Goal: Task Accomplishment & Management: Manage account settings

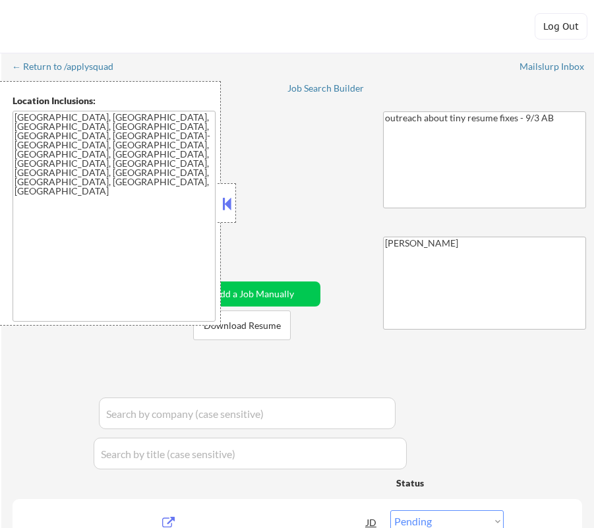
select select ""pending""
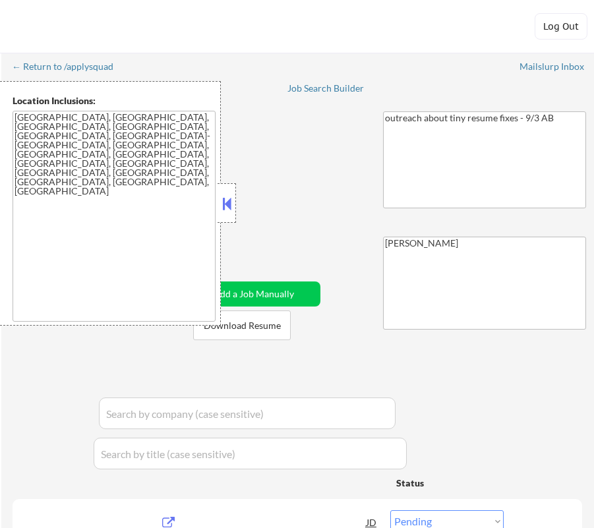
select select ""pending""
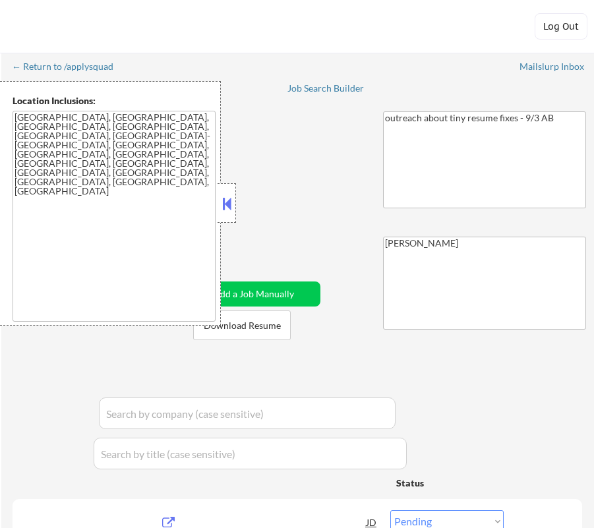
select select ""pending""
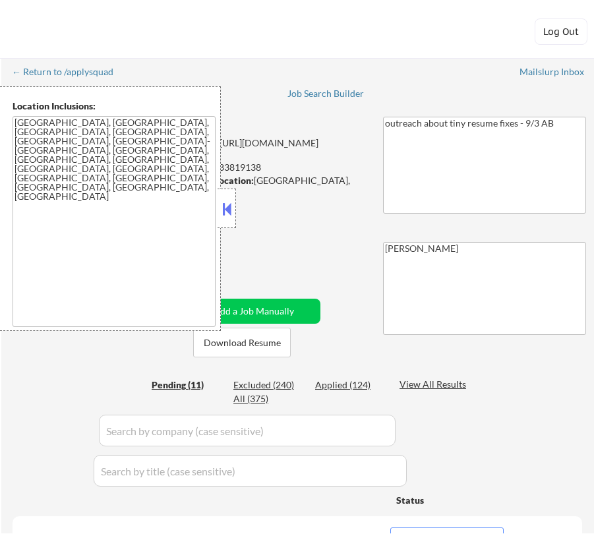
scroll to position [198, 0]
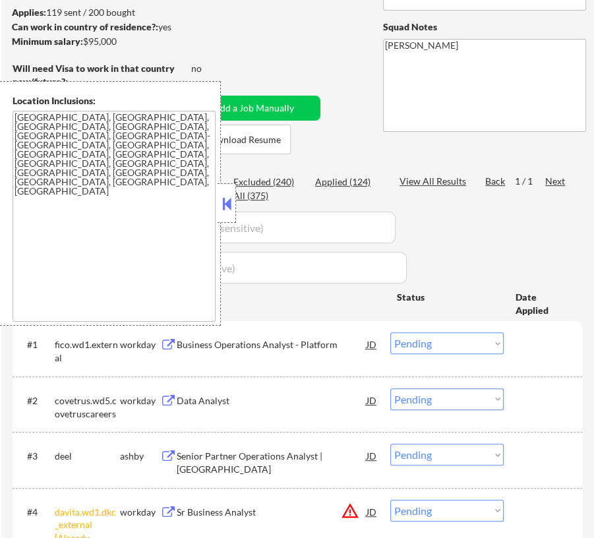
select select ""pending""
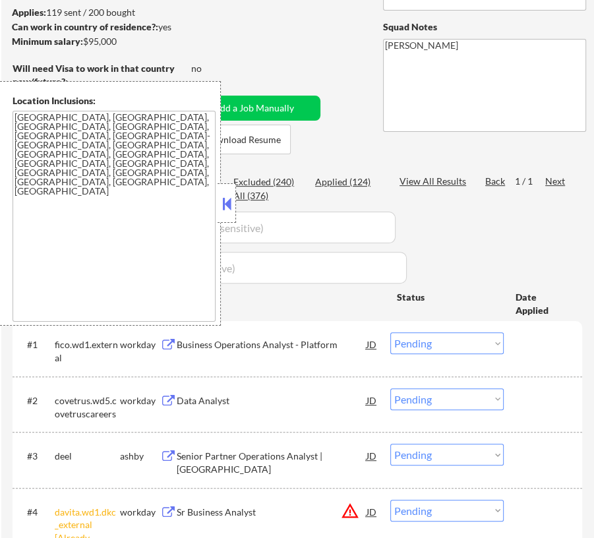
select select ""pending""
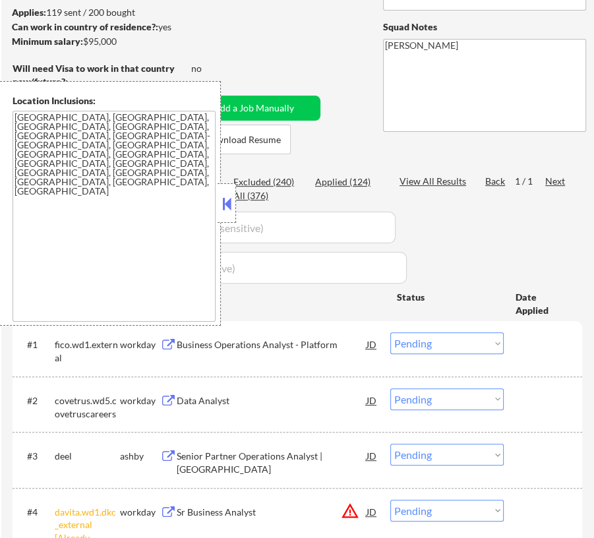
select select ""pending""
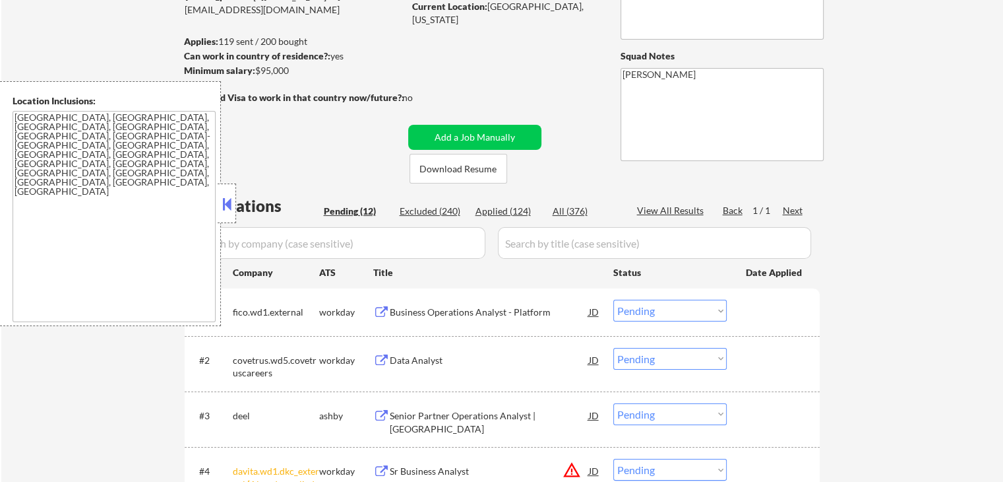
scroll to position [125, 0]
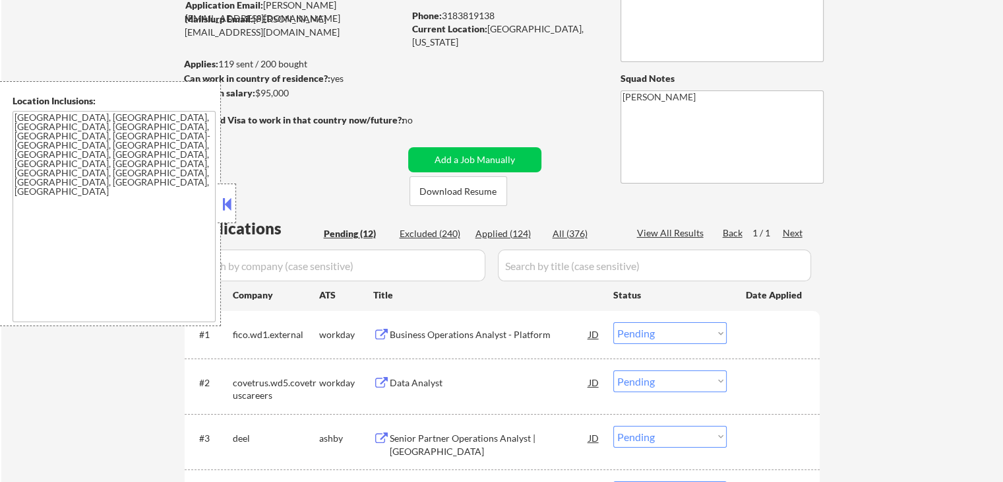
click at [224, 199] on button at bounding box center [227, 204] width 15 height 20
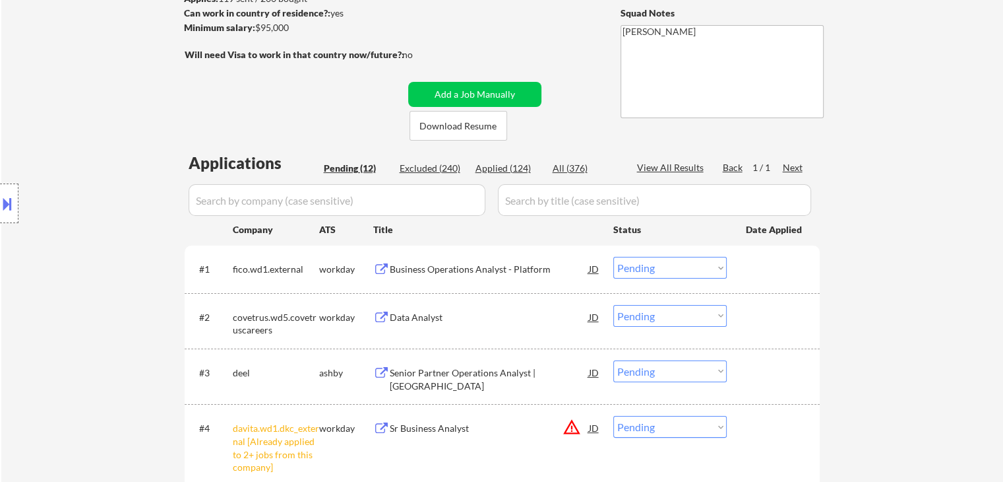
scroll to position [191, 0]
click at [506, 168] on div "Applied (124)" at bounding box center [509, 167] width 66 height 13
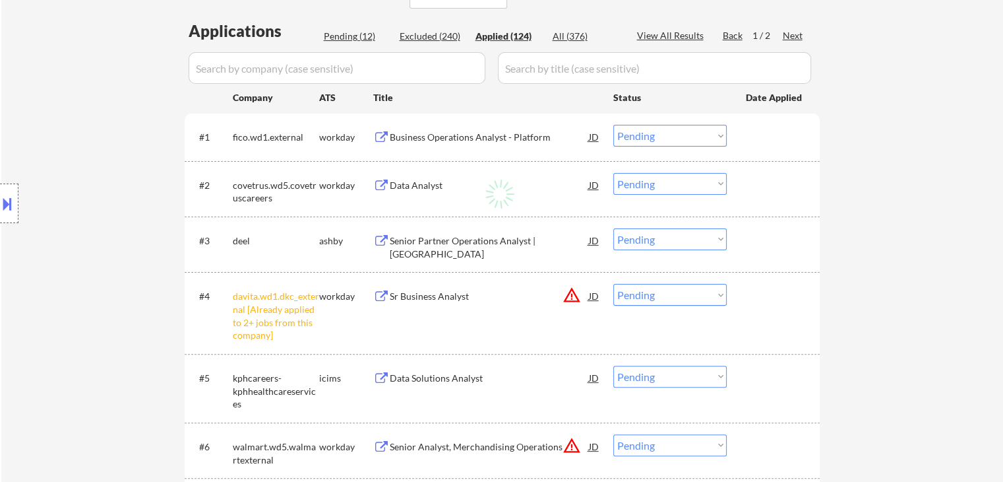
scroll to position [323, 0]
select select ""applied""
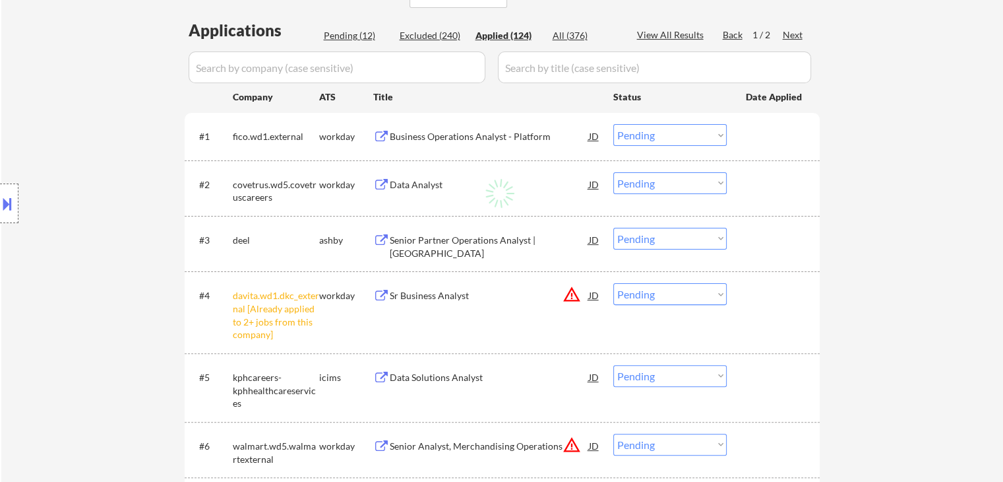
select select ""applied""
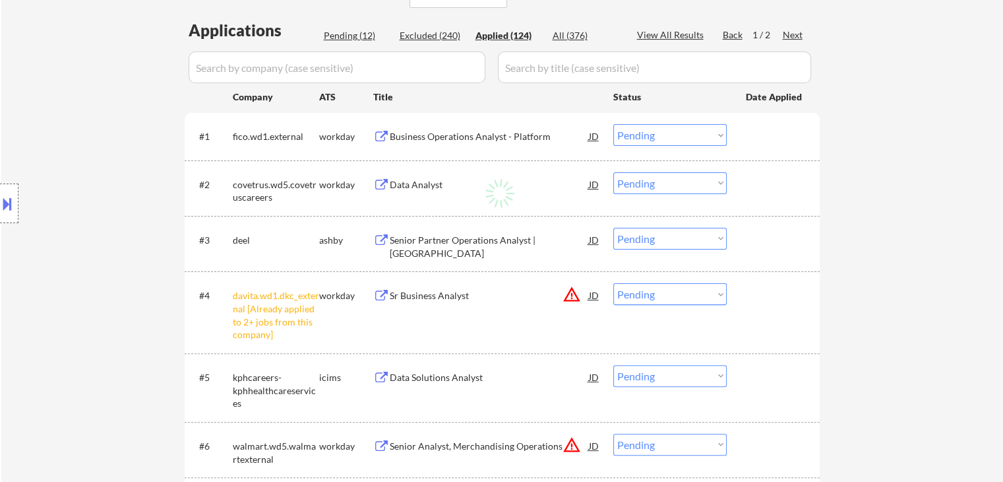
select select ""applied""
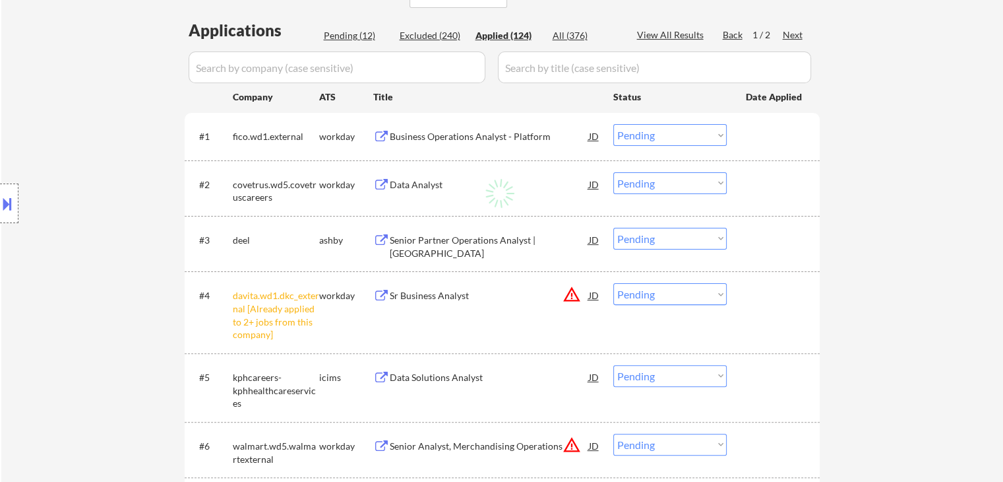
select select ""applied""
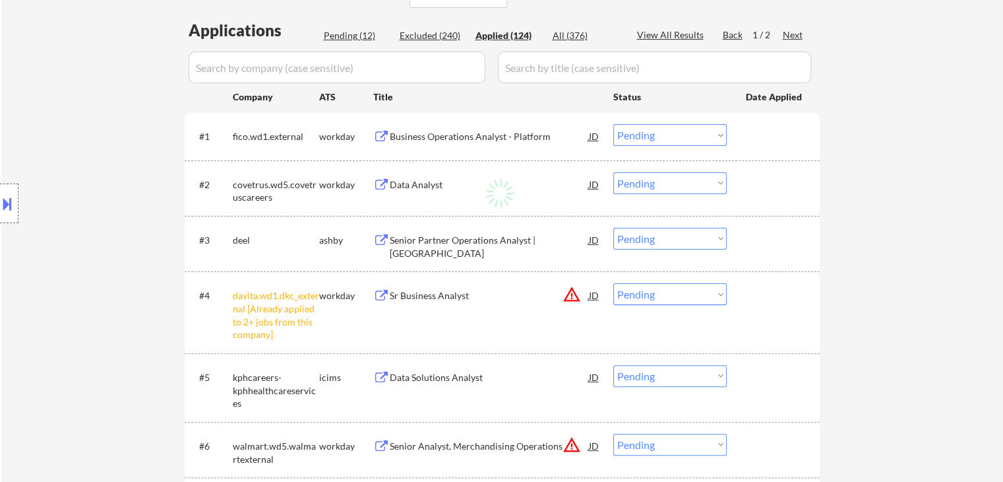
select select ""applied""
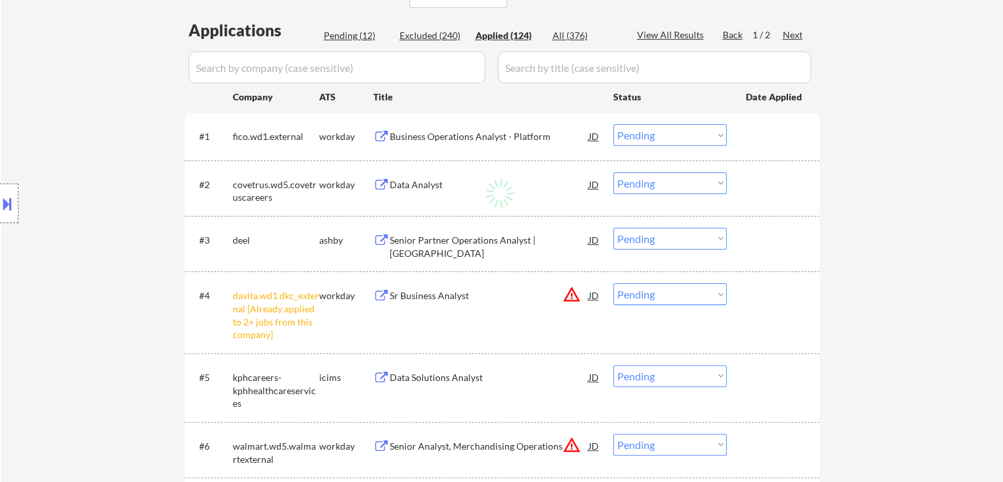
select select ""applied""
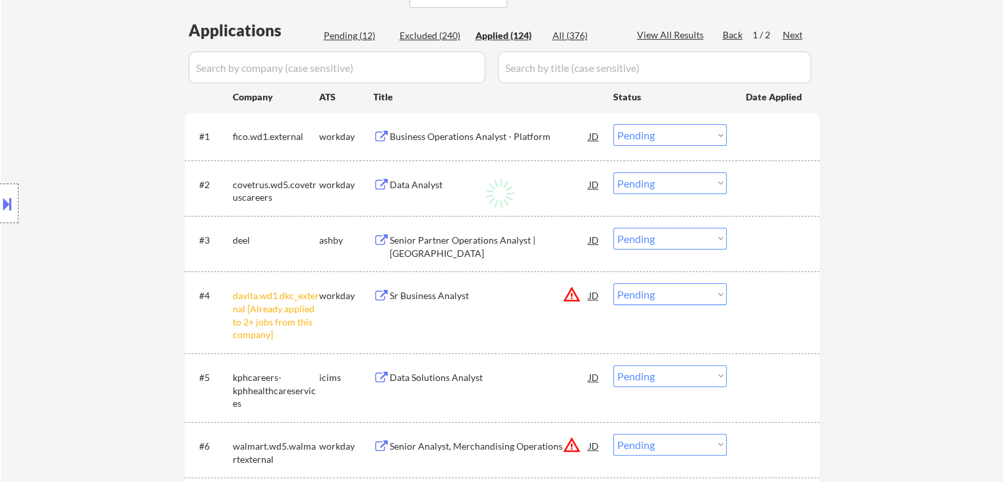
select select ""applied""
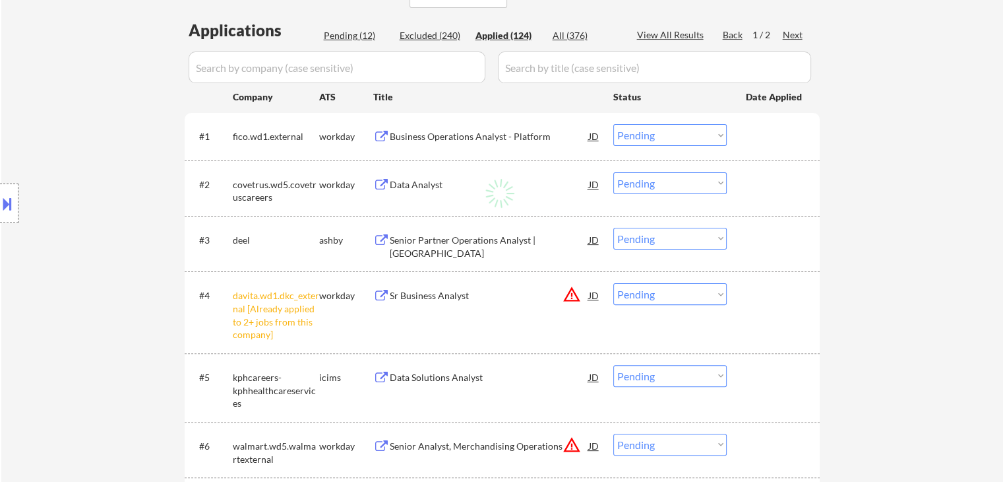
select select ""applied""
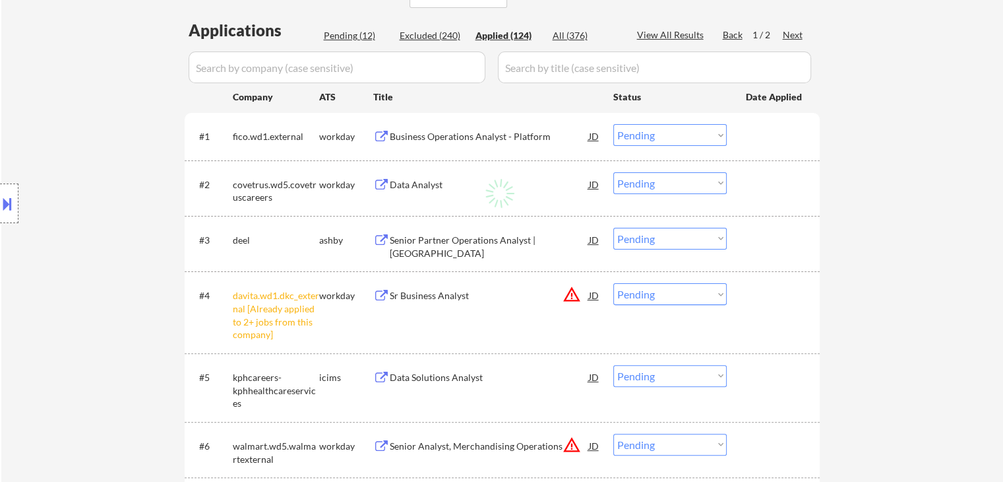
select select ""applied""
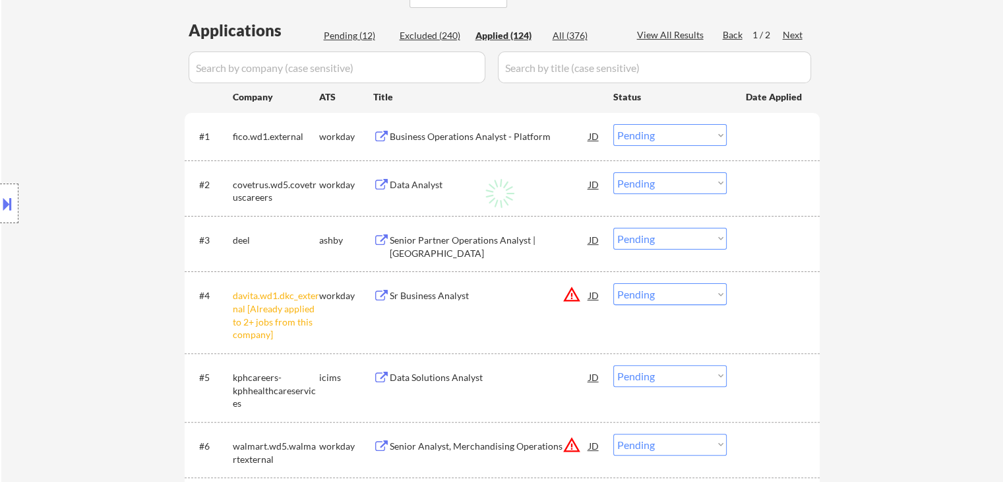
select select ""applied""
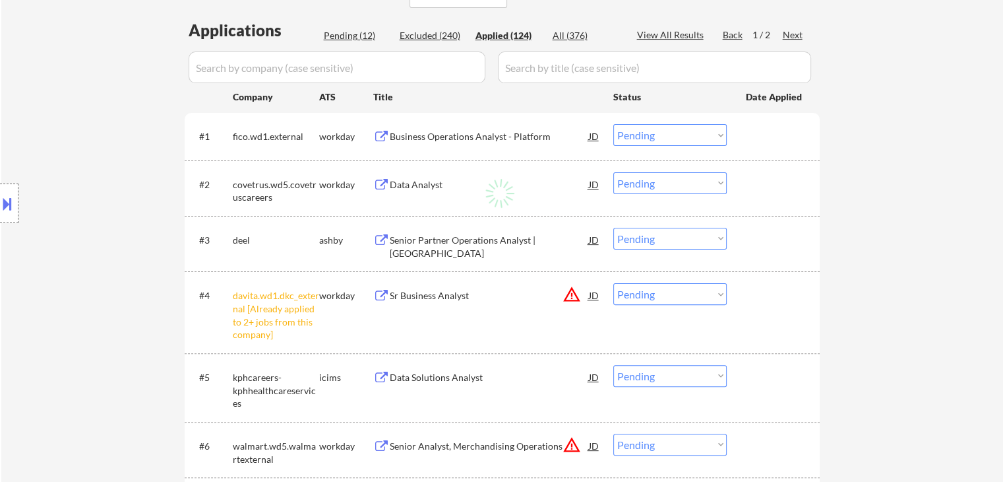
select select ""applied""
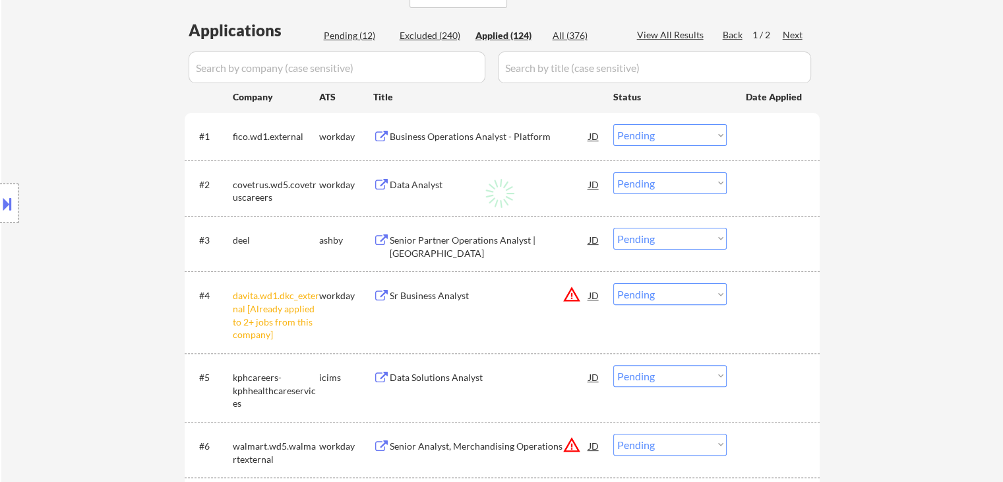
select select ""applied""
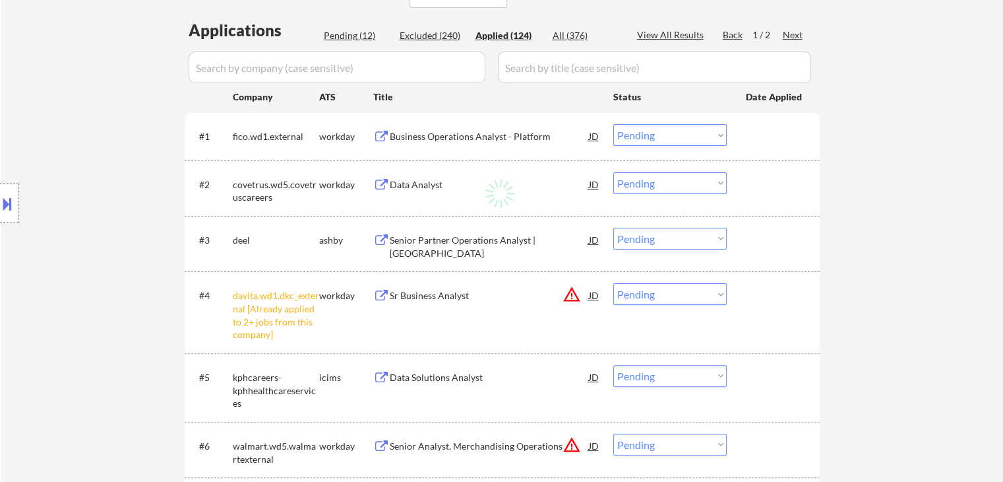
select select ""applied""
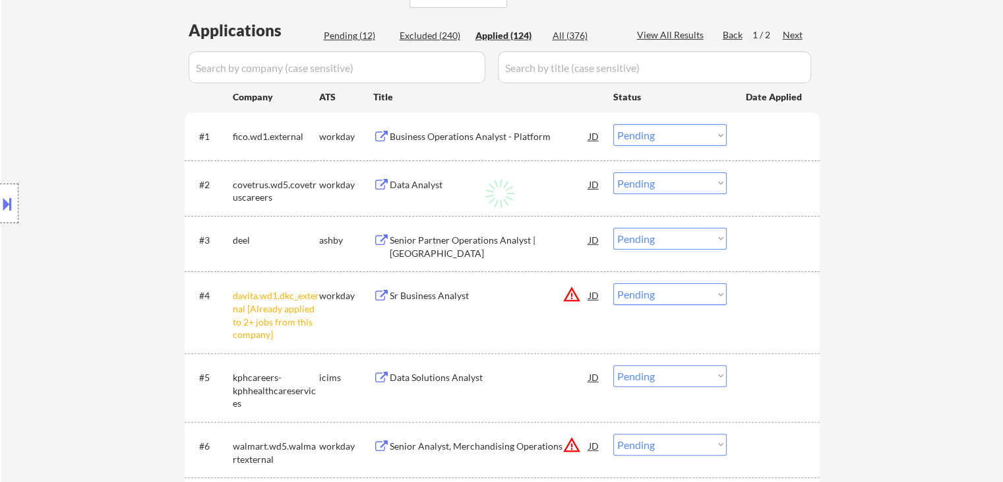
select select ""applied""
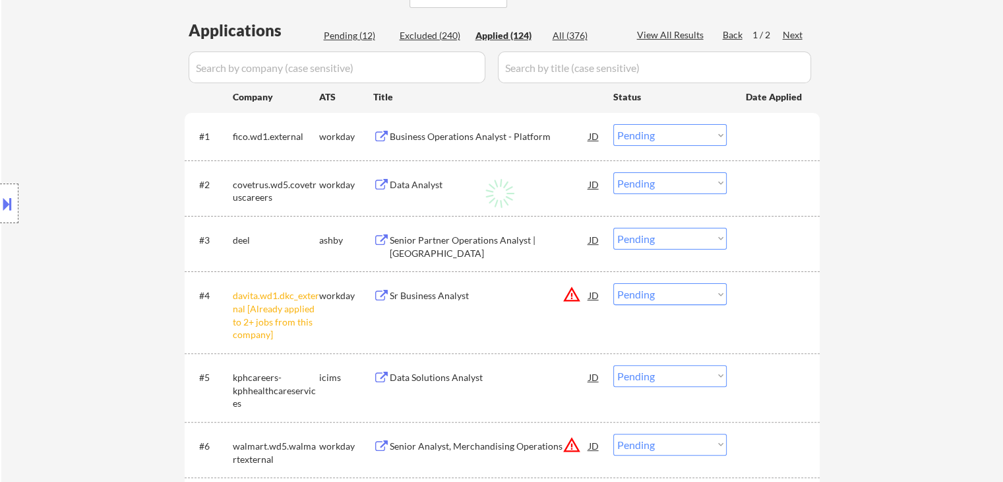
select select ""applied""
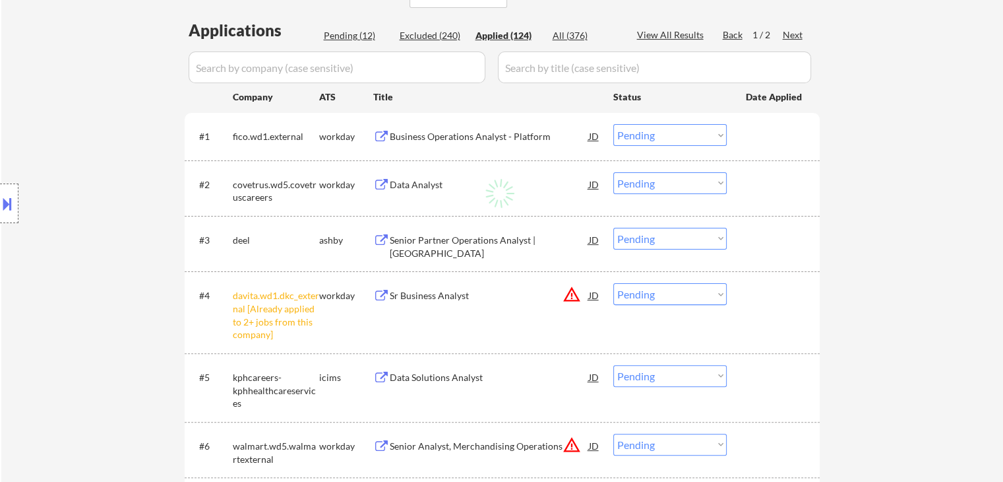
select select ""applied""
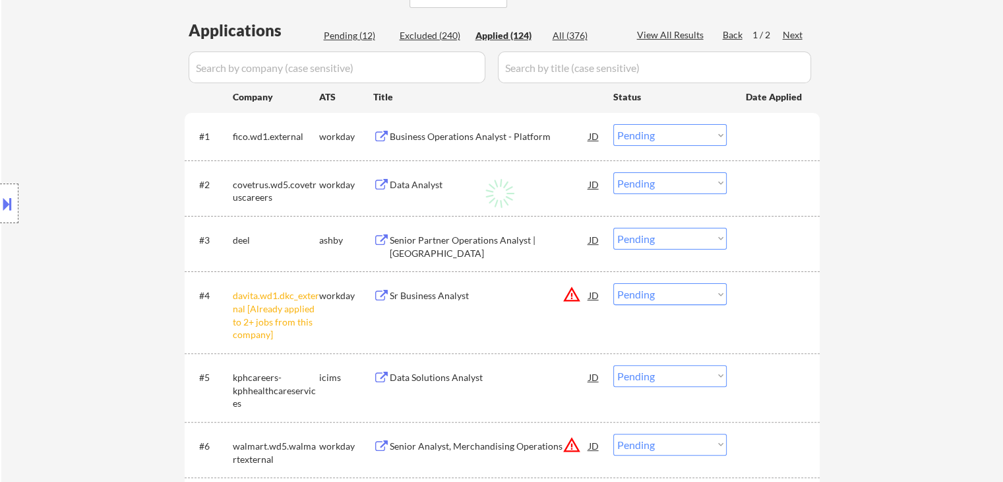
select select ""applied""
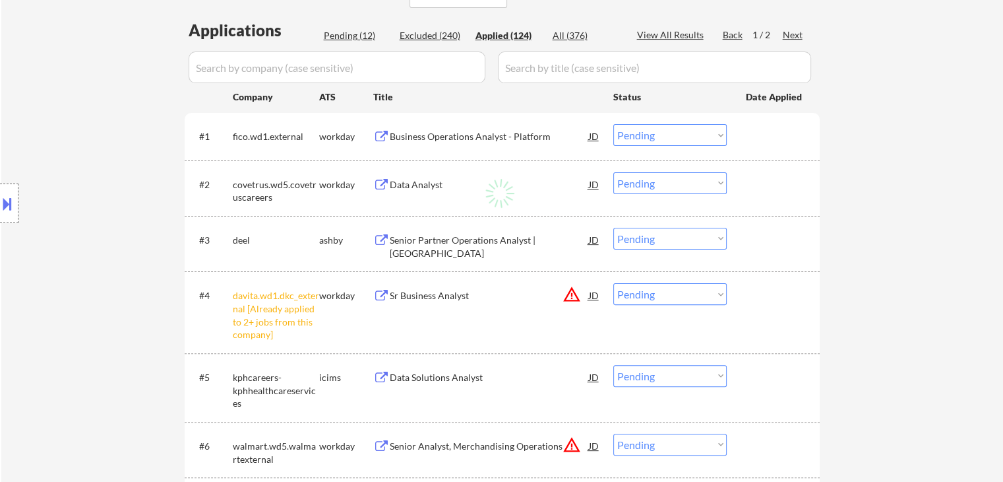
select select ""applied""
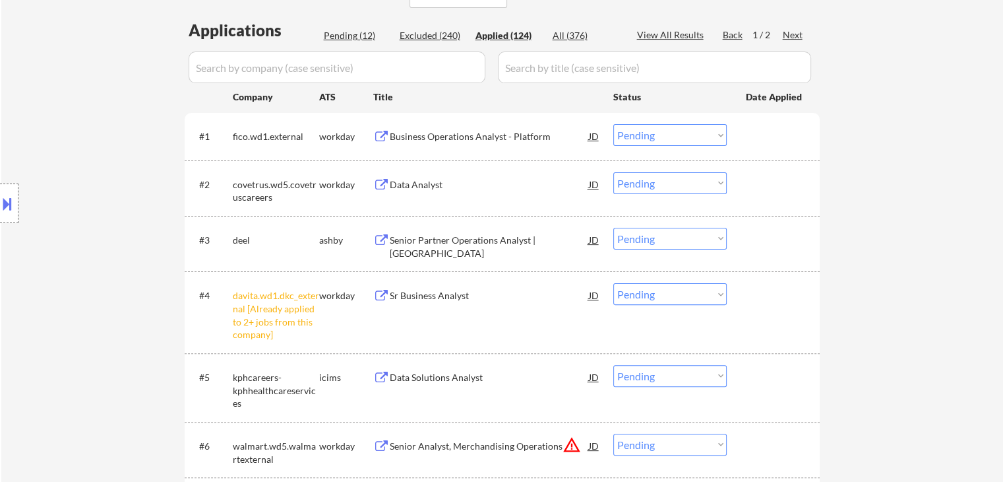
select select ""applied""
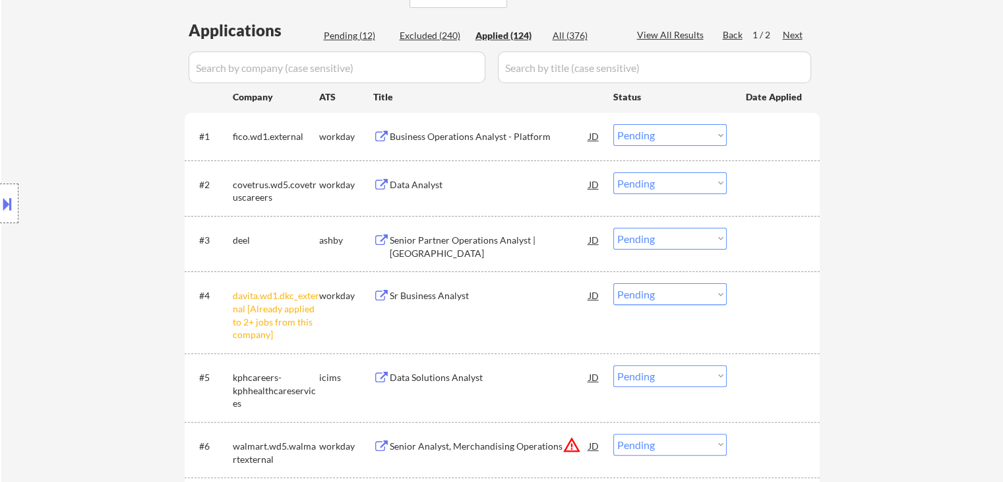
select select ""applied""
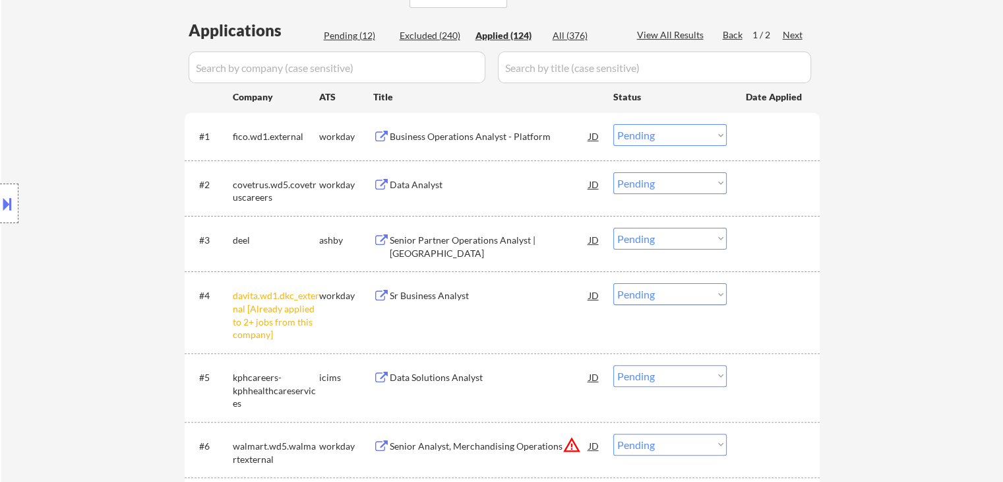
select select ""applied""
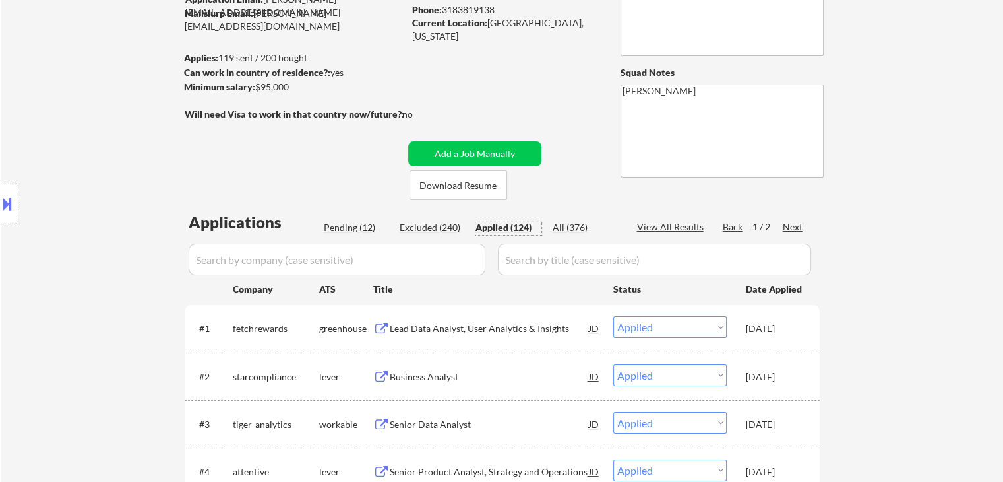
scroll to position [59, 0]
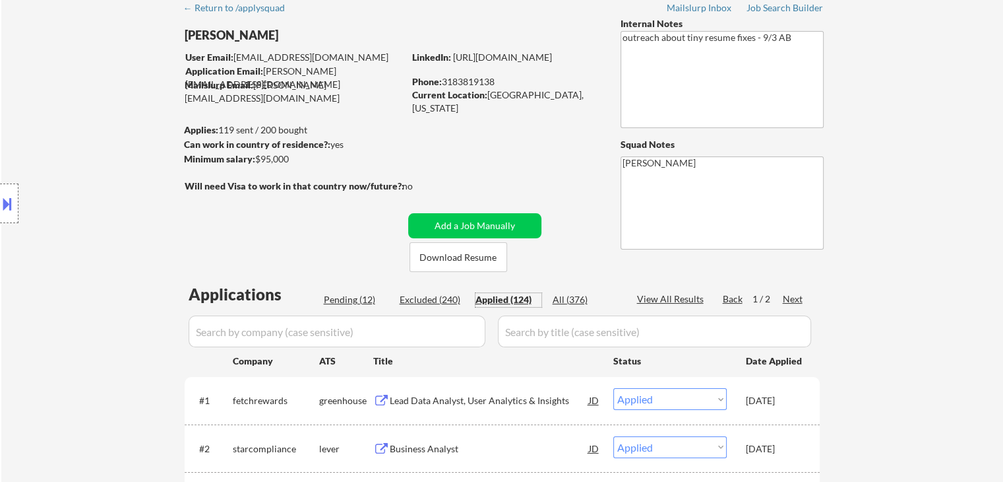
drag, startPoint x: 361, startPoint y: 301, endPoint x: 377, endPoint y: 262, distance: 42.3
click at [360, 301] on div "Pending (12)" at bounding box center [357, 299] width 66 height 13
select select ""pending""
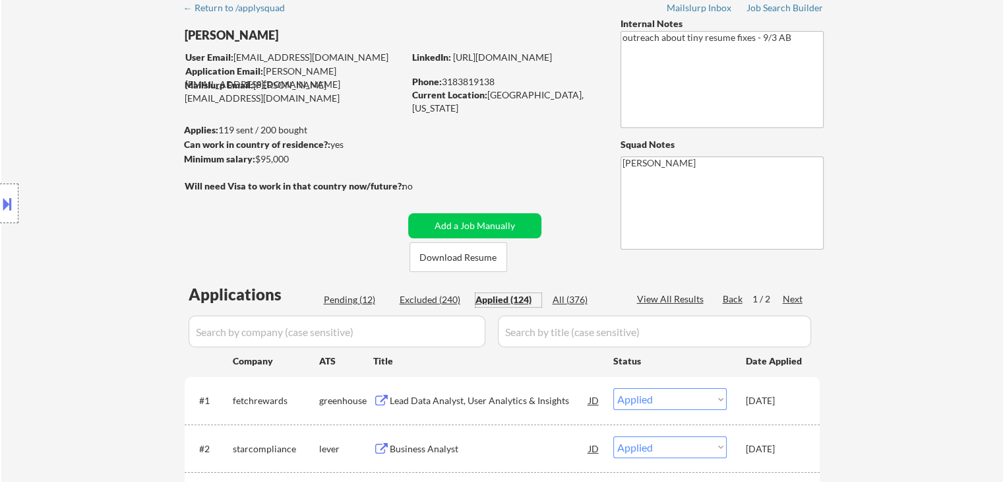
select select ""pending""
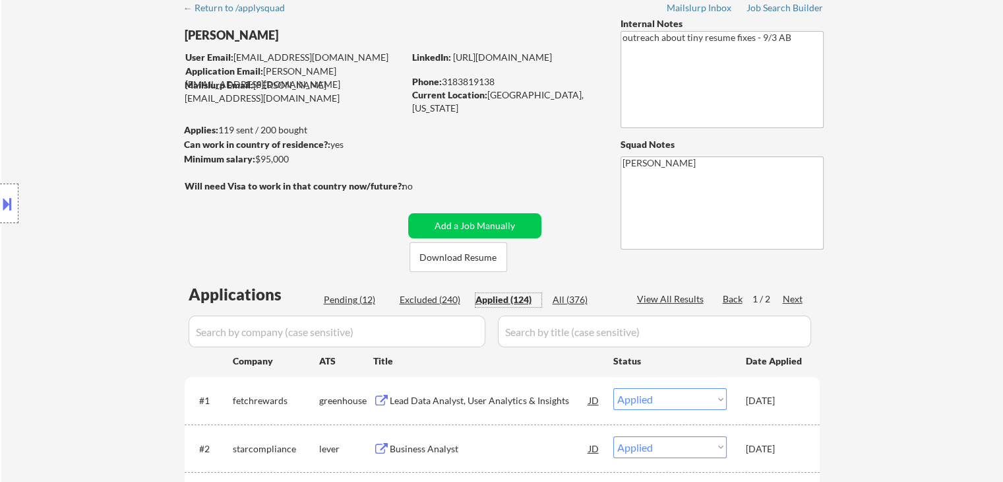
select select ""pending""
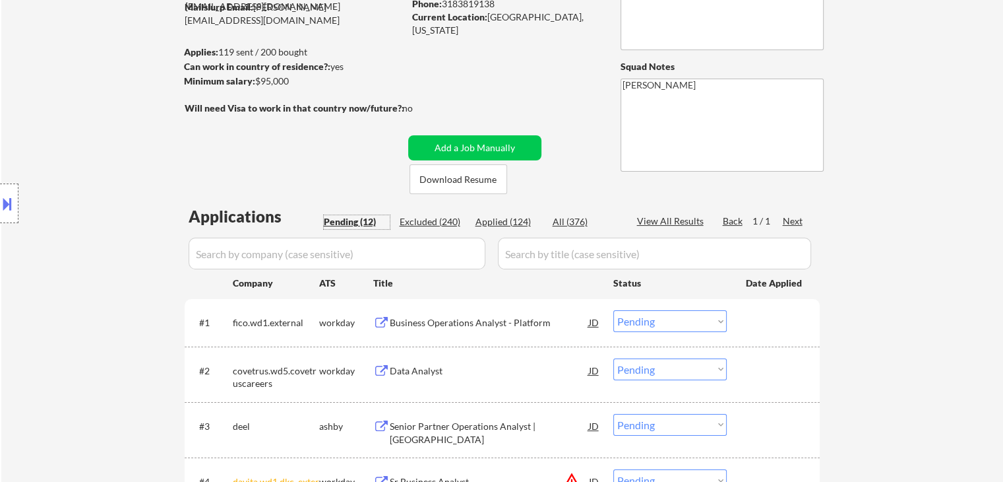
scroll to position [323, 0]
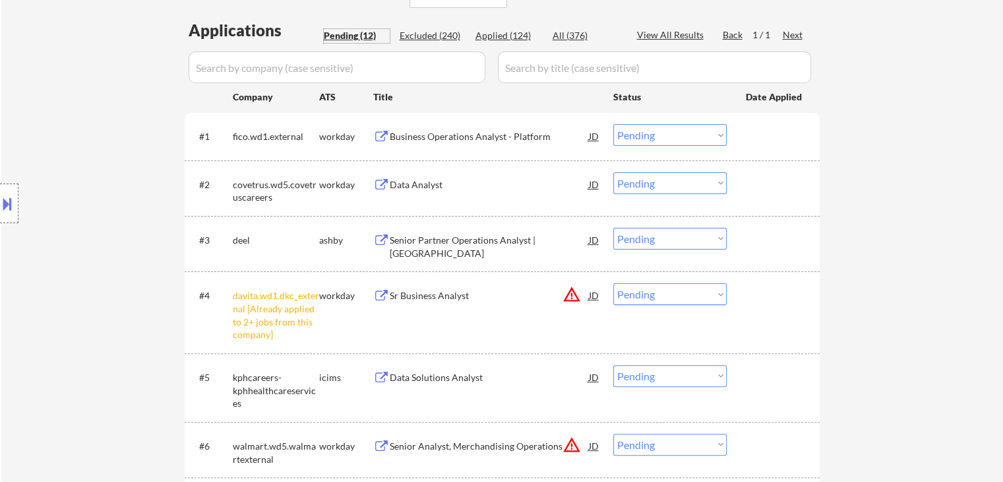
click at [450, 135] on div "Business Operations Analyst - Platform" at bounding box center [489, 136] width 199 height 13
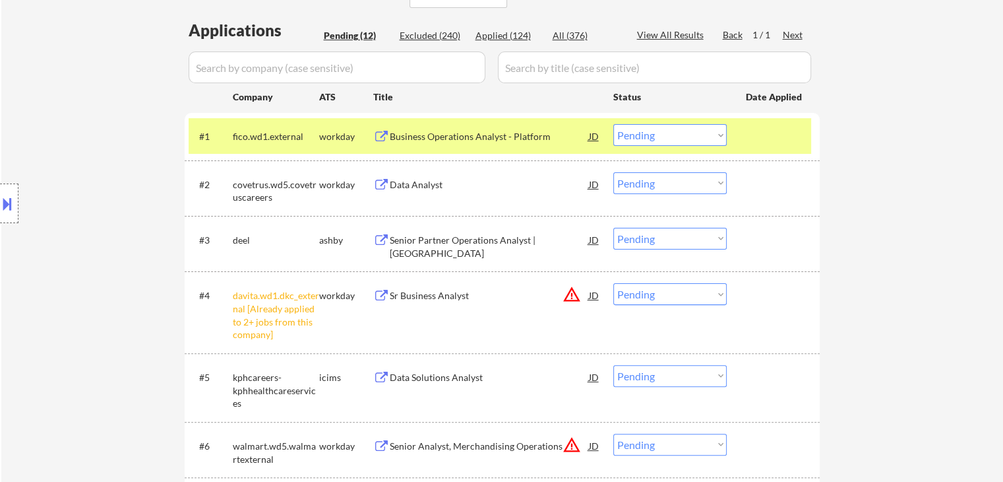
click at [594, 280] on div "#4 davita.wd1.dkc_external [Already applied to 2+ jobs from this company] workd…" at bounding box center [500, 311] width 623 height 69
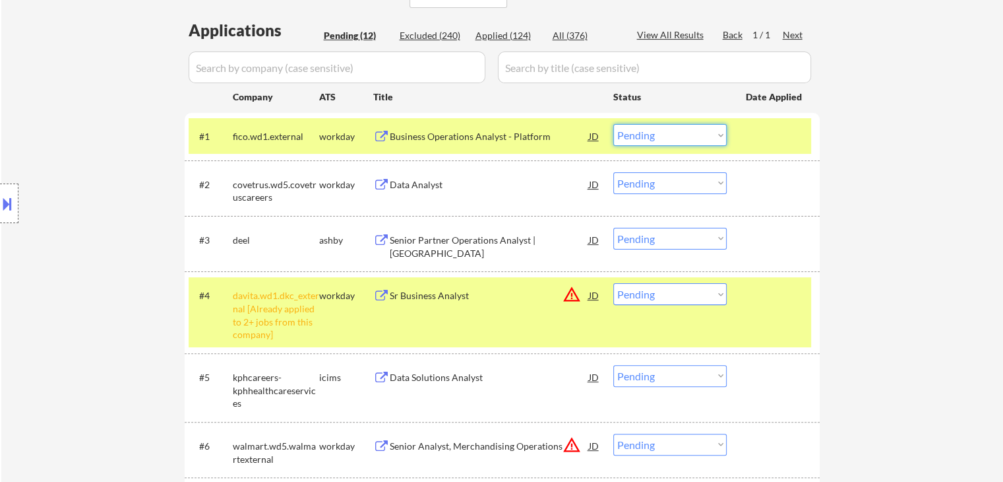
click at [594, 137] on select "Choose an option... Pending Applied Excluded (Questions) Excluded (Expired) Exc…" at bounding box center [670, 135] width 113 height 22
click at [594, 124] on select "Choose an option... Pending Applied Excluded (Questions) Excluded (Expired) Exc…" at bounding box center [670, 135] width 113 height 22
select select ""pending""
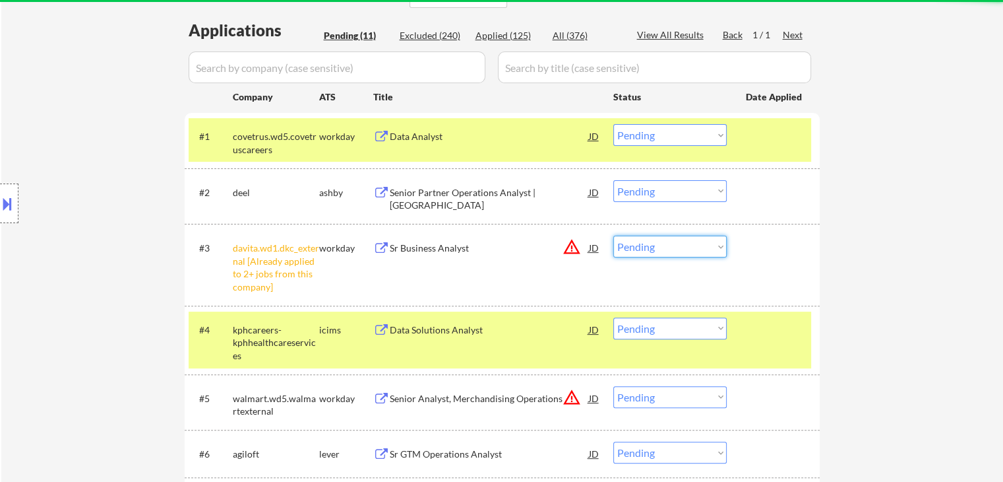
click at [594, 249] on select "Choose an option... Pending Applied Excluded (Questions) Excluded (Expired) Exc…" at bounding box center [670, 247] width 113 height 22
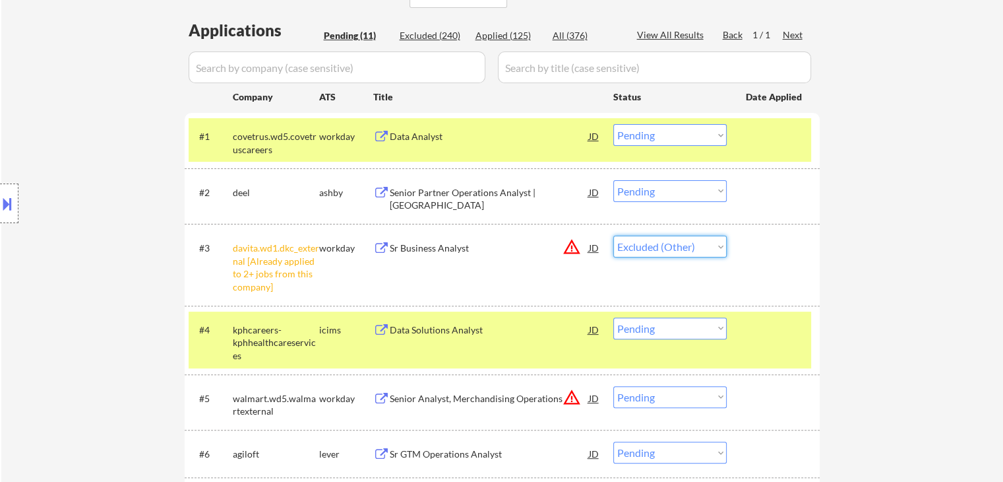
click at [594, 236] on select "Choose an option... Pending Applied Excluded (Questions) Excluded (Expired) Exc…" at bounding box center [670, 247] width 113 height 22
select select ""pending""
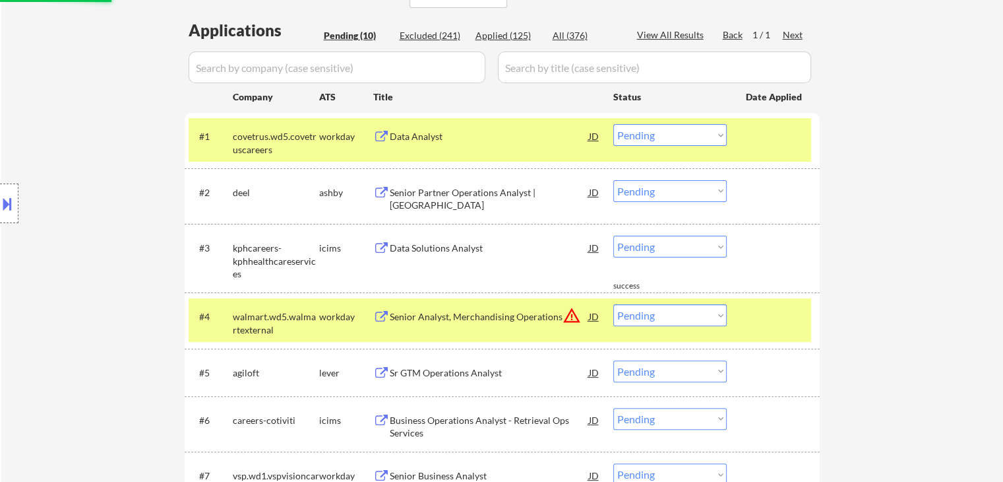
drag, startPoint x: 689, startPoint y: 315, endPoint x: 678, endPoint y: 313, distance: 10.7
click at [594, 313] on select "Choose an option... Pending Applied Excluded (Questions) Excluded (Expired) Exc…" at bounding box center [670, 315] width 113 height 22
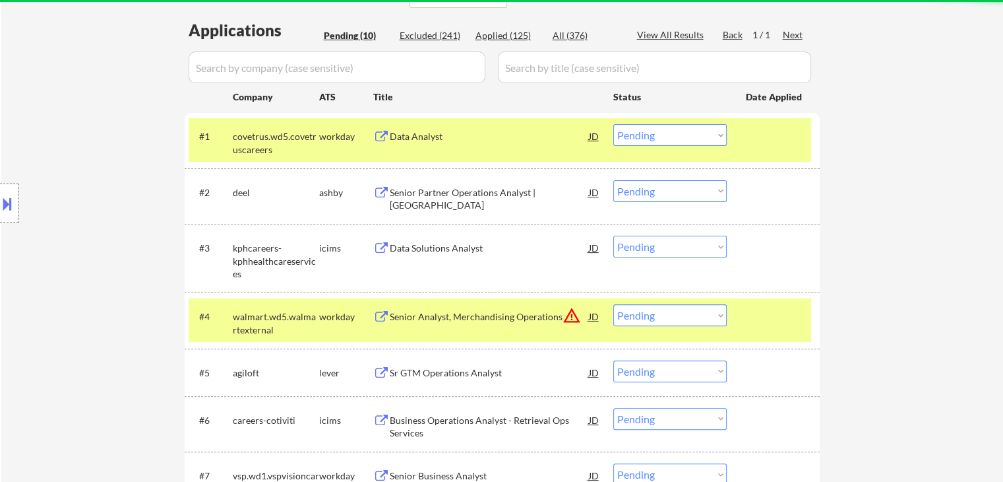
drag, startPoint x: 848, startPoint y: 320, endPoint x: 780, endPoint y: 338, distance: 69.8
click at [594, 323] on div "← Return to /applysquad Mailslurp Inbox Job Search Builder Marcus Esters User E…" at bounding box center [502, 227] width 1002 height 994
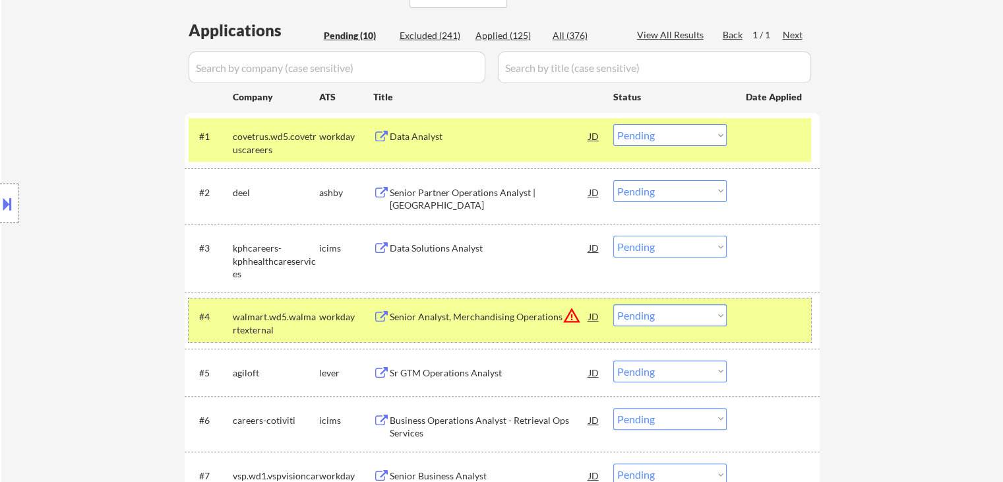
drag, startPoint x: 367, startPoint y: 325, endPoint x: 393, endPoint y: 334, distance: 27.3
click at [367, 325] on div "workday" at bounding box center [346, 316] width 54 height 24
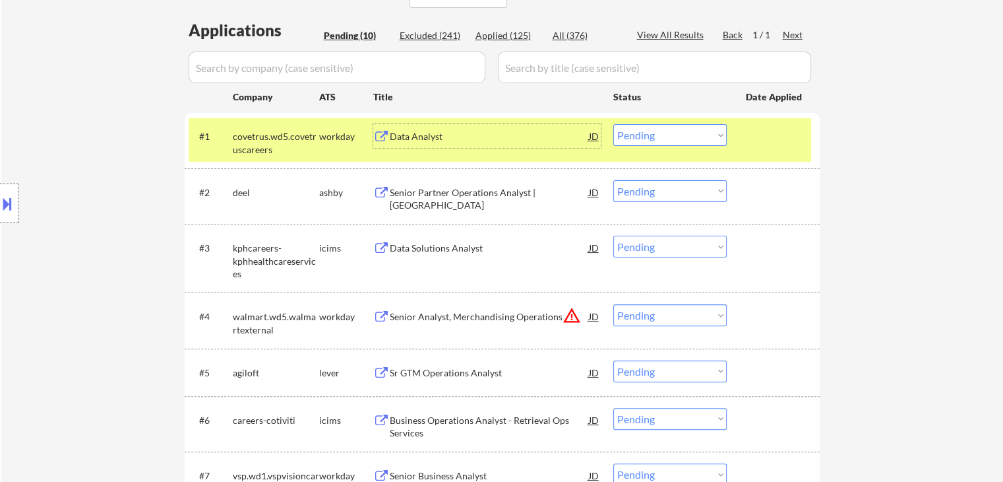
click at [499, 141] on div "Data Analyst" at bounding box center [489, 136] width 199 height 13
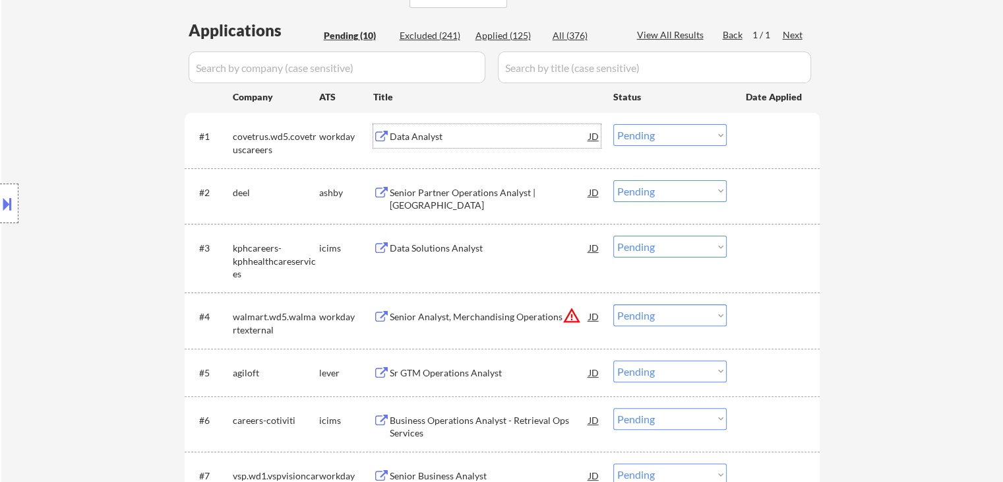
drag, startPoint x: 656, startPoint y: 129, endPoint x: 660, endPoint y: 144, distance: 15.9
click at [594, 130] on select "Choose an option... Pending Applied Excluded (Questions) Excluded (Expired) Exc…" at bounding box center [670, 135] width 113 height 22
click at [594, 124] on select "Choose an option... Pending Applied Excluded (Questions) Excluded (Expired) Exc…" at bounding box center [670, 135] width 113 height 22
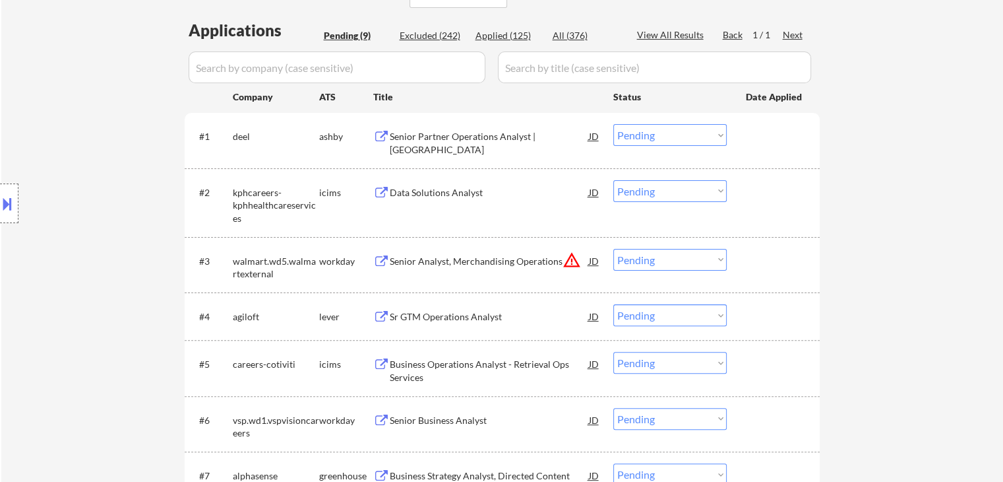
click at [424, 135] on div "Senior Partner Operations Analyst | North America" at bounding box center [489, 143] width 199 height 26
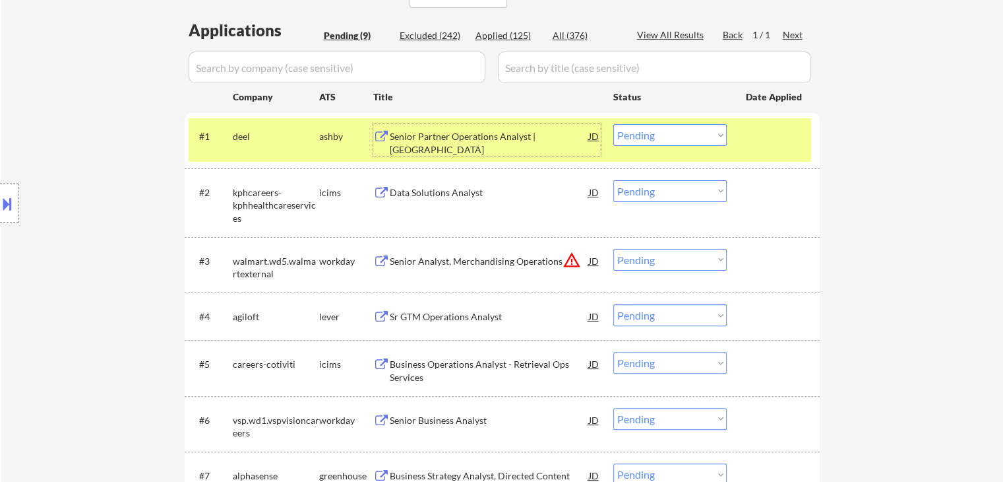
click at [594, 135] on select "Choose an option... Pending Applied Excluded (Questions) Excluded (Expired) Exc…" at bounding box center [670, 135] width 113 height 22
click at [594, 124] on select "Choose an option... Pending Applied Excluded (Questions) Excluded (Expired) Exc…" at bounding box center [670, 135] width 113 height 22
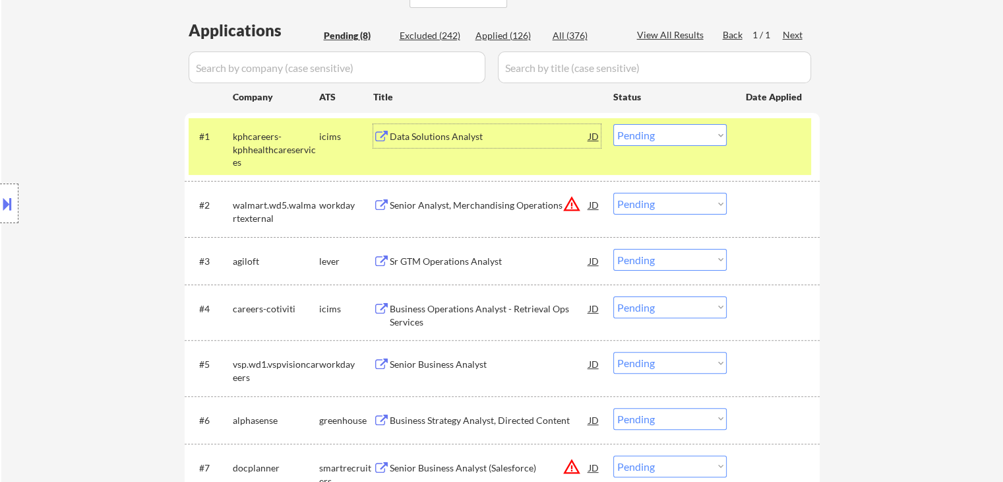
click at [493, 138] on div "Data Solutions Analyst" at bounding box center [489, 136] width 199 height 13
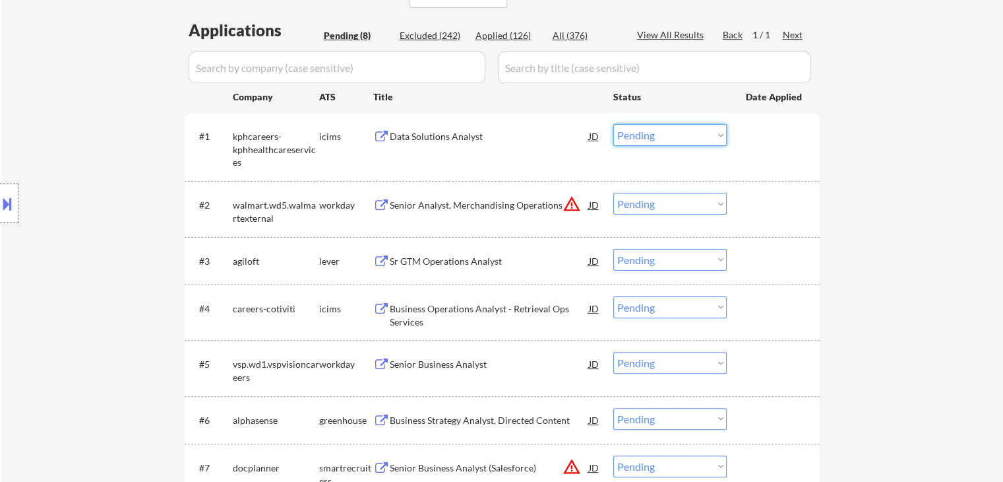
drag, startPoint x: 686, startPoint y: 135, endPoint x: 688, endPoint y: 144, distance: 8.8
click at [594, 139] on select "Choose an option... Pending Applied Excluded (Questions) Excluded (Expired) Exc…" at bounding box center [670, 135] width 113 height 22
click at [594, 124] on select "Choose an option... Pending Applied Excluded (Questions) Excluded (Expired) Exc…" at bounding box center [670, 135] width 113 height 22
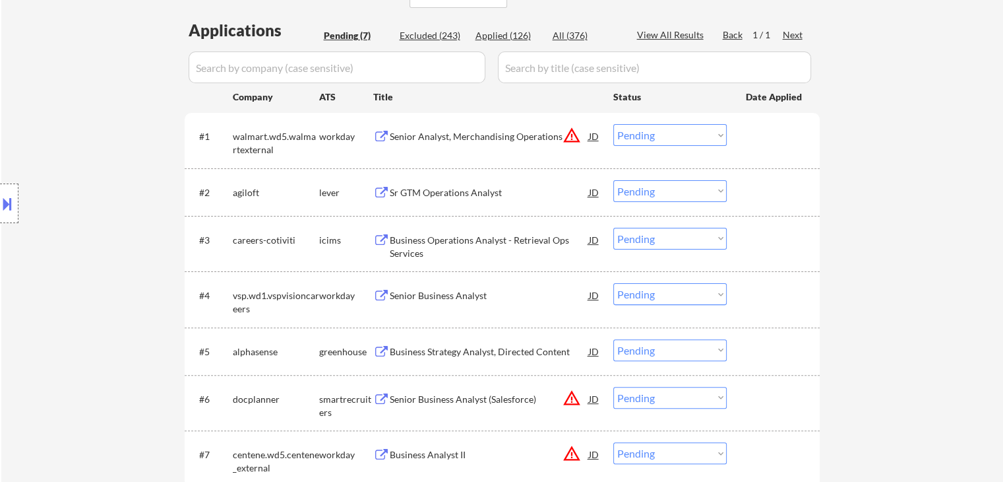
click at [445, 135] on div "Senior Analyst, Merchandising Operations" at bounding box center [489, 136] width 199 height 13
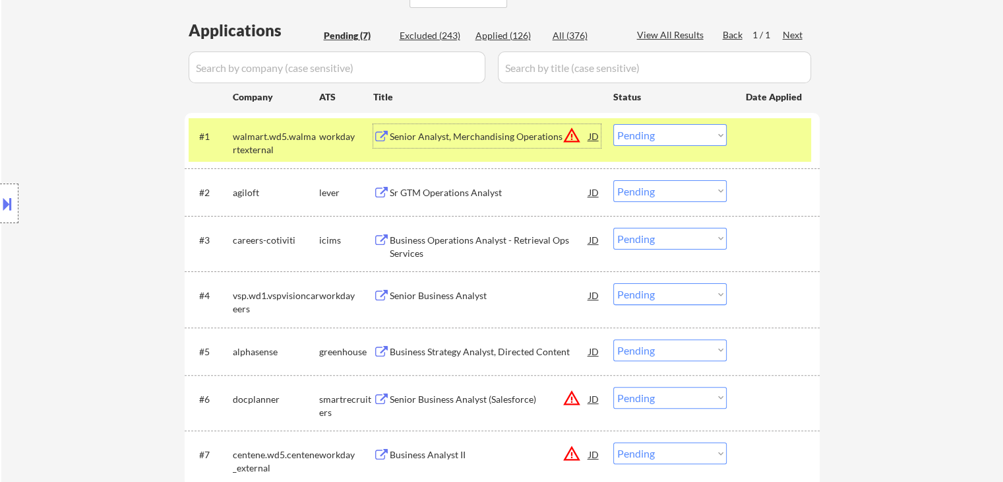
drag, startPoint x: 651, startPoint y: 133, endPoint x: 654, endPoint y: 144, distance: 11.7
click at [594, 143] on select "Choose an option... Pending Applied Excluded (Questions) Excluded (Expired) Exc…" at bounding box center [670, 135] width 113 height 22
click at [594, 124] on select "Choose an option... Pending Applied Excluded (Questions) Excluded (Expired) Exc…" at bounding box center [670, 135] width 113 height 22
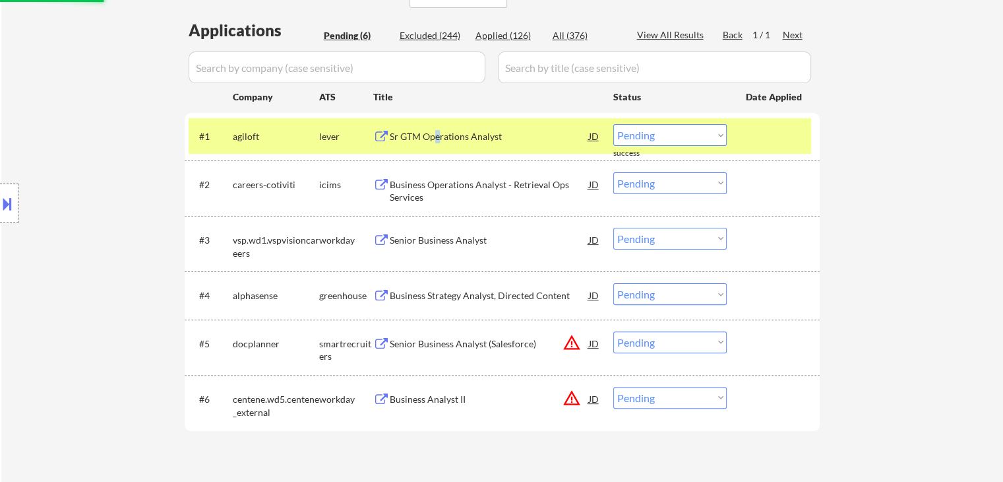
click at [437, 131] on div "Sr GTM Operations Analyst" at bounding box center [489, 136] width 199 height 13
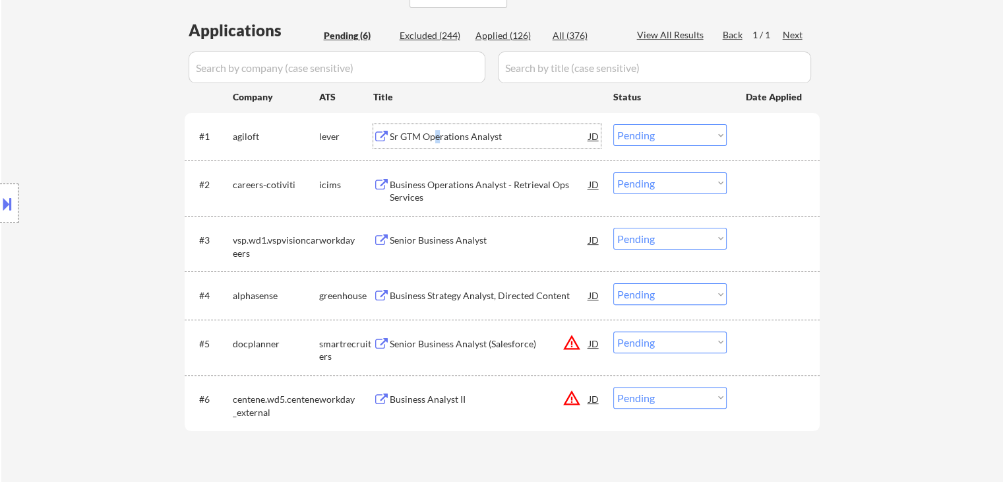
drag, startPoint x: 652, startPoint y: 137, endPoint x: 656, endPoint y: 144, distance: 8.3
click at [594, 137] on select "Choose an option... Pending Applied Excluded (Questions) Excluded (Expired) Exc…" at bounding box center [670, 135] width 113 height 22
click at [594, 124] on select "Choose an option... Pending Applied Excluded (Questions) Excluded (Expired) Exc…" at bounding box center [670, 135] width 113 height 22
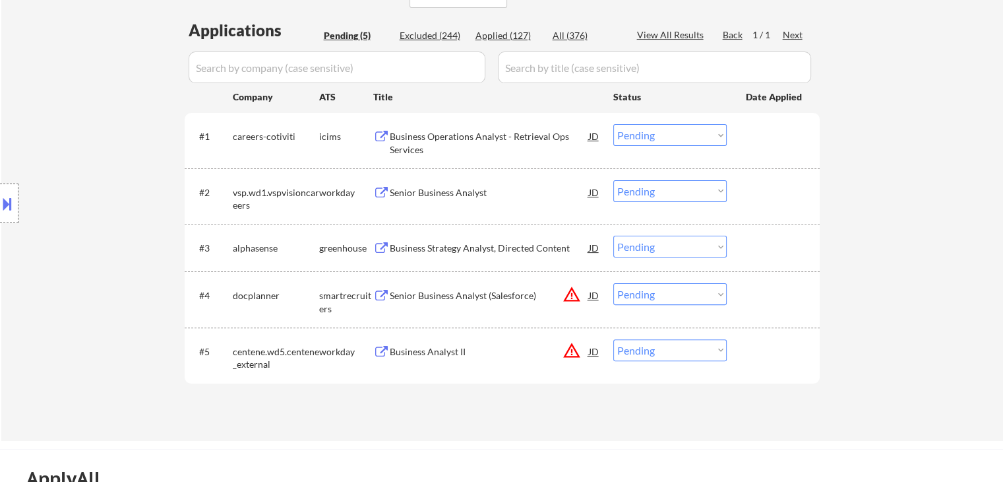
click at [463, 133] on div "Business Operations Analyst - Retrieval Ops Services" at bounding box center [489, 143] width 199 height 26
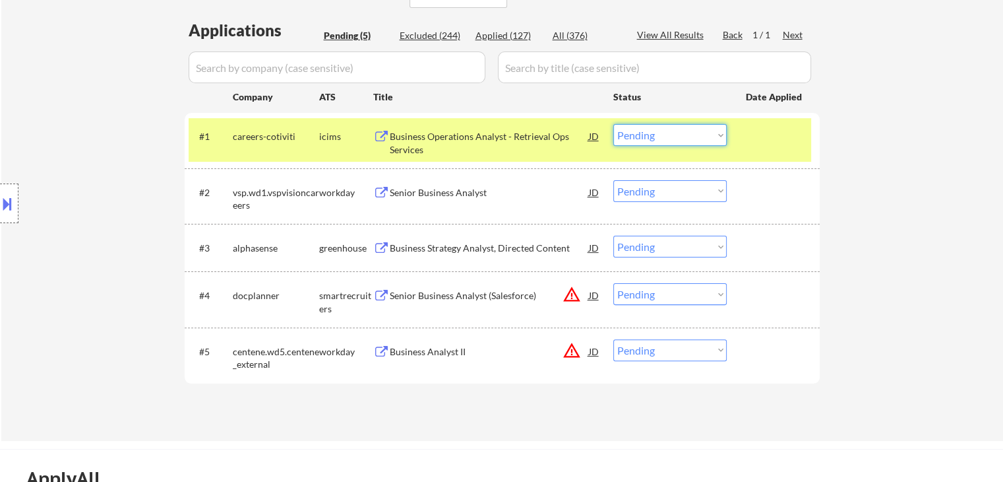
click at [594, 139] on select "Choose an option... Pending Applied Excluded (Questions) Excluded (Expired) Exc…" at bounding box center [670, 135] width 113 height 22
click at [594, 124] on select "Choose an option... Pending Applied Excluded (Questions) Excluded (Expired) Exc…" at bounding box center [670, 135] width 113 height 22
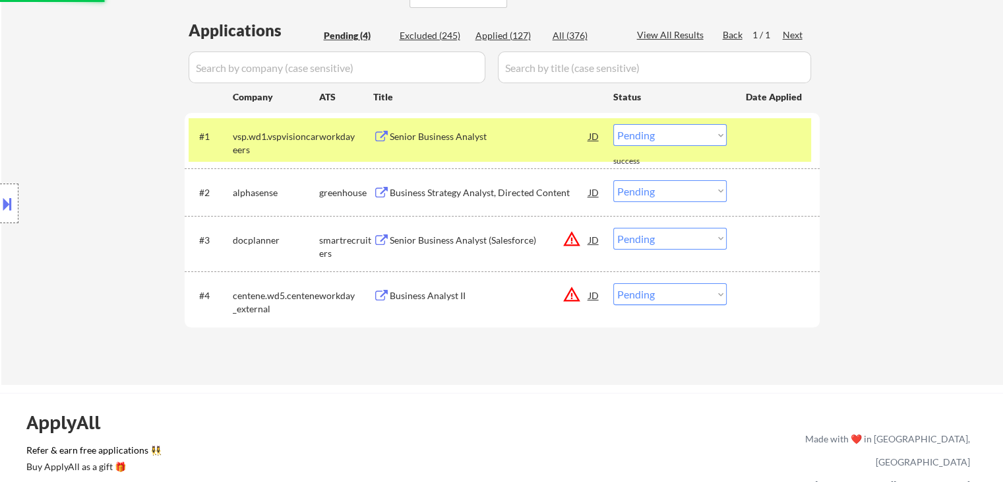
click at [457, 132] on div "Senior Business Analyst" at bounding box center [489, 136] width 199 height 13
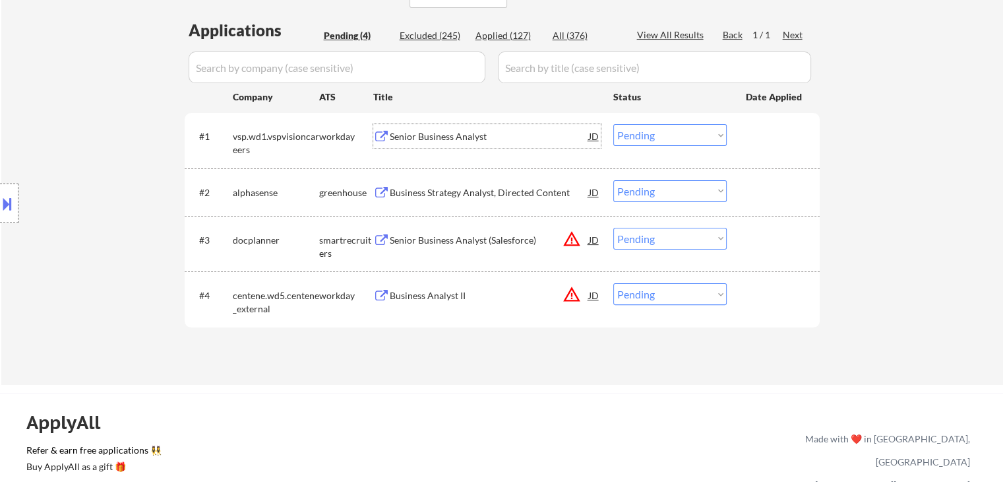
drag, startPoint x: 641, startPoint y: 126, endPoint x: 658, endPoint y: 144, distance: 24.3
click at [594, 126] on select "Choose an option... Pending Applied Excluded (Questions) Excluded (Expired) Exc…" at bounding box center [670, 135] width 113 height 22
click at [594, 124] on select "Choose an option... Pending Applied Excluded (Questions) Excluded (Expired) Exc…" at bounding box center [670, 135] width 113 height 22
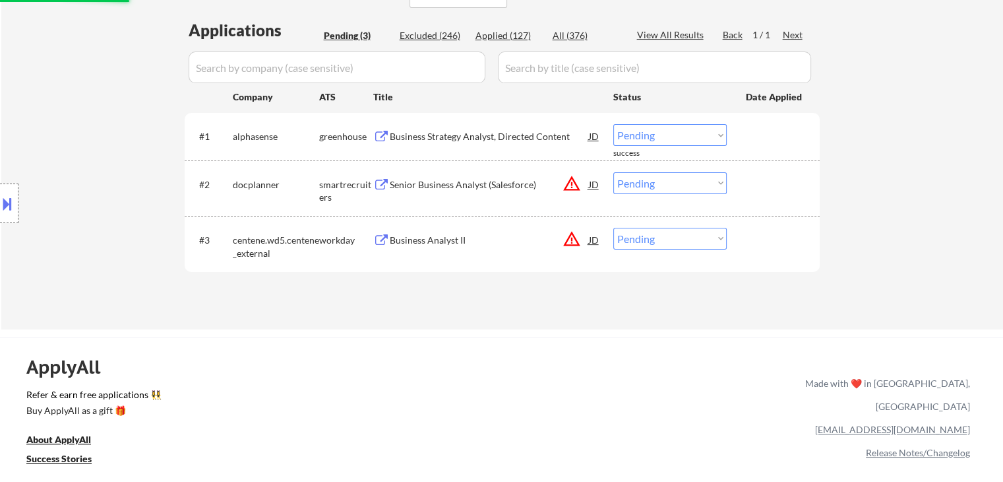
click at [447, 135] on div "Business Strategy Analyst, Directed Content" at bounding box center [489, 136] width 199 height 13
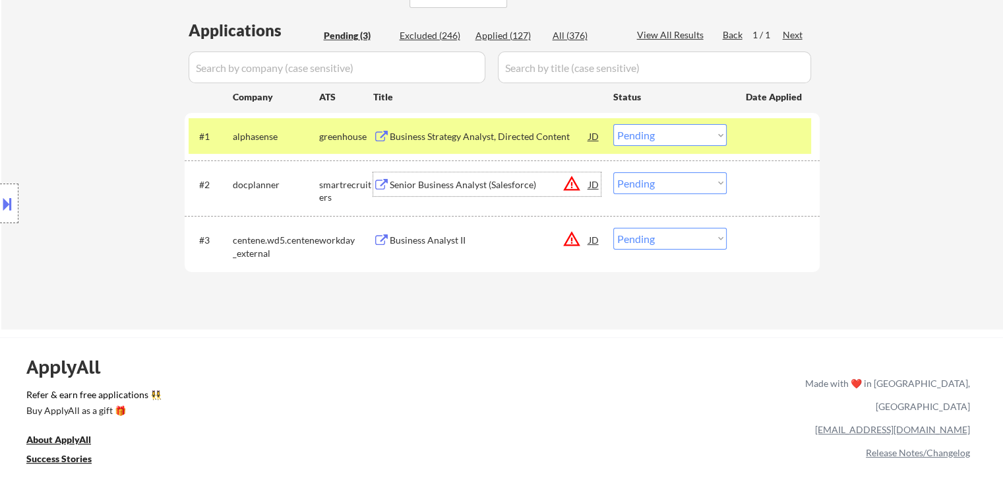
click at [451, 178] on div "Senior Business Analyst (Salesforce)" at bounding box center [489, 184] width 199 height 13
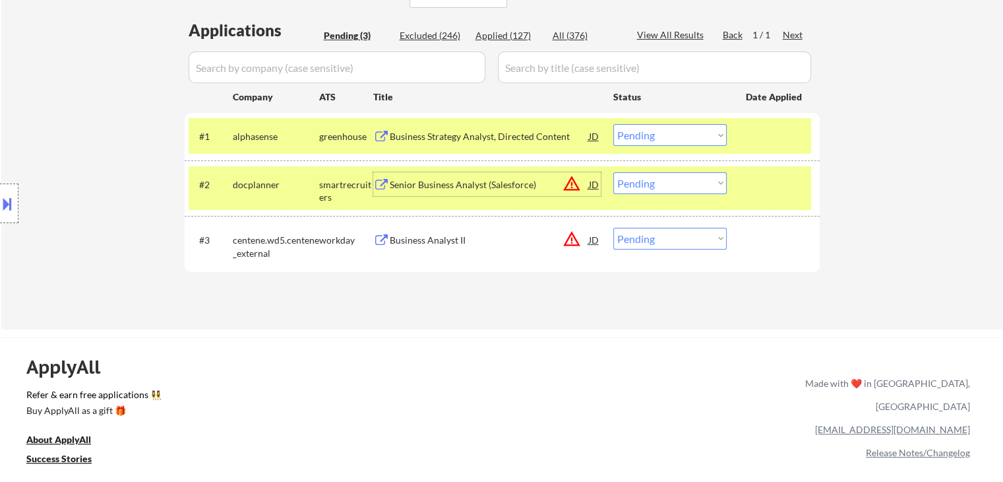
drag, startPoint x: 643, startPoint y: 130, endPoint x: 646, endPoint y: 144, distance: 14.1
click at [594, 130] on select "Choose an option... Pending Applied Excluded (Questions) Excluded (Expired) Exc…" at bounding box center [670, 135] width 113 height 22
click at [594, 124] on select "Choose an option... Pending Applied Excluded (Questions) Excluded (Expired) Exc…" at bounding box center [670, 135] width 113 height 22
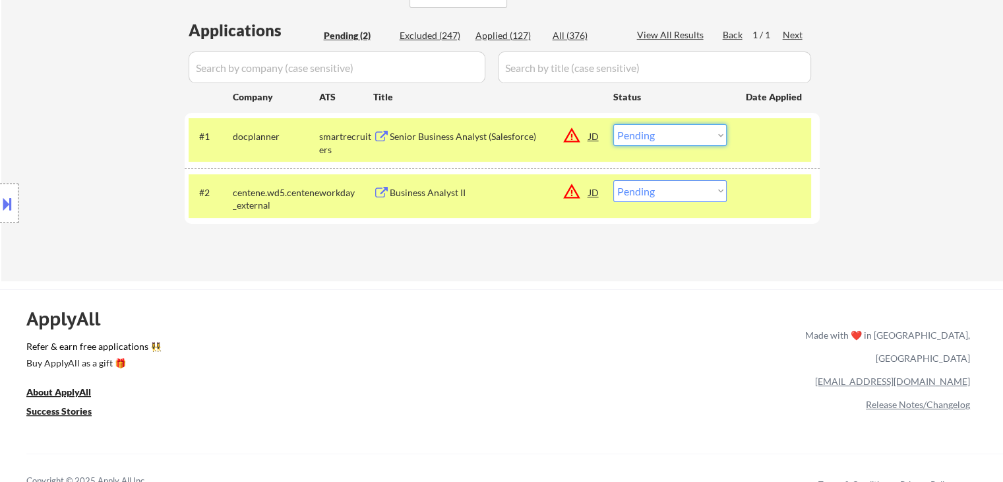
drag, startPoint x: 654, startPoint y: 134, endPoint x: 660, endPoint y: 144, distance: 11.2
click at [594, 134] on select "Choose an option... Pending Applied Excluded (Questions) Excluded (Expired) Exc…" at bounding box center [670, 135] width 113 height 22
click at [594, 124] on select "Choose an option... Pending Applied Excluded (Questions) Excluded (Expired) Exc…" at bounding box center [670, 135] width 113 height 22
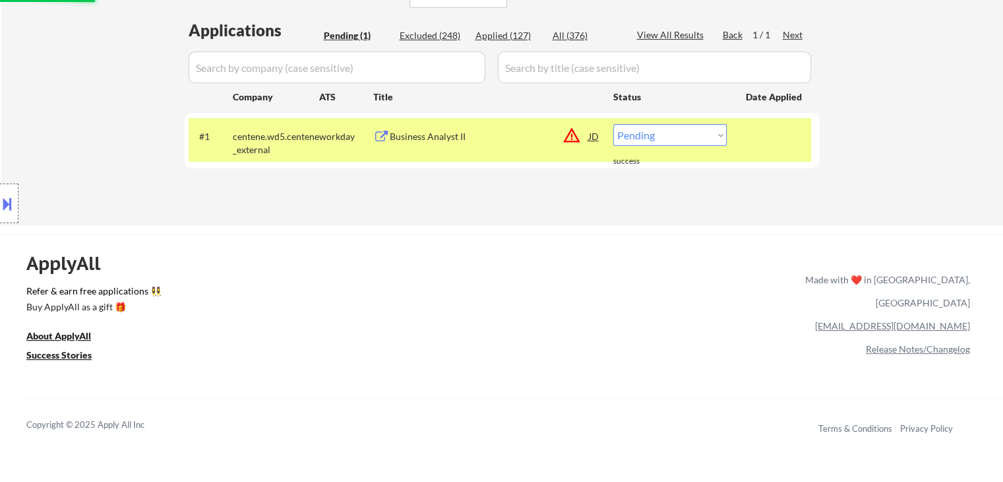
click at [451, 137] on div "Business Analyst II" at bounding box center [489, 136] width 199 height 13
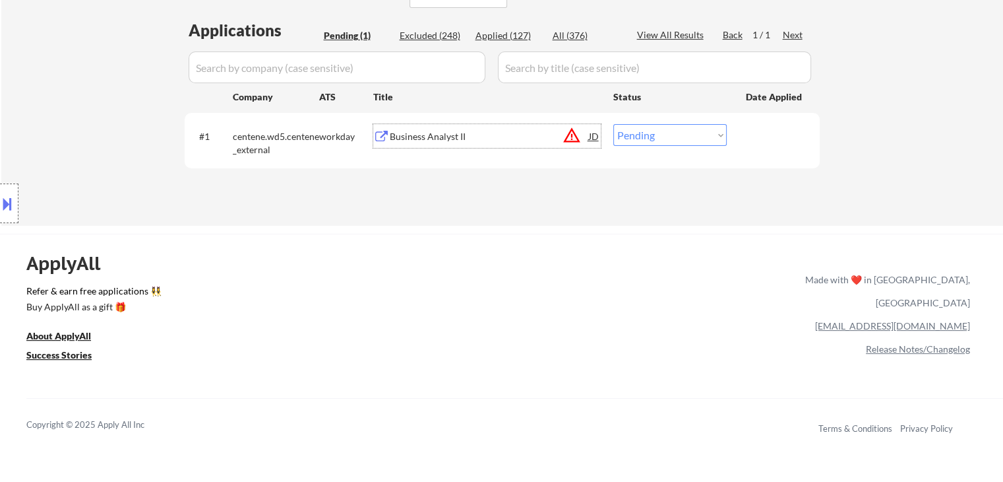
drag, startPoint x: 668, startPoint y: 135, endPoint x: 670, endPoint y: 144, distance: 9.0
click at [594, 135] on select "Choose an option... Pending Applied Excluded (Questions) Excluded (Expired) Exc…" at bounding box center [670, 135] width 113 height 22
select select ""excluded__expired_""
click at [594, 124] on select "Choose an option... Pending Applied Excluded (Questions) Excluded (Expired) Exc…" at bounding box center [670, 135] width 113 height 22
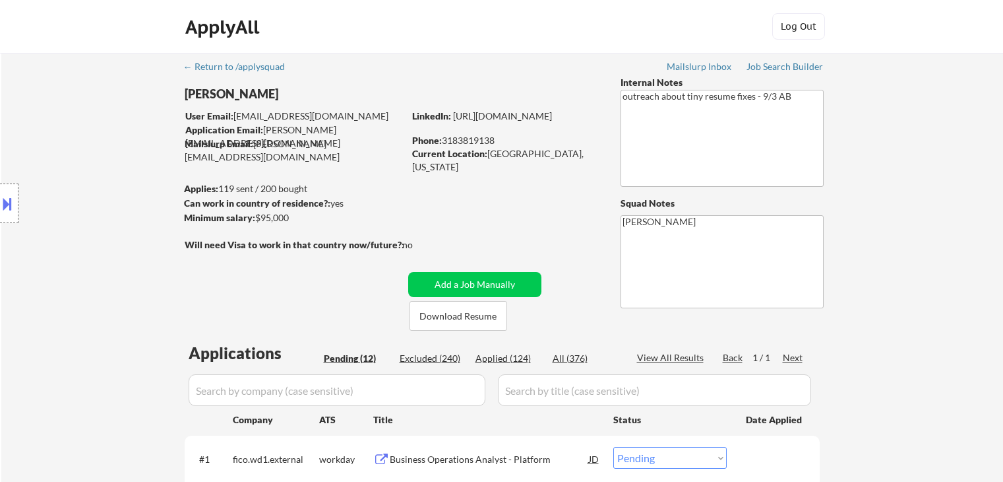
select select ""pending""
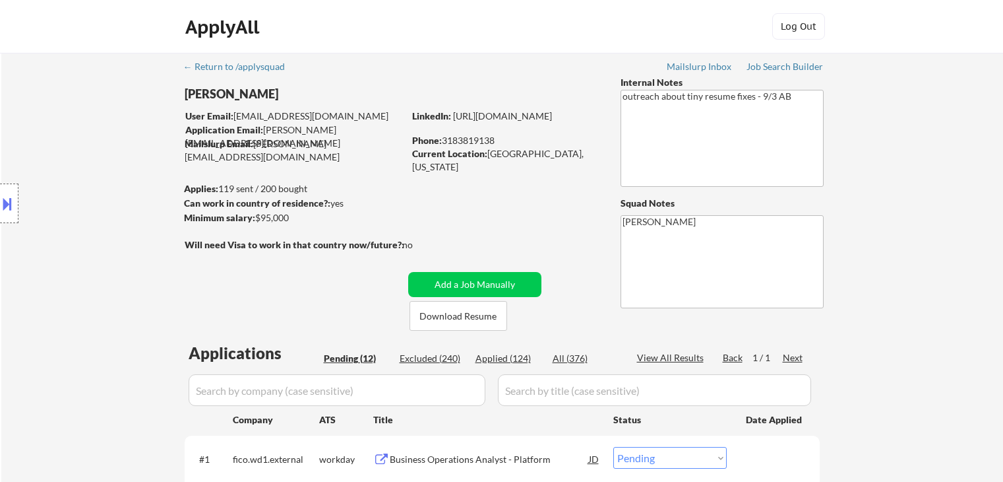
select select ""pending""
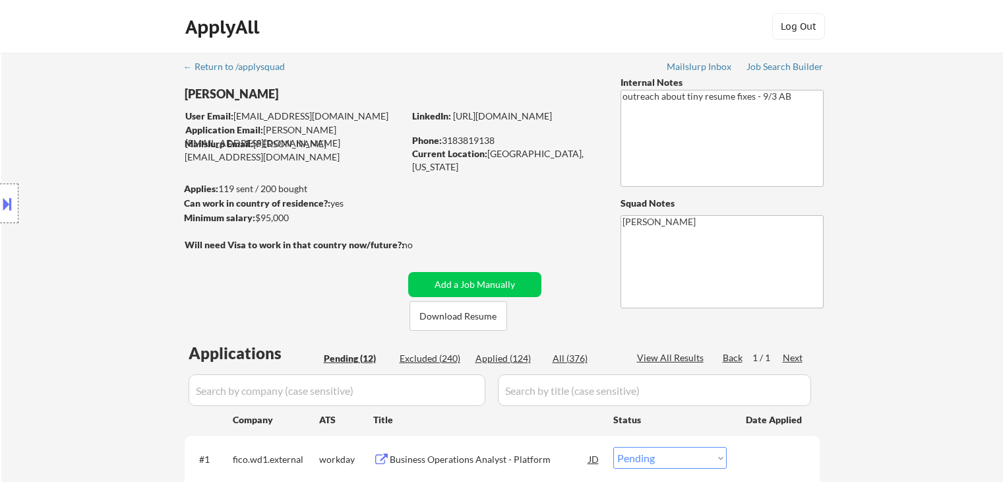
select select ""pending""
click at [504, 356] on div "Applied (124)" at bounding box center [509, 358] width 66 height 13
select select ""applied""
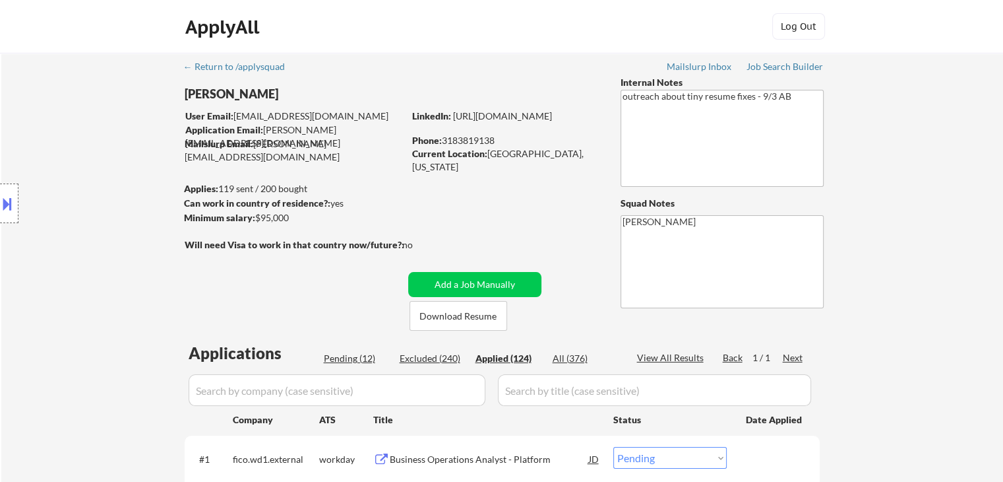
select select ""applied""
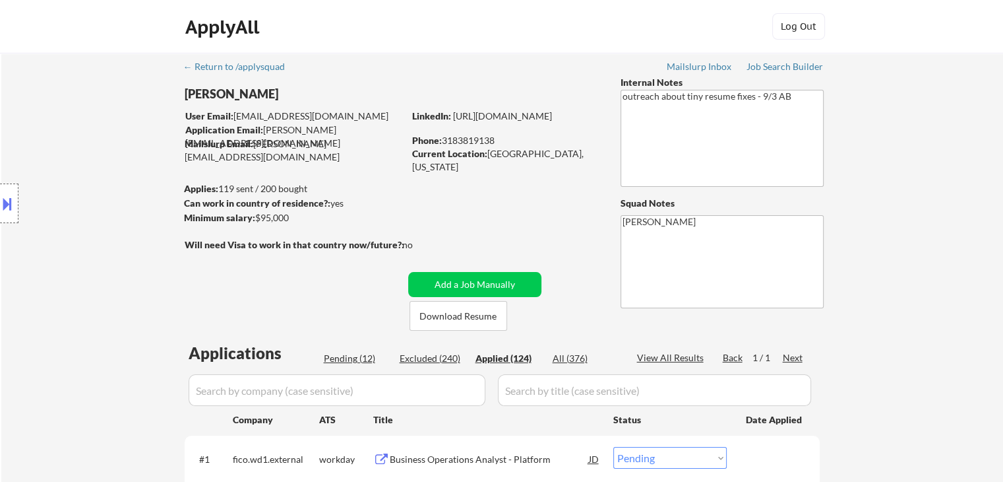
select select ""applied""
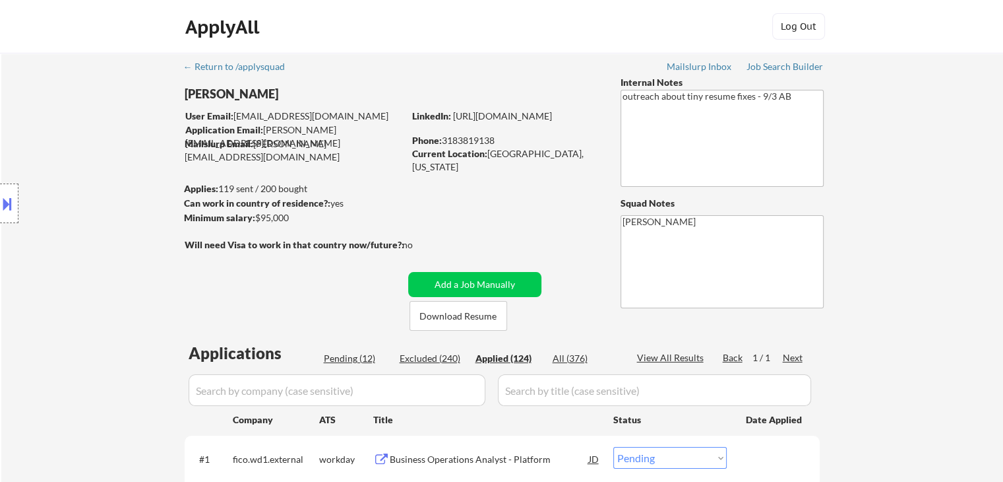
select select ""applied""
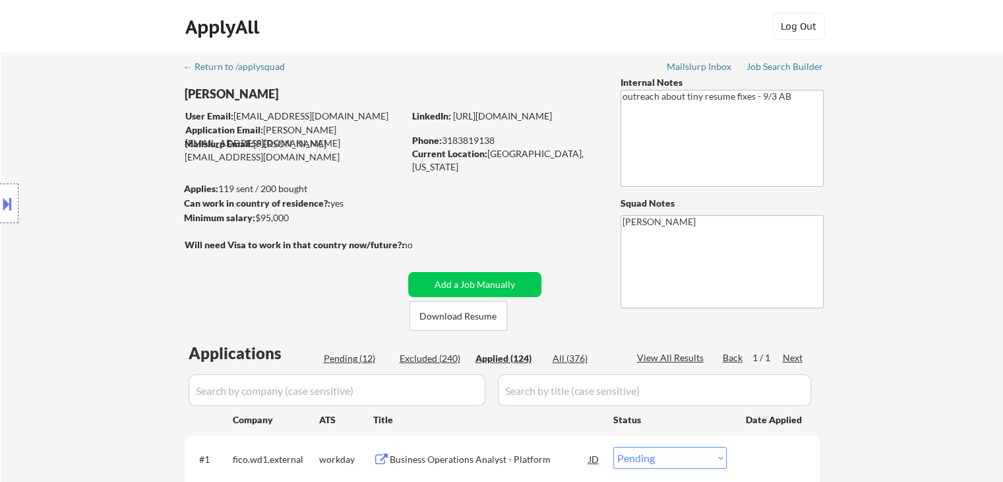
select select ""applied""
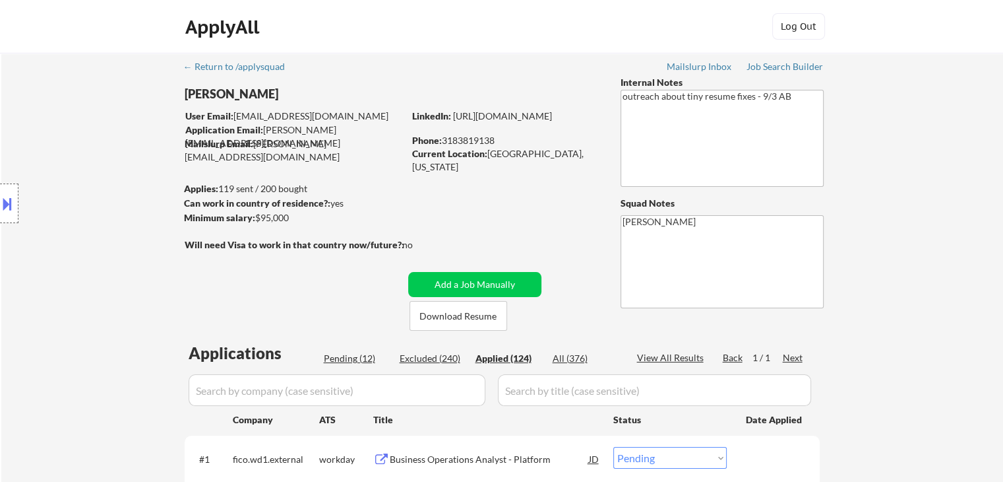
select select ""applied""
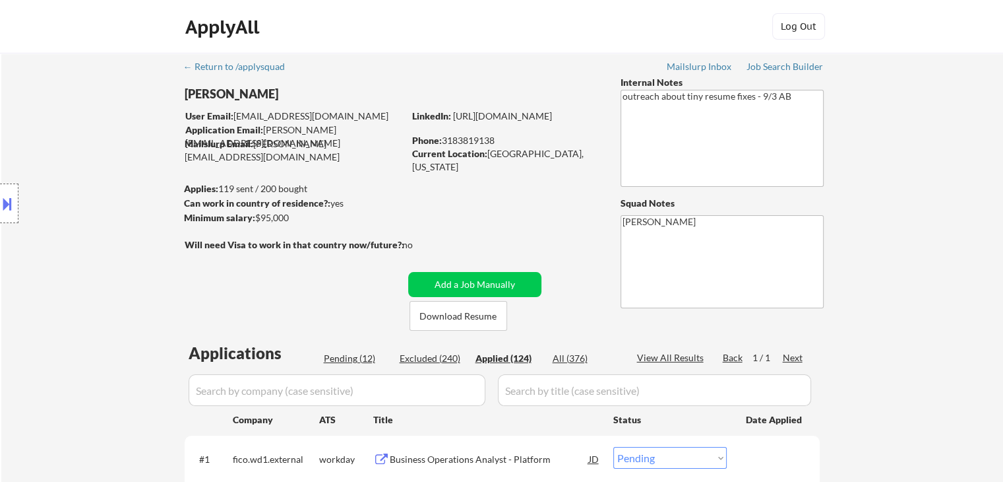
select select ""applied""
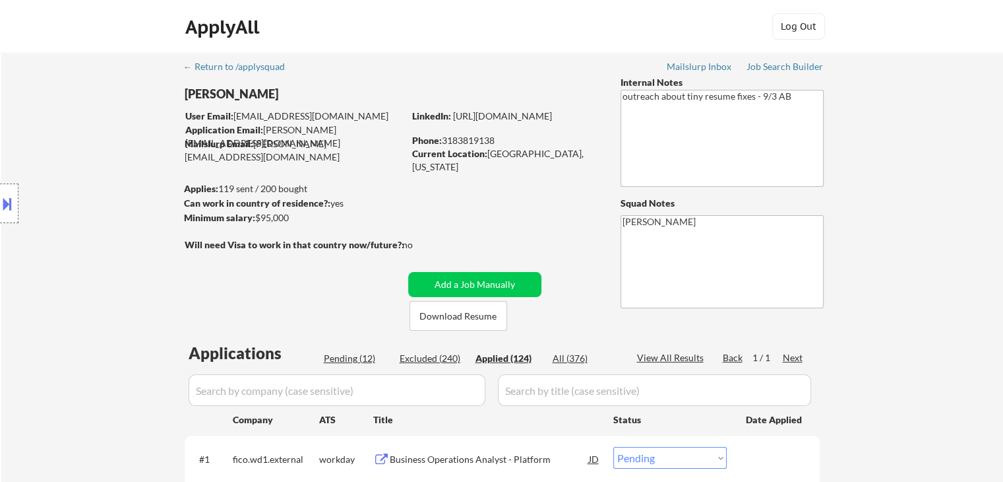
select select ""applied""
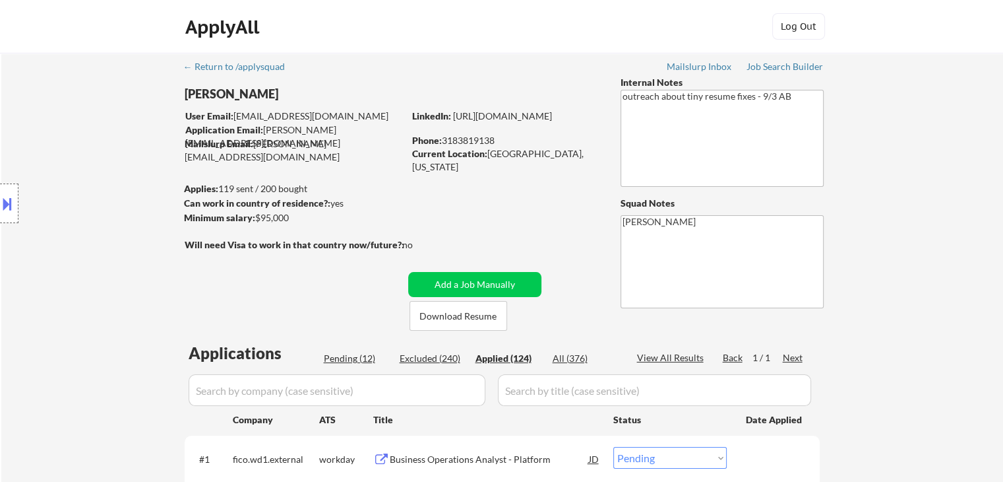
select select ""applied""
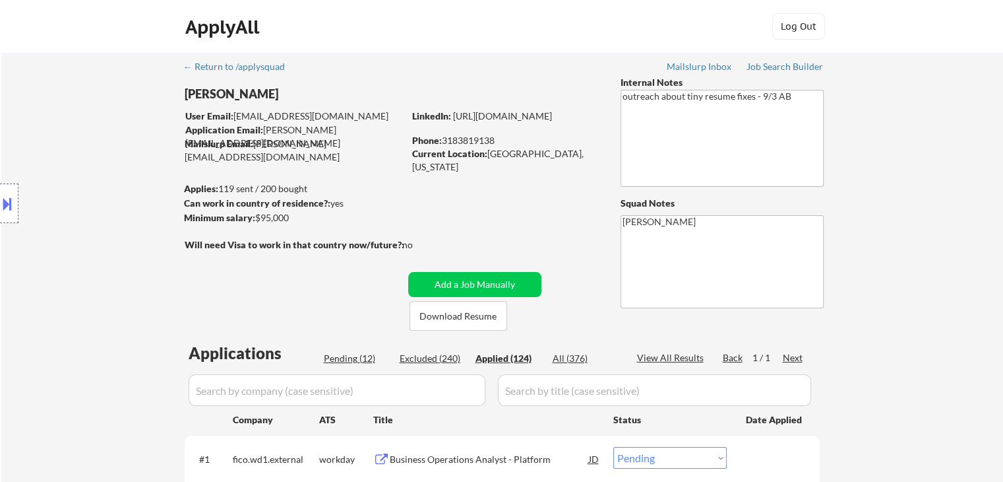
select select ""applied""
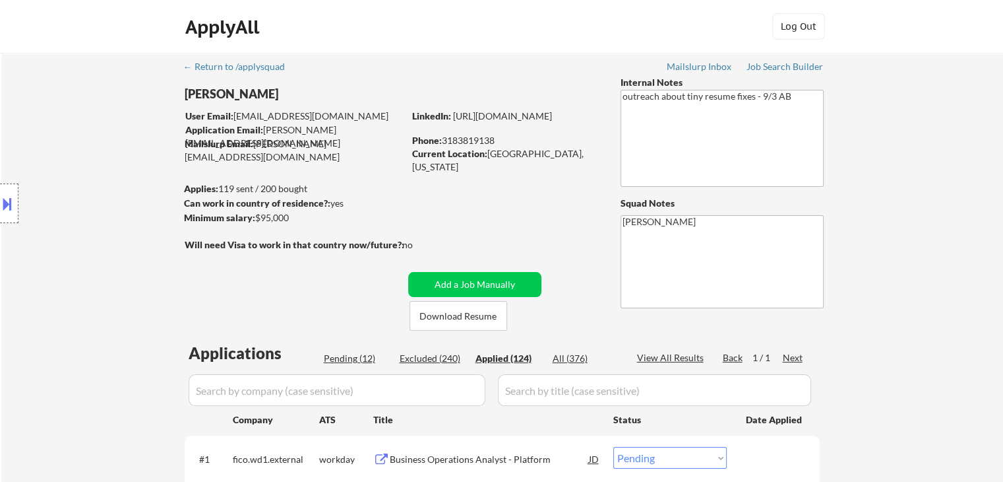
select select ""applied""
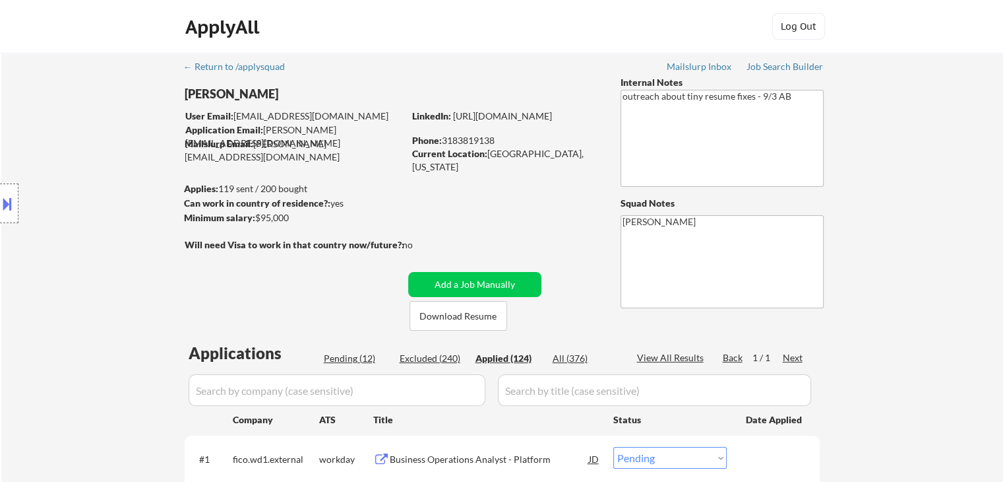
select select ""applied""
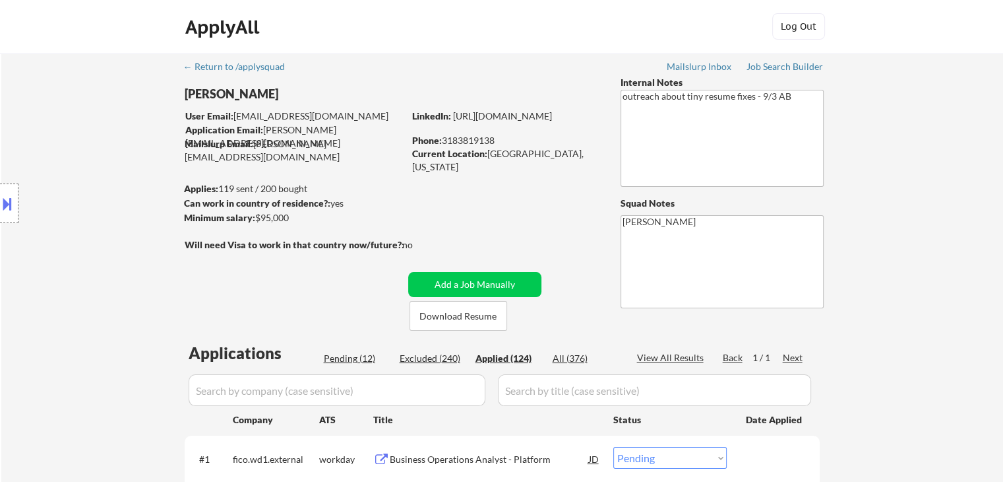
select select ""applied""
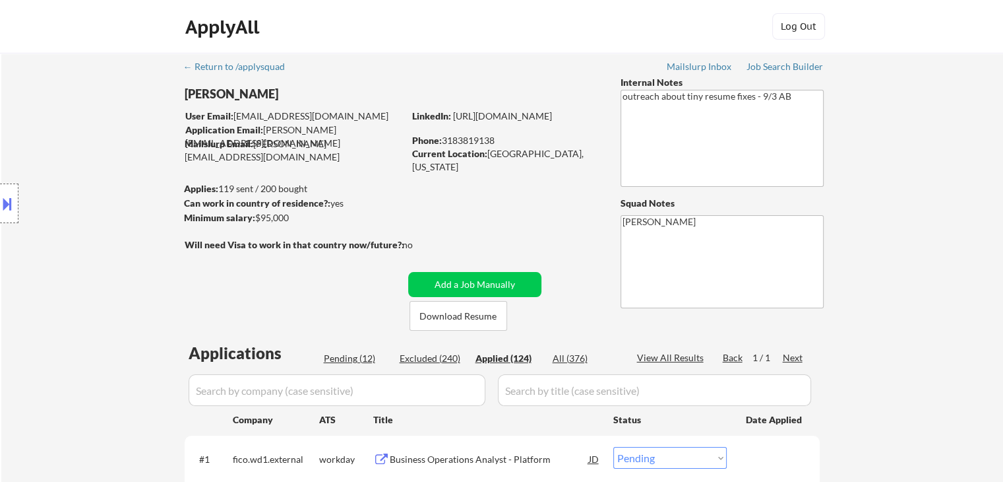
select select ""applied""
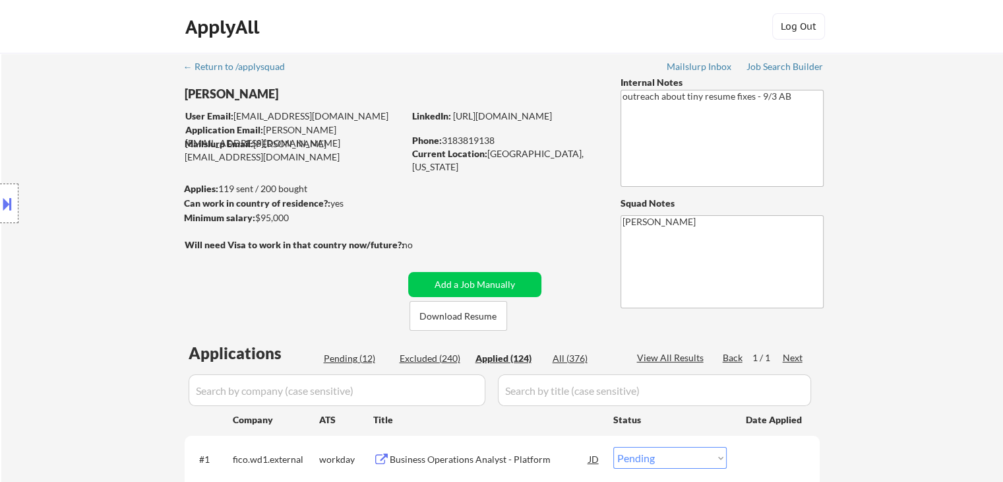
select select ""applied""
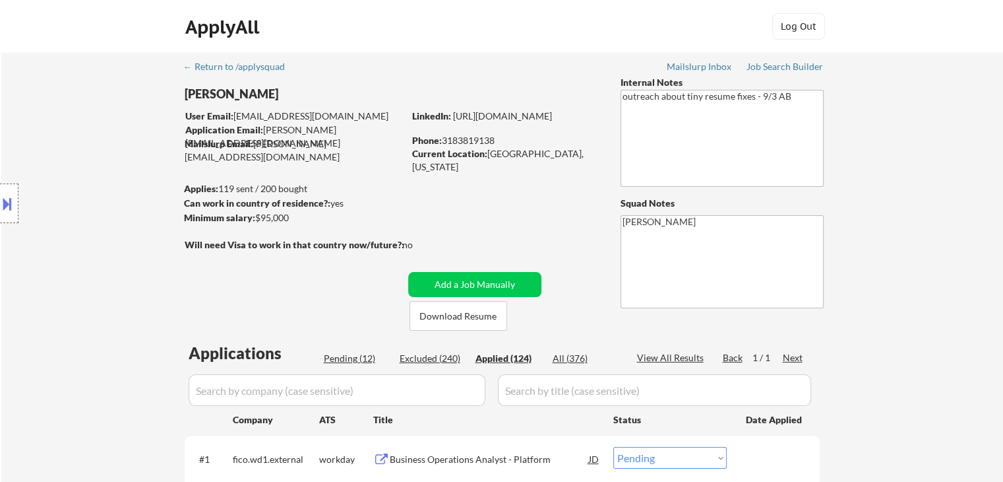
select select ""applied""
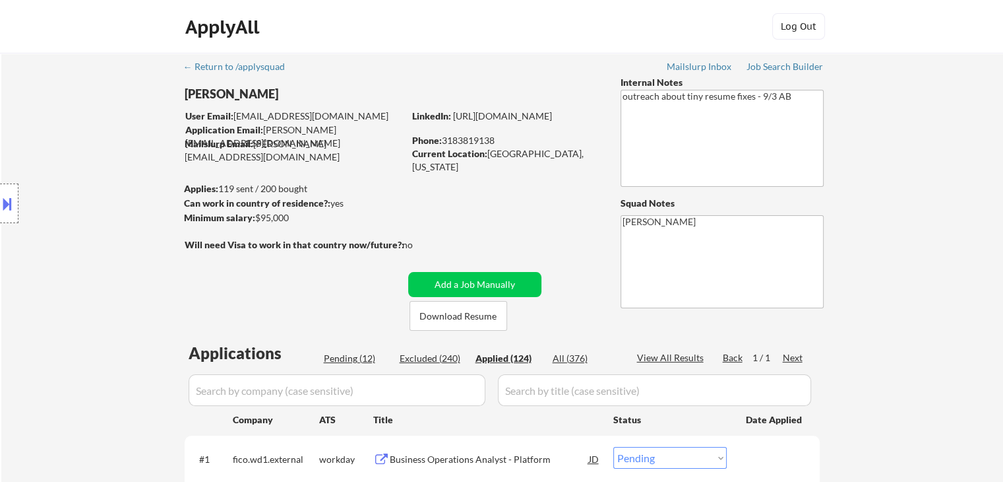
select select ""applied""
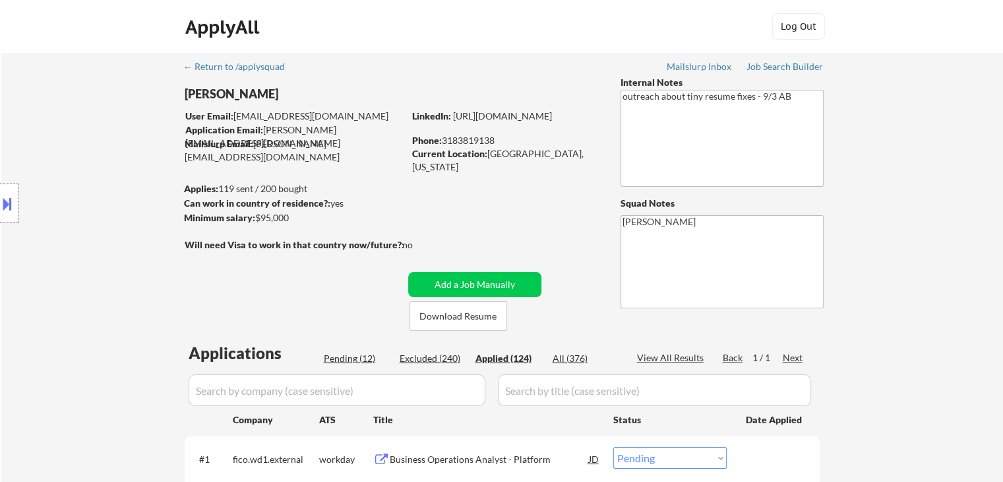
select select ""applied""
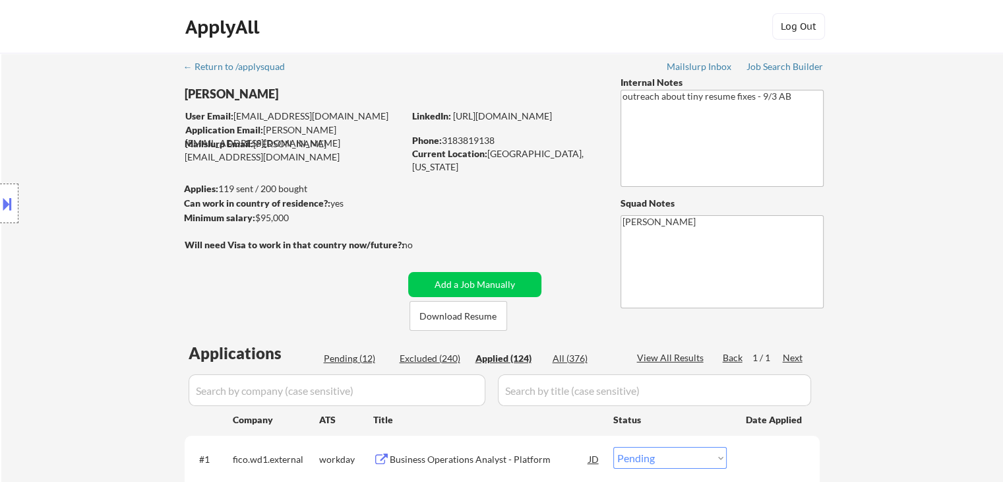
select select ""applied""
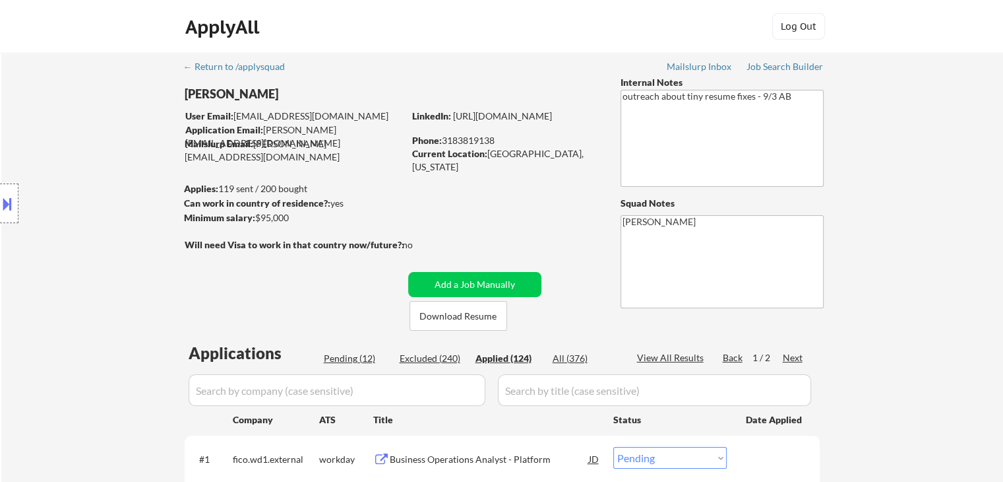
select select ""applied""
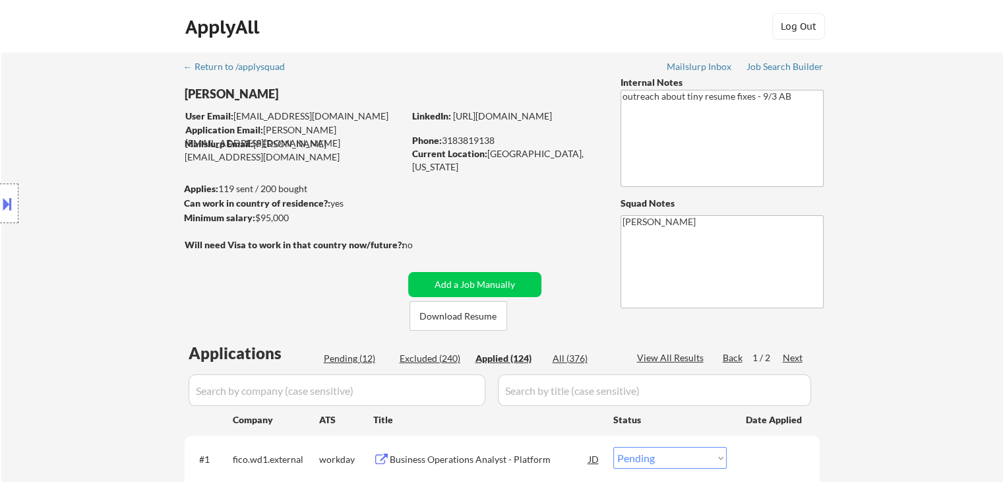
select select ""applied""
click at [509, 121] on link "https://www.linkedin.com/in/marcus-esters/" at bounding box center [502, 115] width 99 height 11
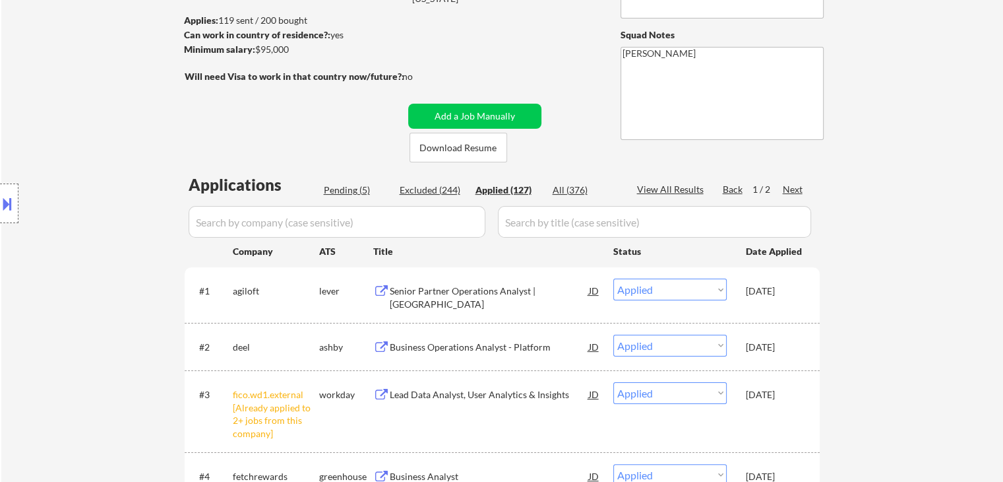
scroll to position [330, 0]
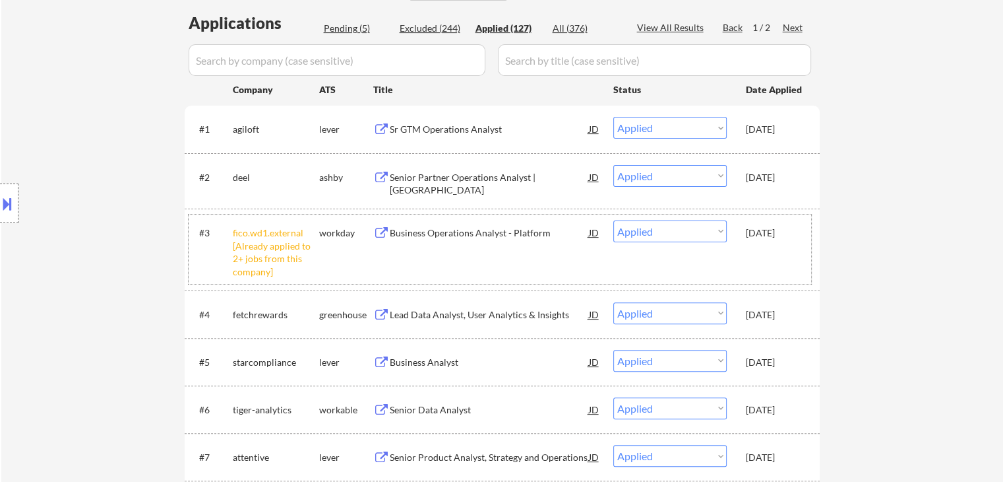
drag, startPoint x: 747, startPoint y: 232, endPoint x: 739, endPoint y: 238, distance: 10.4
click at [747, 232] on div "[DATE]" at bounding box center [775, 232] width 58 height 13
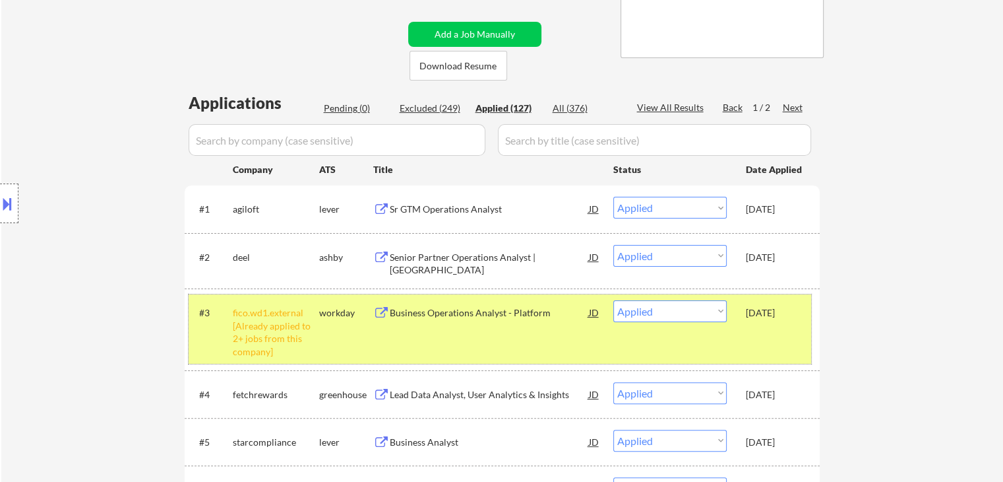
scroll to position [132, 0]
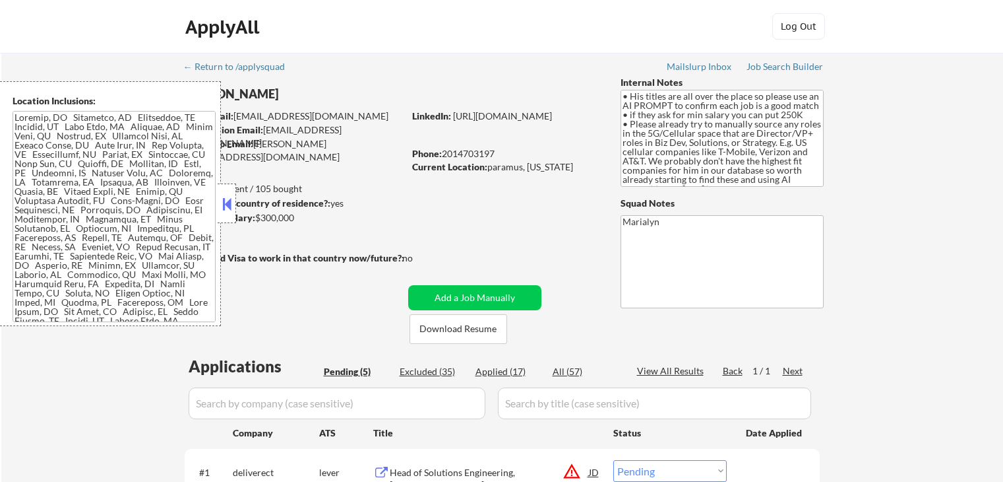
select select ""pending""
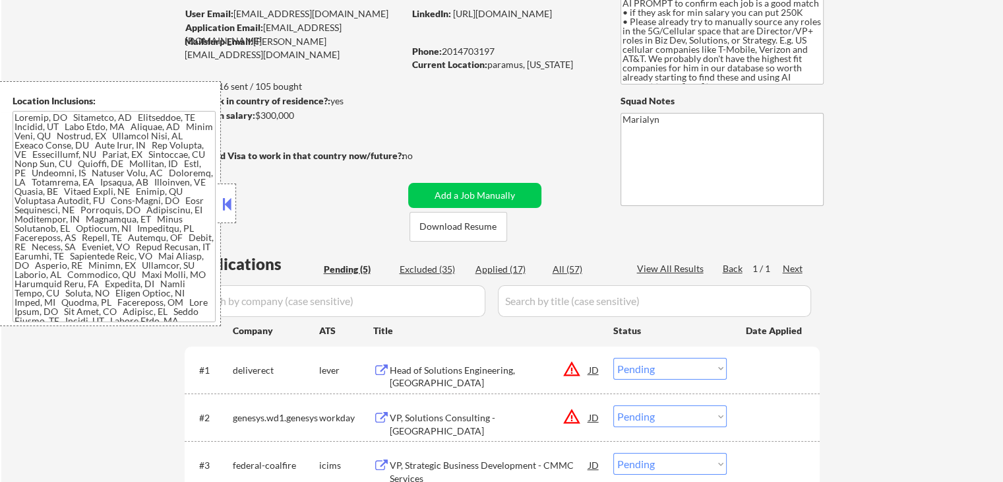
scroll to position [264, 0]
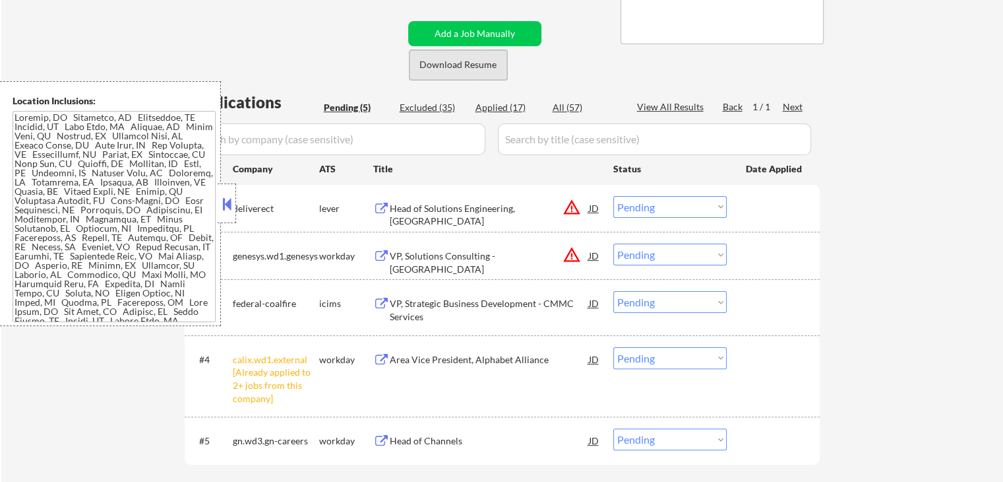
drag, startPoint x: 484, startPoint y: 73, endPoint x: 515, endPoint y: 156, distance: 89.6
click at [480, 73] on button "Download Resume" at bounding box center [459, 65] width 98 height 30
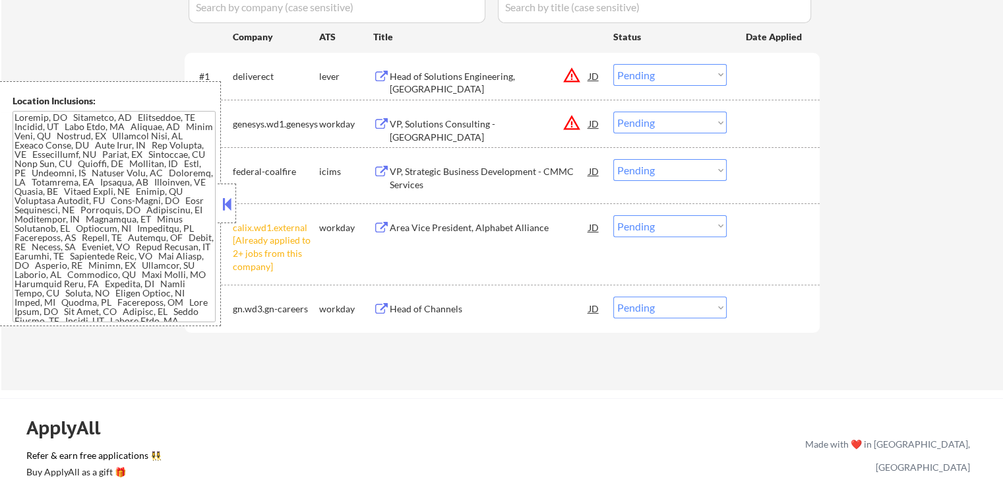
click at [657, 222] on select "Choose an option... Pending Applied Excluded (Questions) Excluded (Expired) Exc…" at bounding box center [670, 226] width 113 height 22
click at [614, 215] on select "Choose an option... Pending Applied Excluded (Questions) Excluded (Expired) Exc…" at bounding box center [670, 226] width 113 height 22
click at [218, 204] on div at bounding box center [227, 203] width 18 height 40
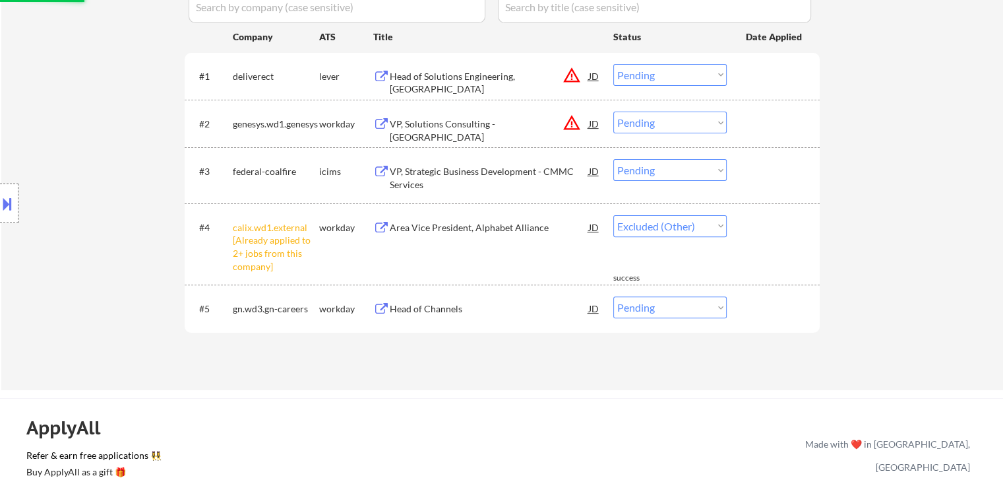
select select ""pending""
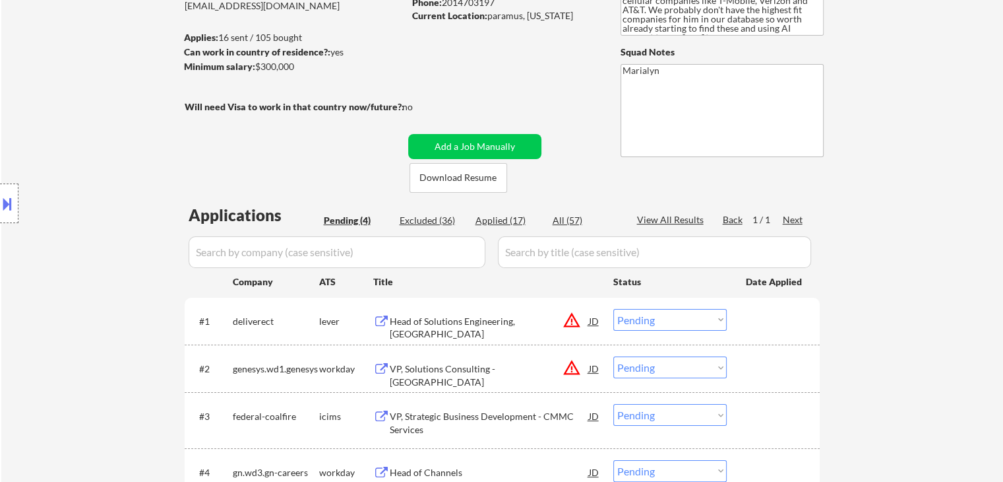
scroll to position [264, 0]
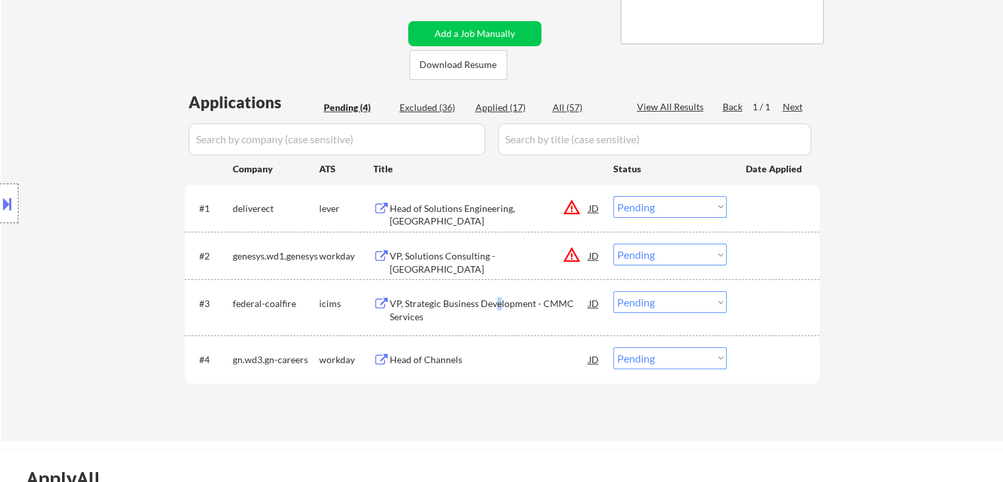
click at [501, 309] on div "VP, Strategic Business Development - CMMC Services" at bounding box center [489, 310] width 199 height 26
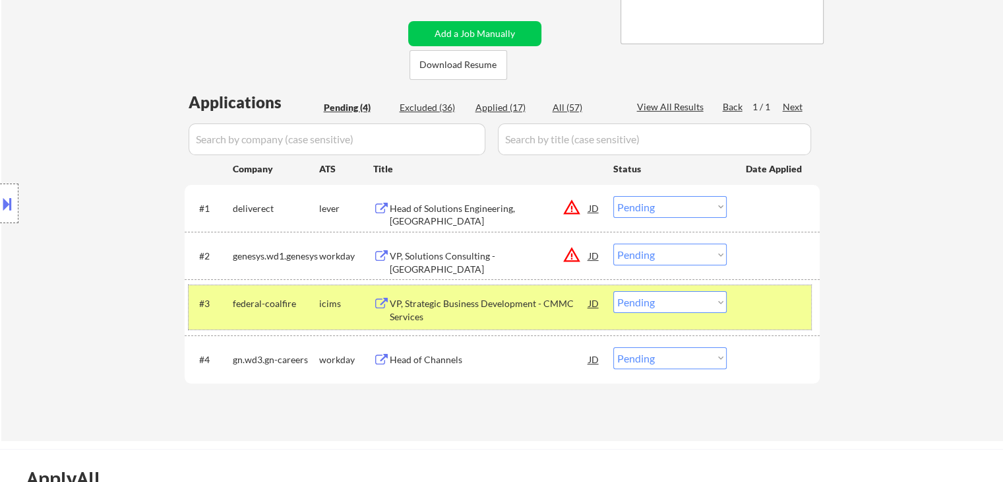
click at [697, 286] on div "#3 federal-coalfire icims VP, Strategic Business Development - CMMC Services JD…" at bounding box center [500, 307] width 623 height 44
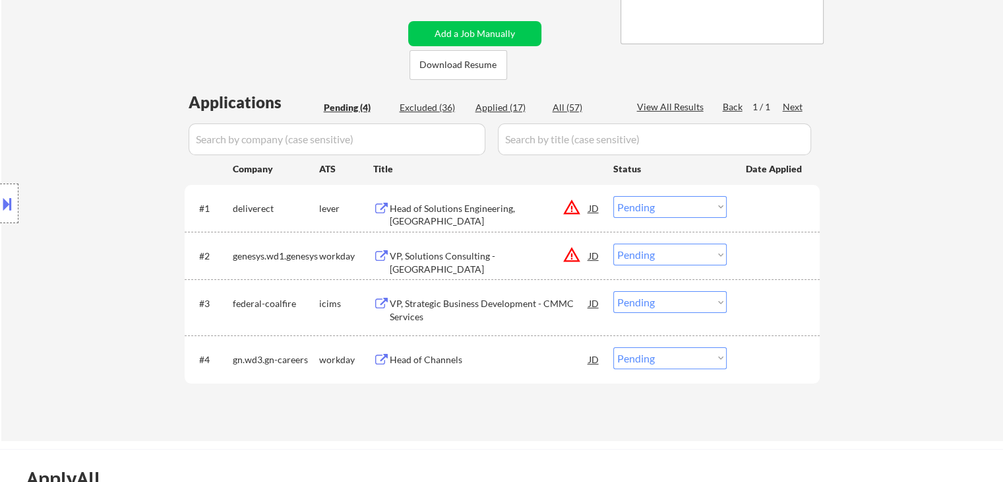
click at [698, 309] on select "Choose an option... Pending Applied Excluded (Questions) Excluded (Expired) Exc…" at bounding box center [670, 302] width 113 height 22
click at [614, 291] on select "Choose an option... Pending Applied Excluded (Questions) Excluded (Expired) Exc…" at bounding box center [670, 302] width 113 height 22
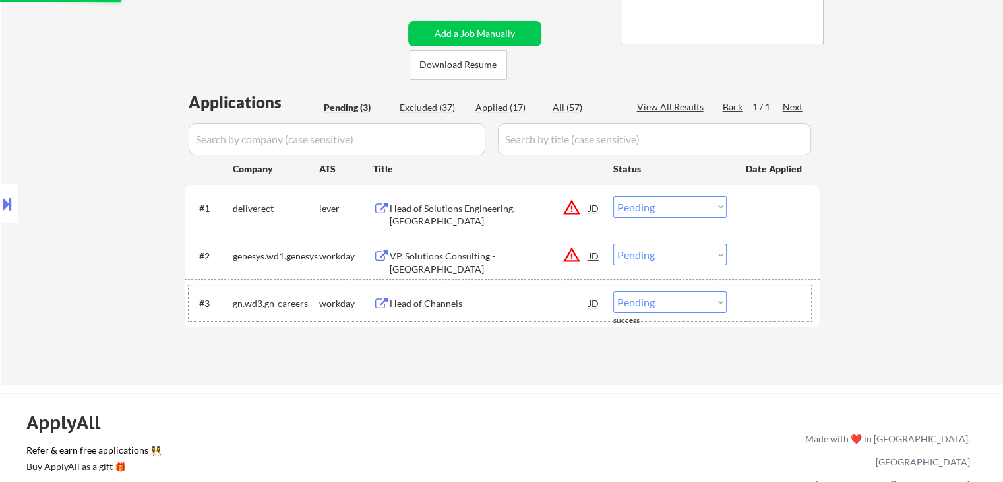
click at [427, 317] on div "#3 gn.wd3.gn-careers workday Head of Channels JD Choose an option... Pending Ap…" at bounding box center [500, 303] width 623 height 36
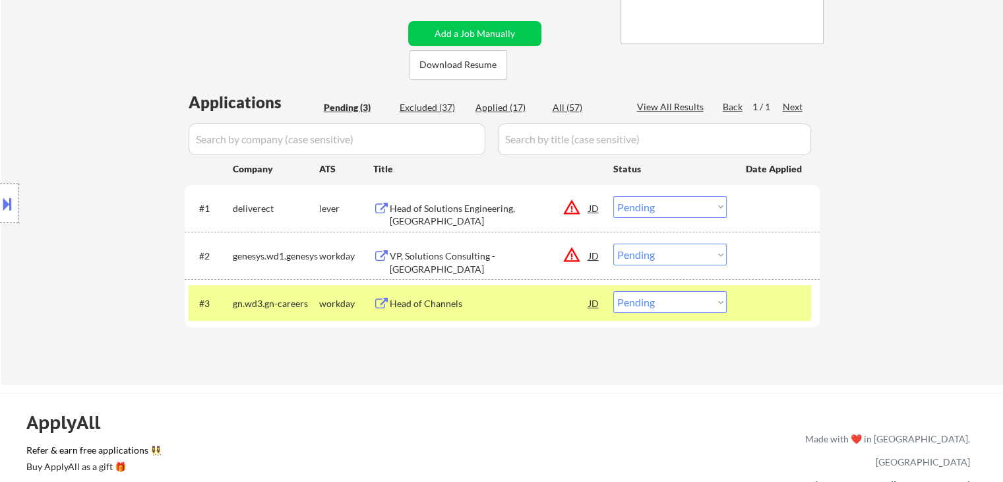
drag, startPoint x: 276, startPoint y: 329, endPoint x: 273, endPoint y: 321, distance: 9.0
click at [274, 327] on div "Applications Pending (3) Excluded (37) Applied (17) All (57) View All Results B…" at bounding box center [502, 225] width 635 height 269
drag, startPoint x: 431, startPoint y: 384, endPoint x: 432, endPoint y: 376, distance: 7.9
click at [431, 382] on div "← Return to /applysquad Mailslurp Inbox Job Search Builder Arvinder Anand User …" at bounding box center [502, 87] width 1002 height 596
click at [425, 291] on div "Head of Channels" at bounding box center [489, 303] width 199 height 24
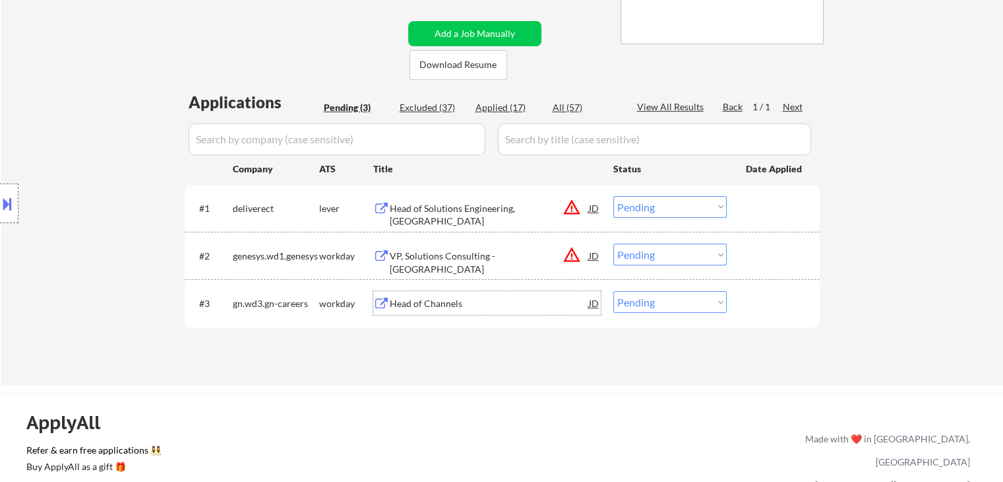
click at [685, 296] on select "Choose an option... Pending Applied Excluded (Questions) Excluded (Expired) Exc…" at bounding box center [670, 302] width 113 height 22
select select ""excluded__bad_match_""
click at [614, 291] on select "Choose an option... Pending Applied Excluded (Questions) Excluded (Expired) Exc…" at bounding box center [670, 302] width 113 height 22
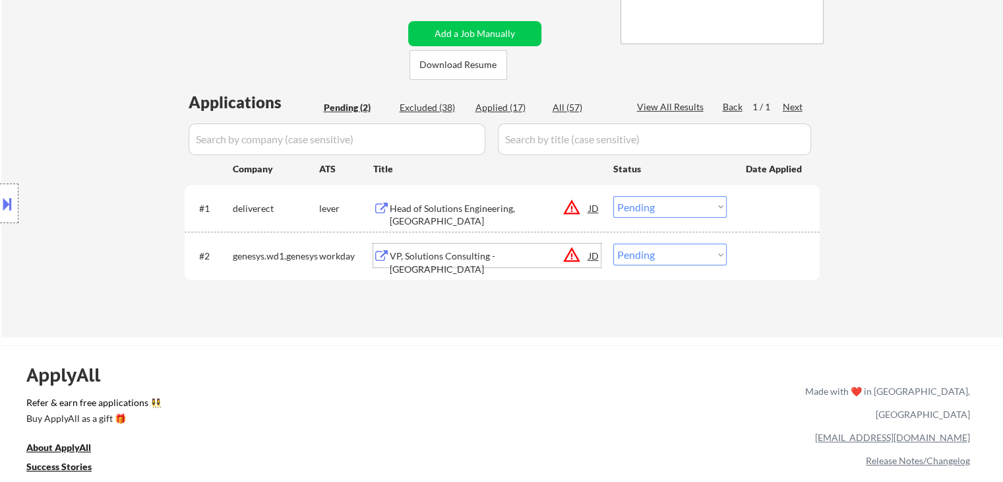
click at [464, 246] on div "VP, Solutions Consulting - North America" at bounding box center [489, 255] width 199 height 24
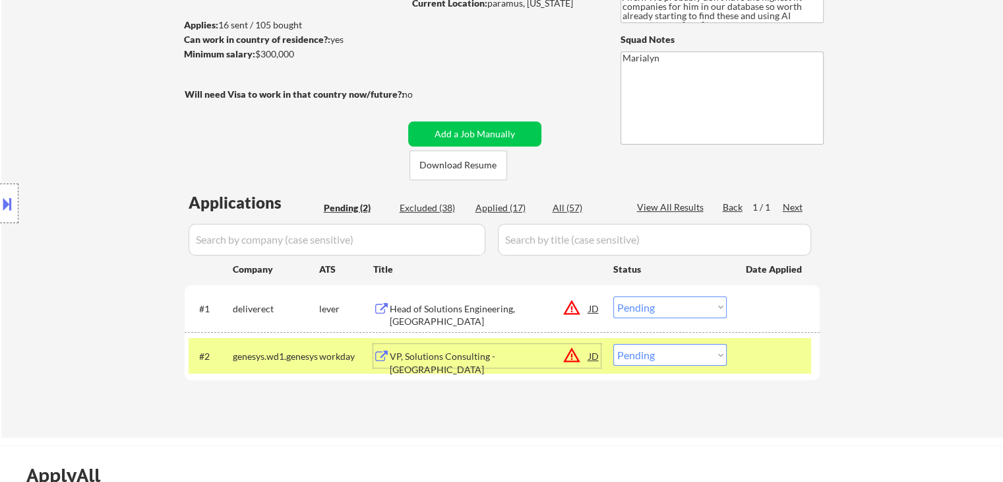
scroll to position [66, 0]
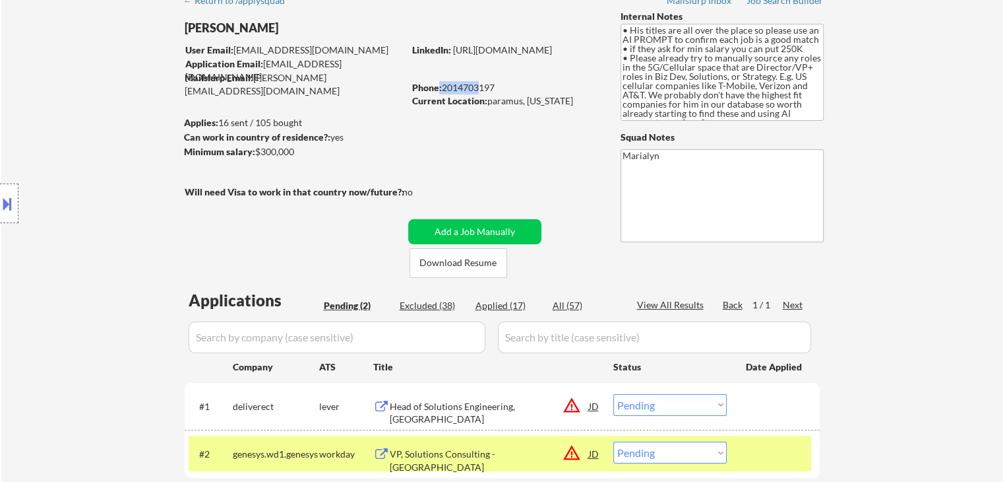
drag, startPoint x: 439, startPoint y: 85, endPoint x: 475, endPoint y: 88, distance: 36.4
click at [475, 88] on div "Phone: 2014703197" at bounding box center [505, 87] width 187 height 13
drag, startPoint x: 473, startPoint y: 88, endPoint x: 451, endPoint y: 82, distance: 22.4
click at [472, 88] on div "Phone: 2014703197" at bounding box center [505, 87] width 187 height 13
click at [443, 82] on div "Phone: 2014703197" at bounding box center [505, 87] width 187 height 13
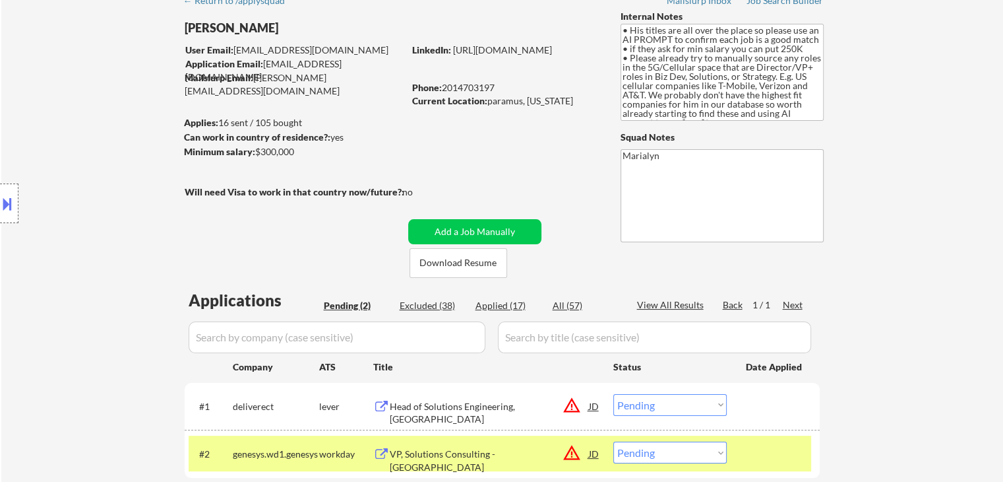
drag, startPoint x: 443, startPoint y: 85, endPoint x: 496, endPoint y: 88, distance: 52.8
click at [496, 88] on div "Phone: 2014703197" at bounding box center [505, 87] width 187 height 13
copy div "2014703197"
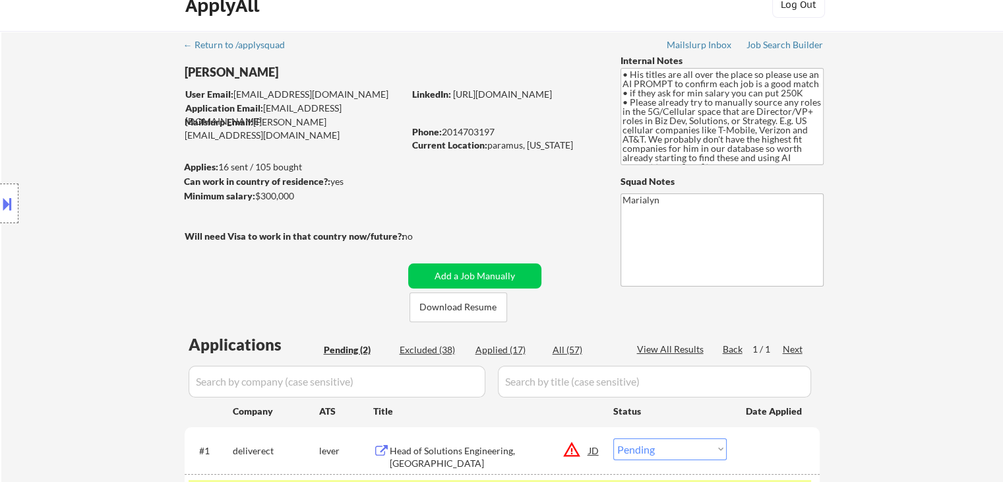
scroll to position [0, 0]
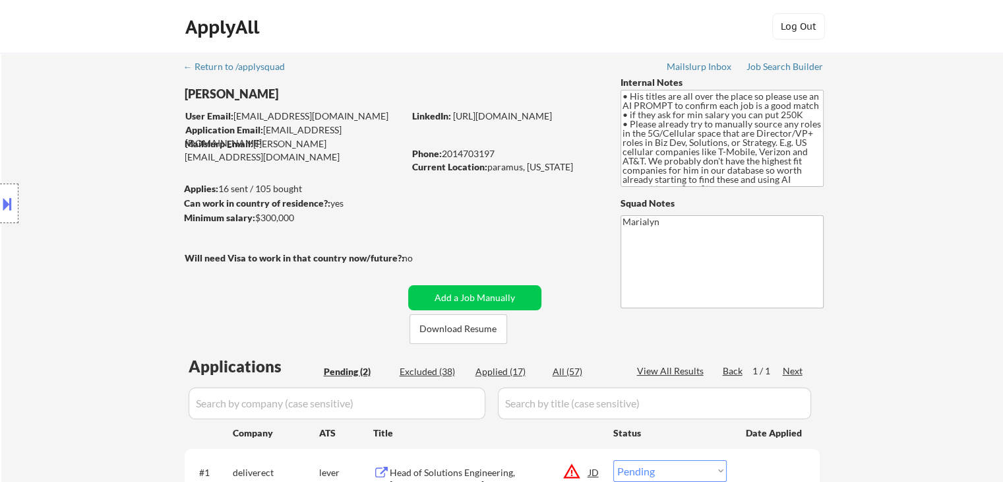
drag, startPoint x: 941, startPoint y: 144, endPoint x: 953, endPoint y: 141, distance: 11.9
click at [951, 141] on div "← Return to /applysquad Mailslurp Inbox Job Search Builder Arvinder Anand User …" at bounding box center [502, 327] width 1002 height 548
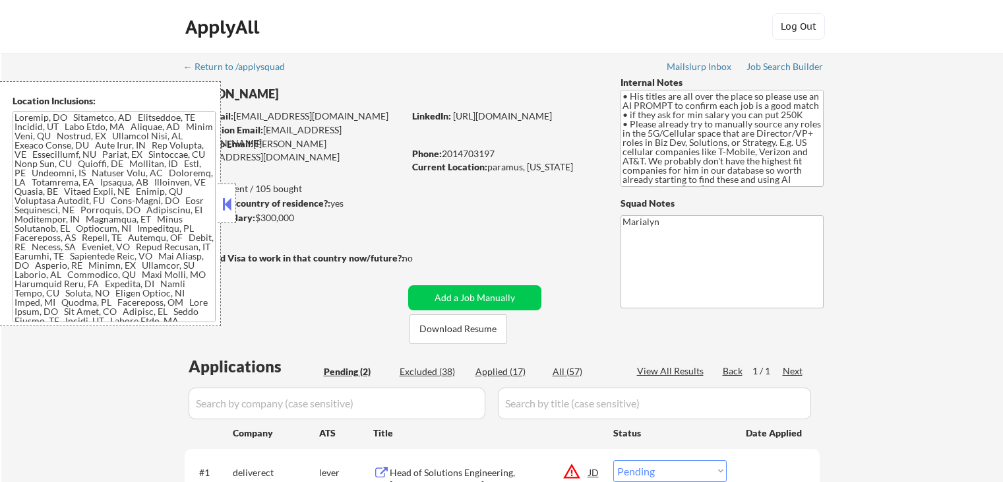
select select ""pending""
click at [228, 204] on button at bounding box center [227, 204] width 15 height 20
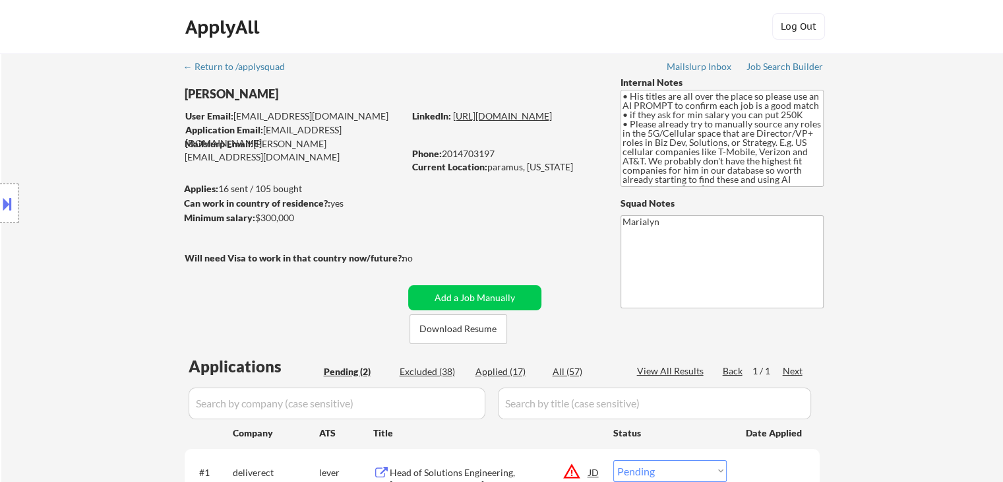
click at [500, 121] on link "https://www.linkedin.com/in/arvindersinghanand/" at bounding box center [502, 115] width 99 height 11
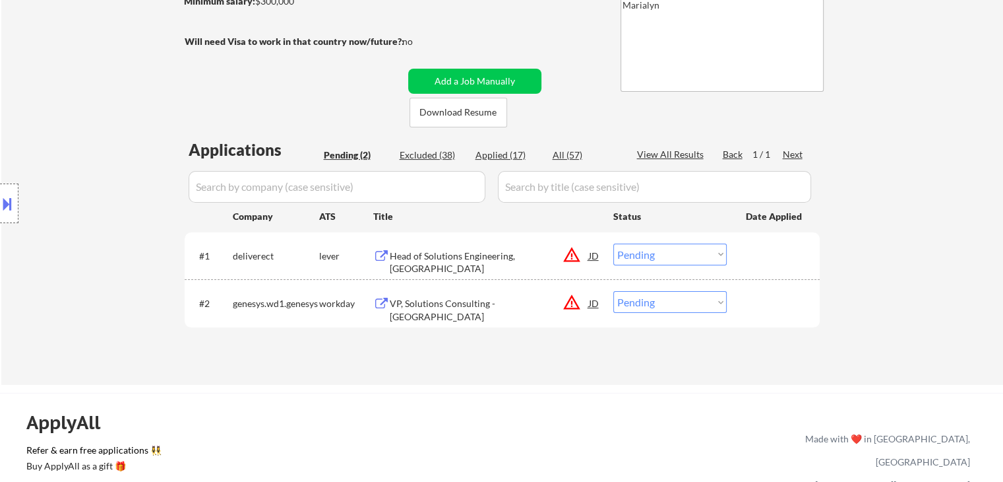
scroll to position [330, 0]
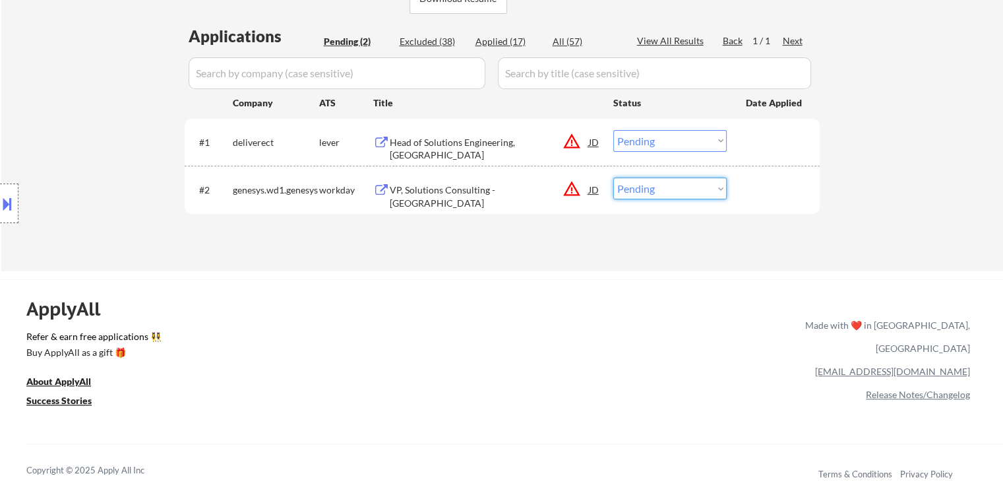
click at [630, 188] on select "Choose an option... Pending Applied Excluded (Questions) Excluded (Expired) Exc…" at bounding box center [670, 188] width 113 height 22
select select ""applied""
click at [614, 177] on select "Choose an option... Pending Applied Excluded (Questions) Excluded (Expired) Exc…" at bounding box center [670, 188] width 113 height 22
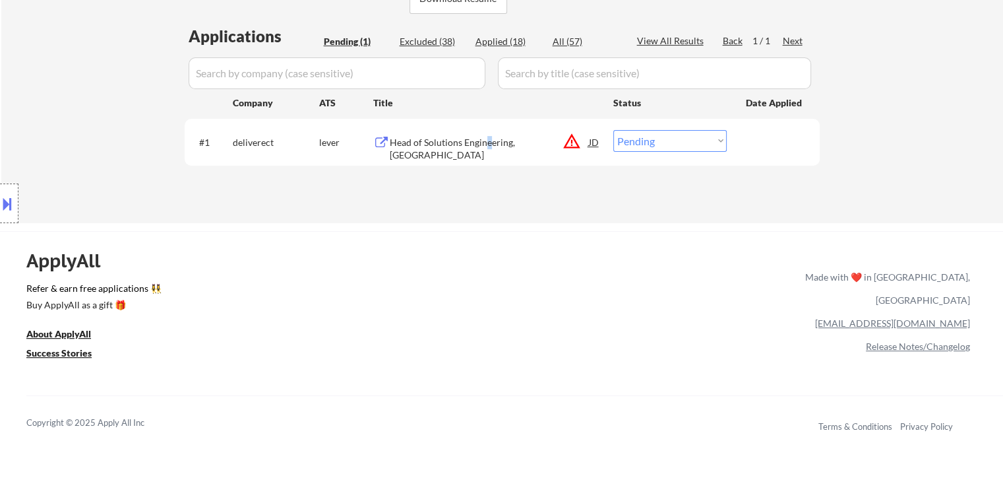
click at [488, 133] on div "Head of Solutions Engineering, North America" at bounding box center [489, 142] width 199 height 24
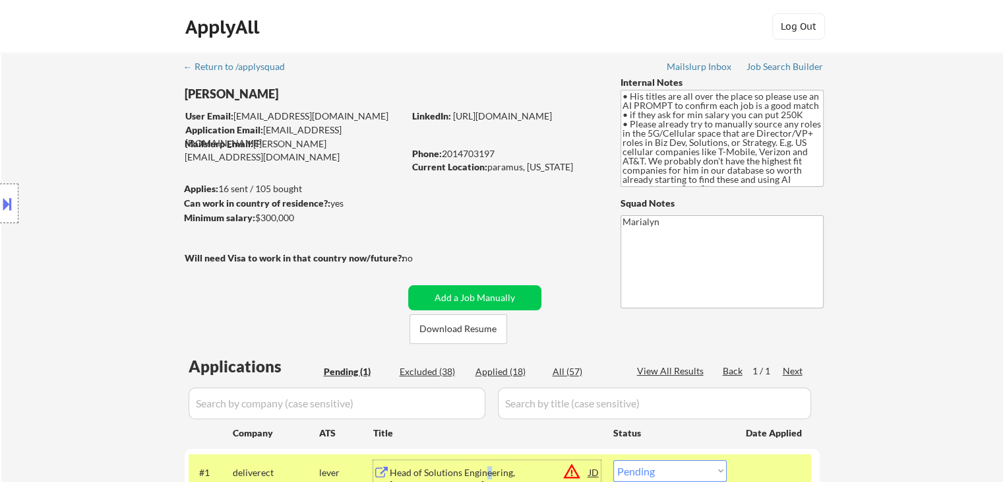
scroll to position [0, 0]
drag, startPoint x: 487, startPoint y: 163, endPoint x: 586, endPoint y: 173, distance: 99.5
click at [590, 168] on div "Current Location: paramus, New Jersey" at bounding box center [505, 166] width 187 height 13
copy div "paramus, New Jersey"
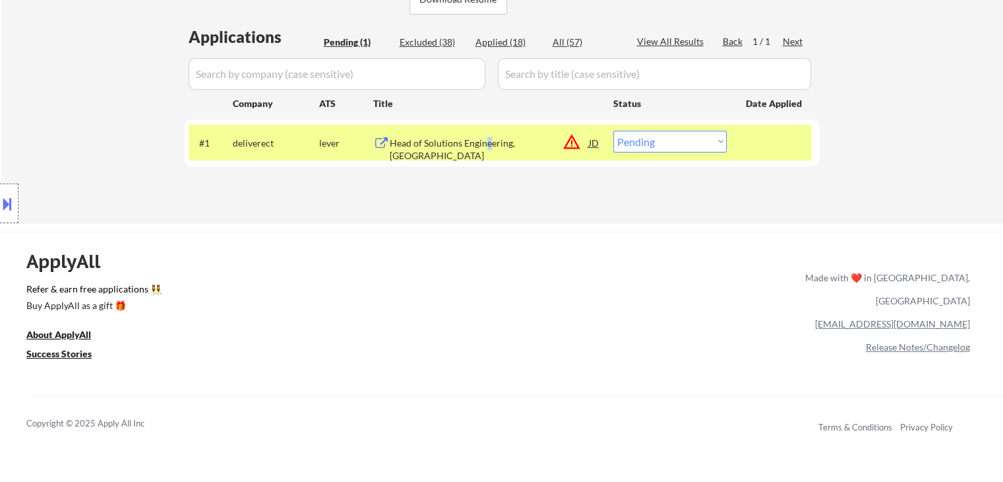
scroll to position [330, 0]
click at [673, 141] on select "Choose an option... Pending Applied Excluded (Questions) Excluded (Expired) Exc…" at bounding box center [670, 141] width 113 height 22
select select ""applied""
click at [614, 130] on select "Choose an option... Pending Applied Excluded (Questions) Excluded (Expired) Exc…" at bounding box center [670, 141] width 113 height 22
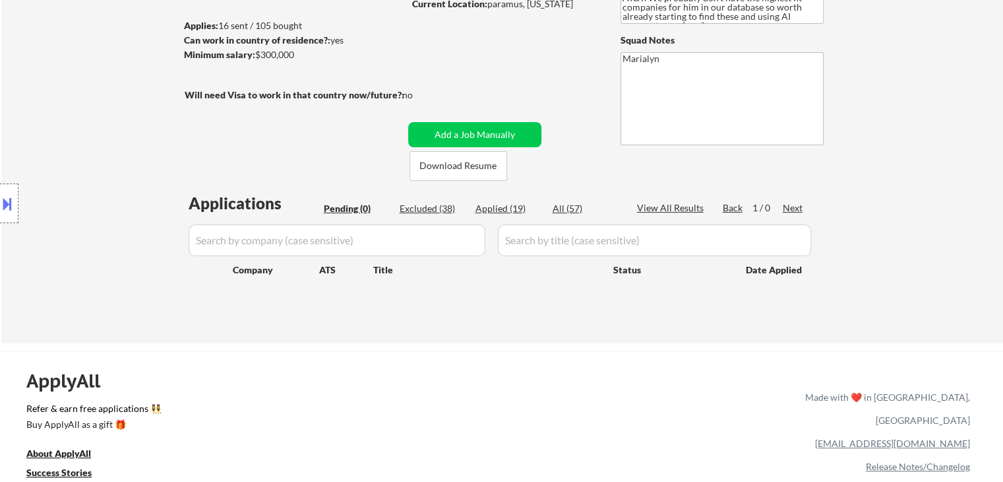
scroll to position [132, 0]
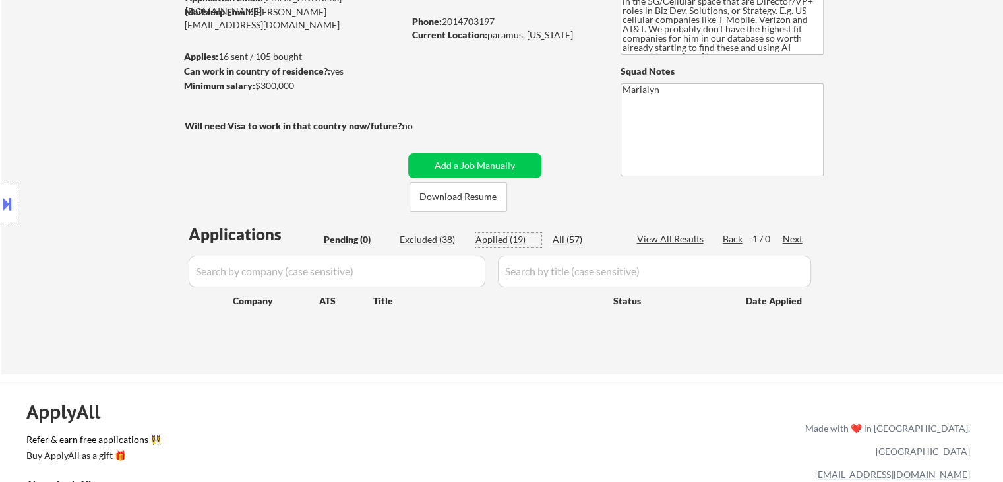
drag, startPoint x: 505, startPoint y: 234, endPoint x: 517, endPoint y: 1, distance: 233.2
click at [505, 235] on div "Applied (19)" at bounding box center [509, 239] width 66 height 13
select select ""applied""
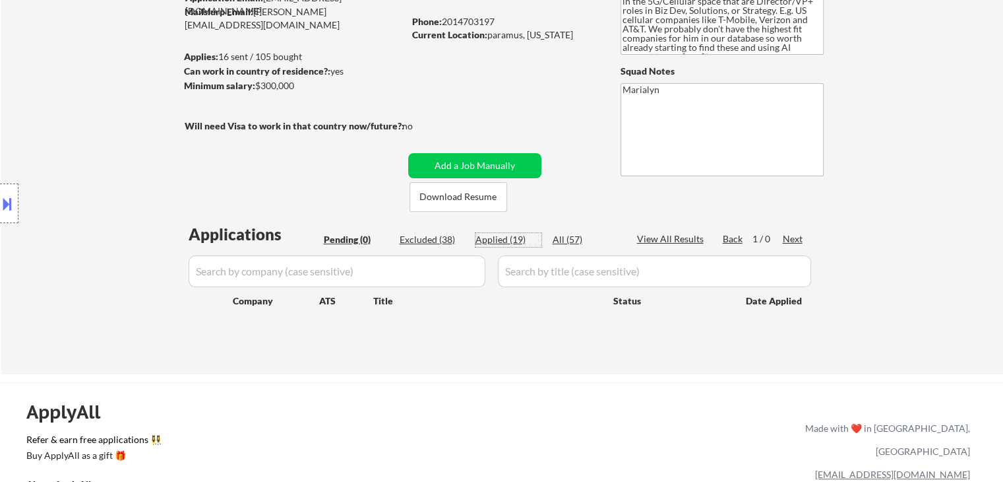
select select ""applied""
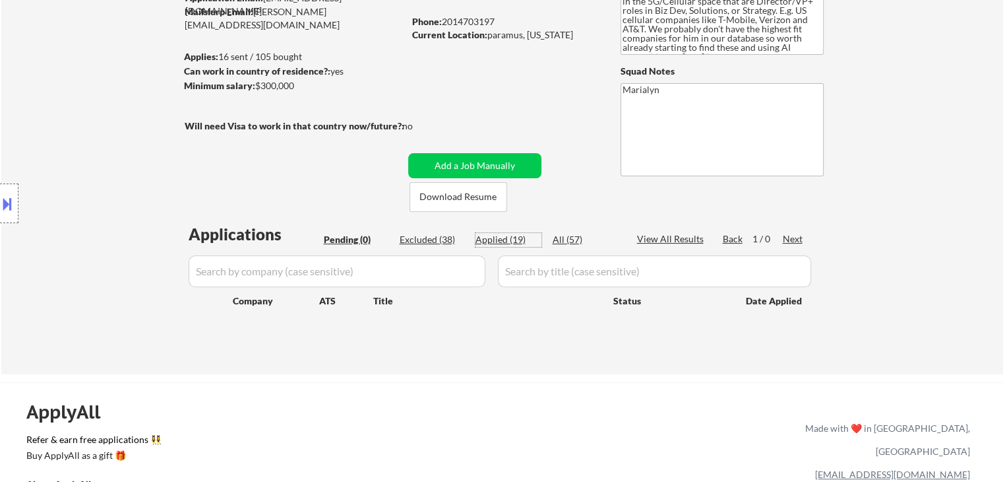
select select ""applied""
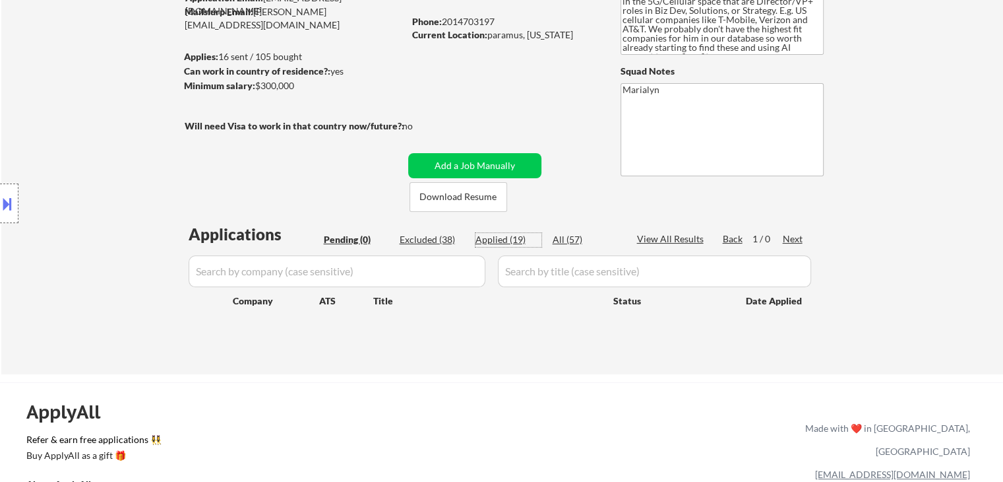
select select ""applied""
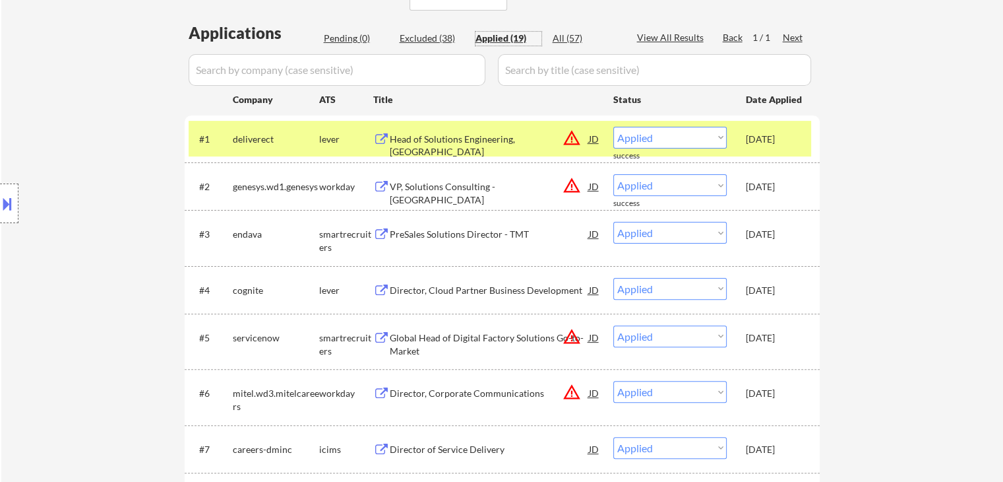
scroll to position [396, 0]
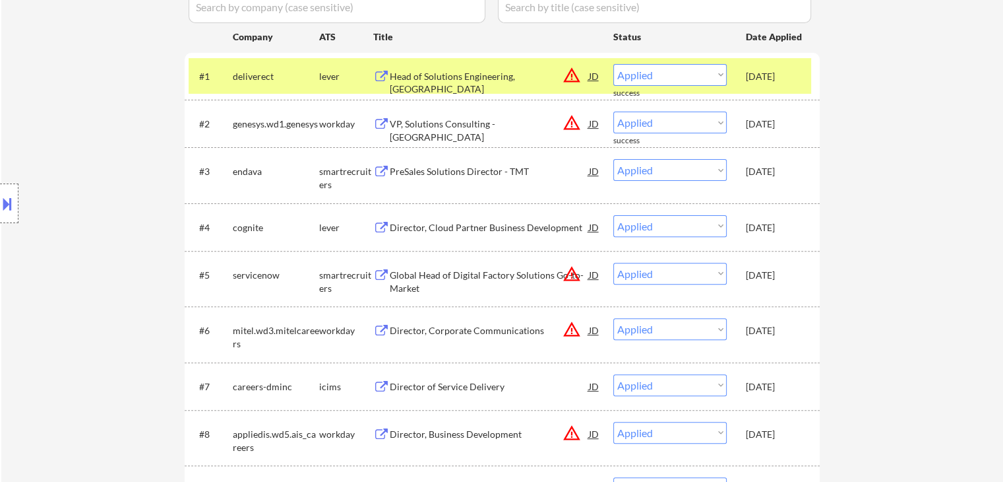
drag, startPoint x: 799, startPoint y: 122, endPoint x: 792, endPoint y: 119, distance: 7.7
click at [798, 122] on div "[DATE]" at bounding box center [775, 123] width 58 height 13
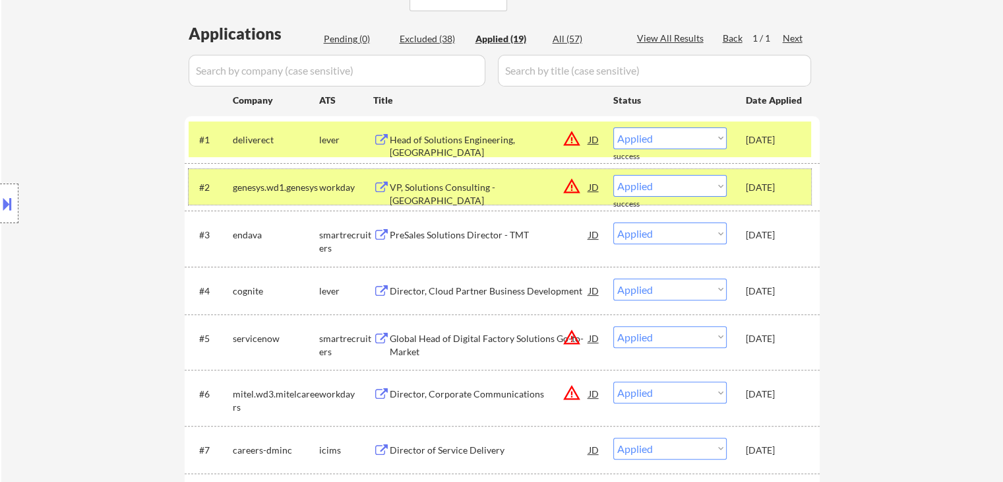
scroll to position [264, 0]
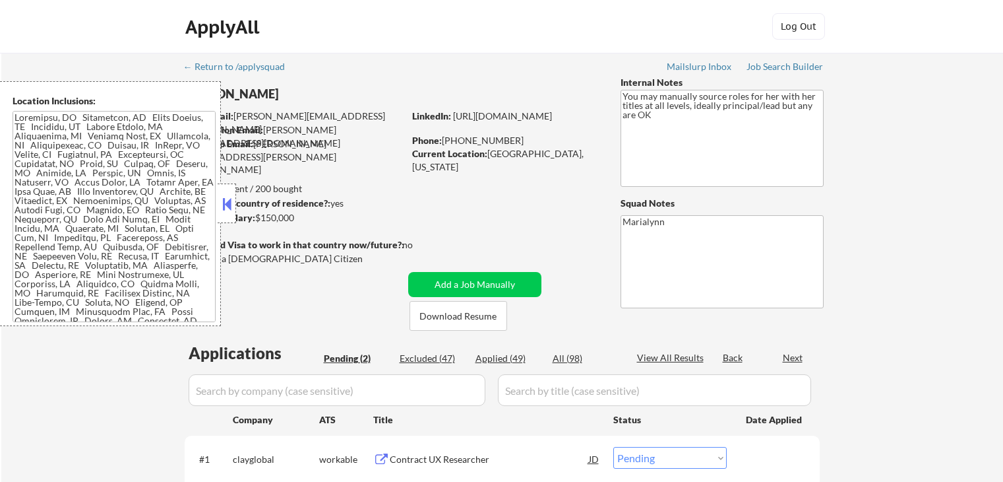
select select ""pending""
drag, startPoint x: 230, startPoint y: 203, endPoint x: 269, endPoint y: 210, distance: 39.7
click at [230, 203] on button at bounding box center [227, 204] width 15 height 20
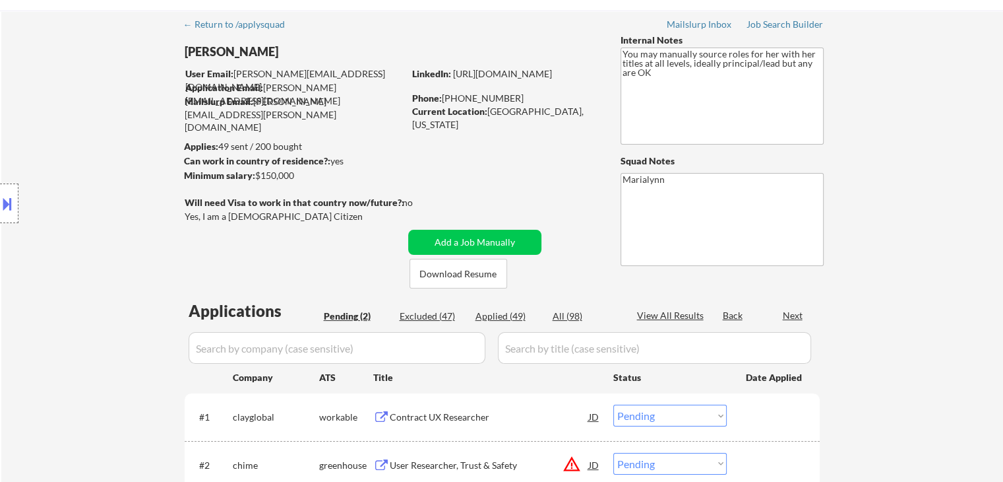
scroll to position [66, 0]
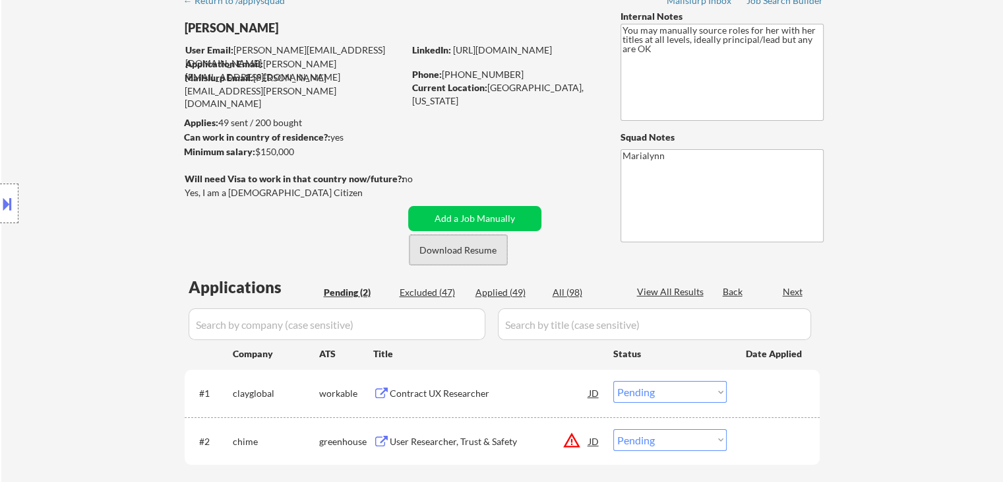
click at [438, 246] on button "Download Resume" at bounding box center [459, 250] width 98 height 30
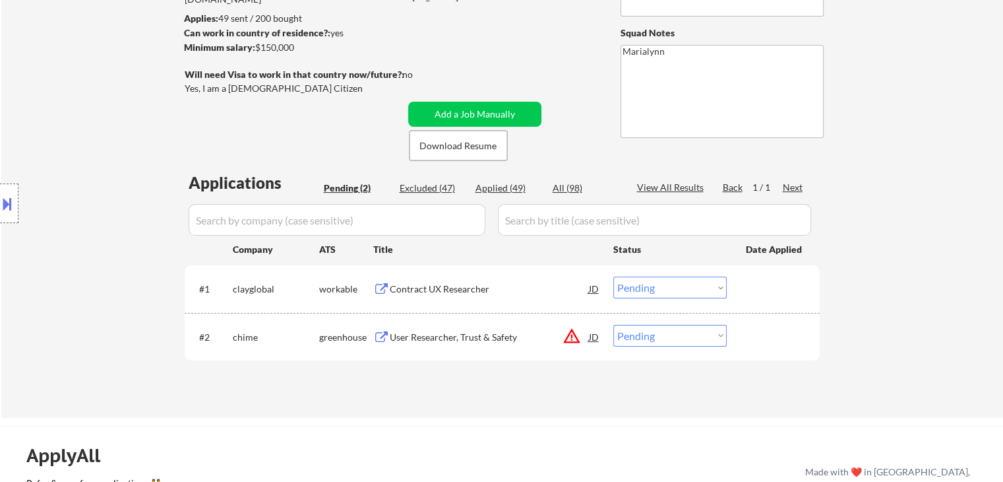
scroll to position [264, 0]
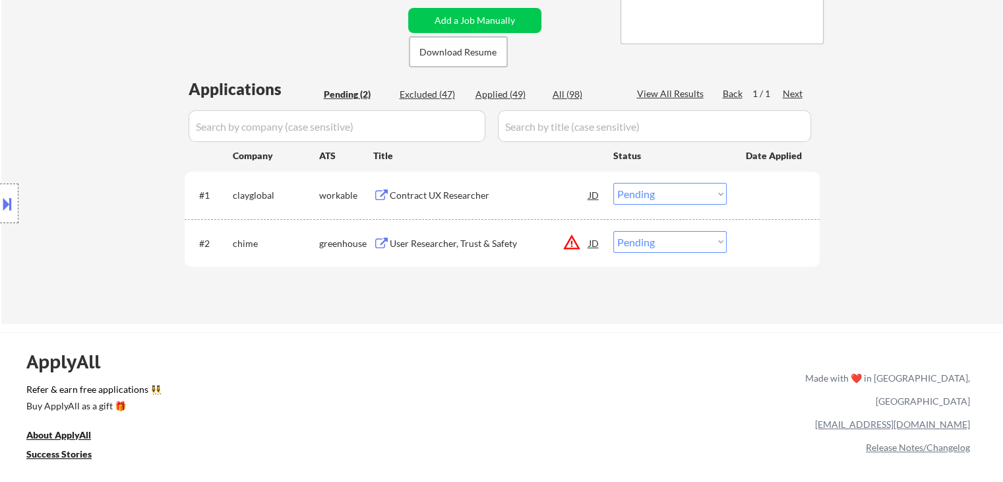
click at [470, 185] on div "Contract UX Researcher" at bounding box center [489, 195] width 199 height 24
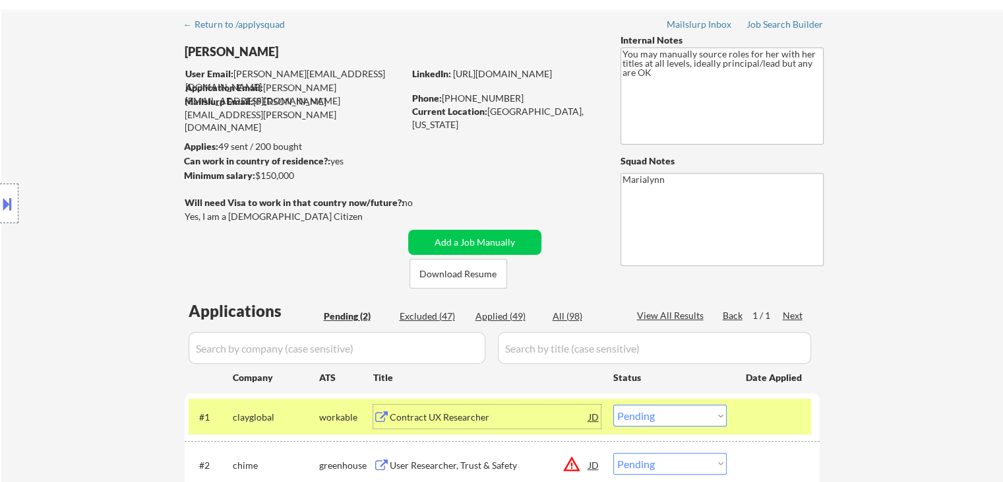
scroll to position [66, 0]
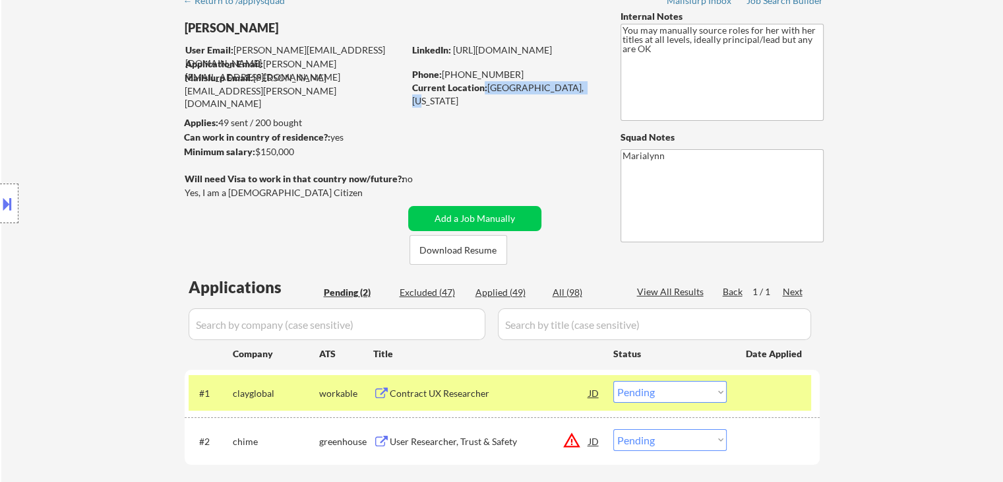
copy div ": [GEOGRAPHIC_DATA], [US_STATE]"
drag, startPoint x: 484, startPoint y: 86, endPoint x: 567, endPoint y: 92, distance: 83.4
click at [567, 92] on div "Current Location: [GEOGRAPHIC_DATA], [US_STATE]" at bounding box center [505, 94] width 187 height 26
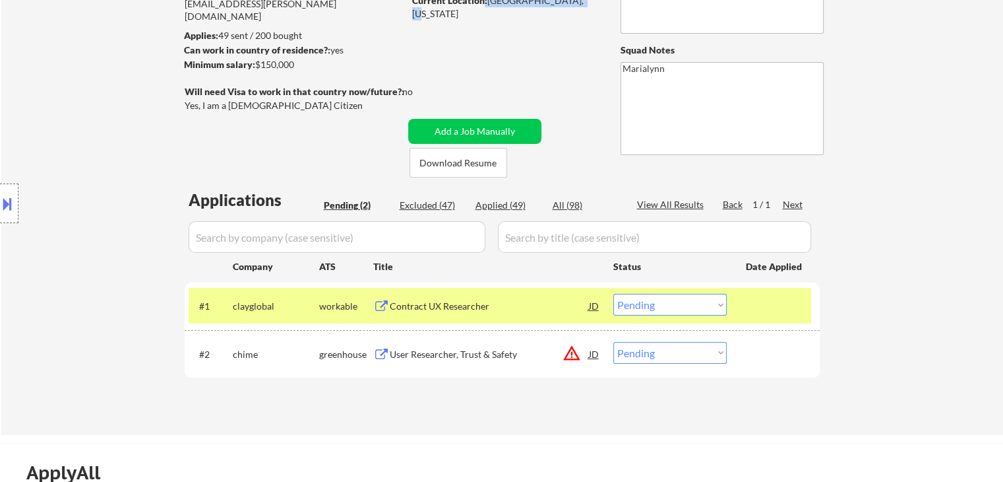
scroll to position [152, 0]
click at [630, 301] on select "Choose an option... Pending Applied Excluded (Questions) Excluded (Expired) Exc…" at bounding box center [670, 305] width 113 height 22
click at [614, 294] on select "Choose an option... Pending Applied Excluded (Questions) Excluded (Expired) Exc…" at bounding box center [670, 305] width 113 height 22
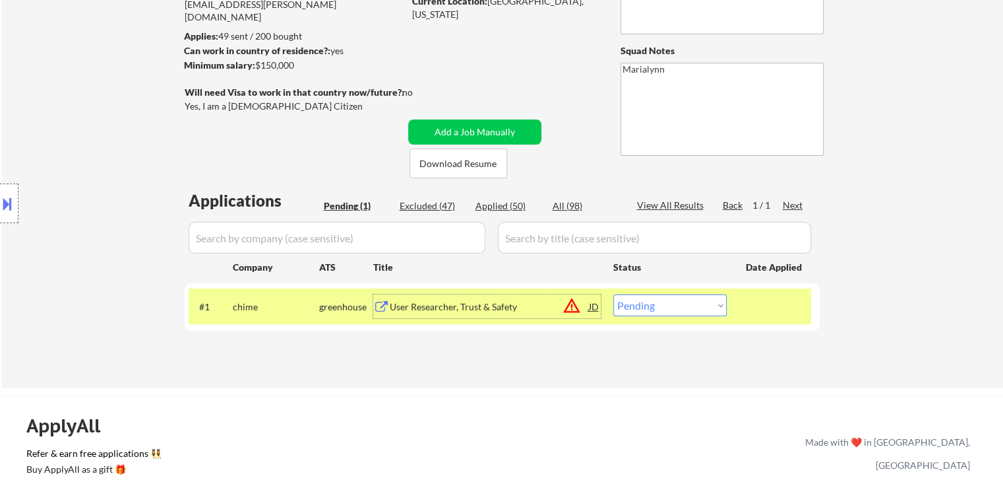
click at [438, 305] on div "User Researcher, Trust & Safety" at bounding box center [489, 306] width 199 height 13
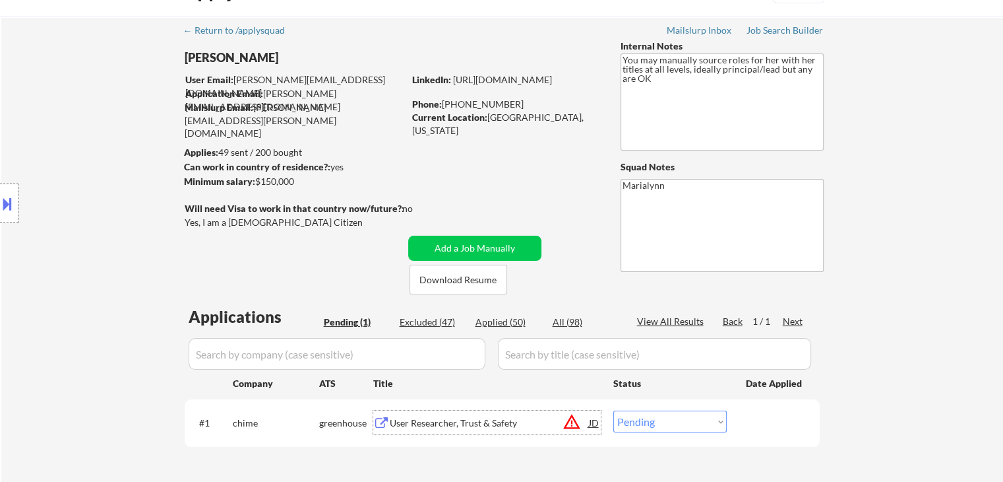
scroll to position [0, 0]
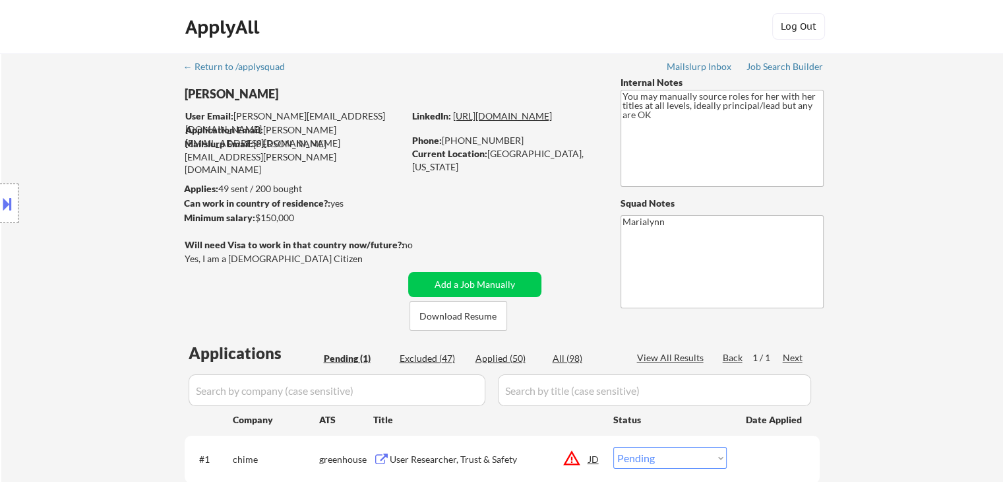
click at [453, 121] on link "[URL][DOMAIN_NAME]" at bounding box center [502, 115] width 99 height 11
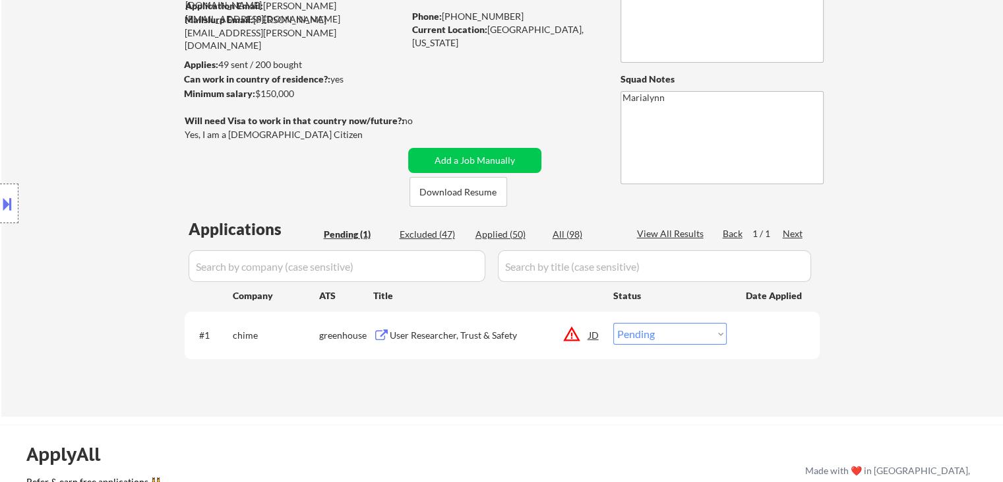
scroll to position [132, 0]
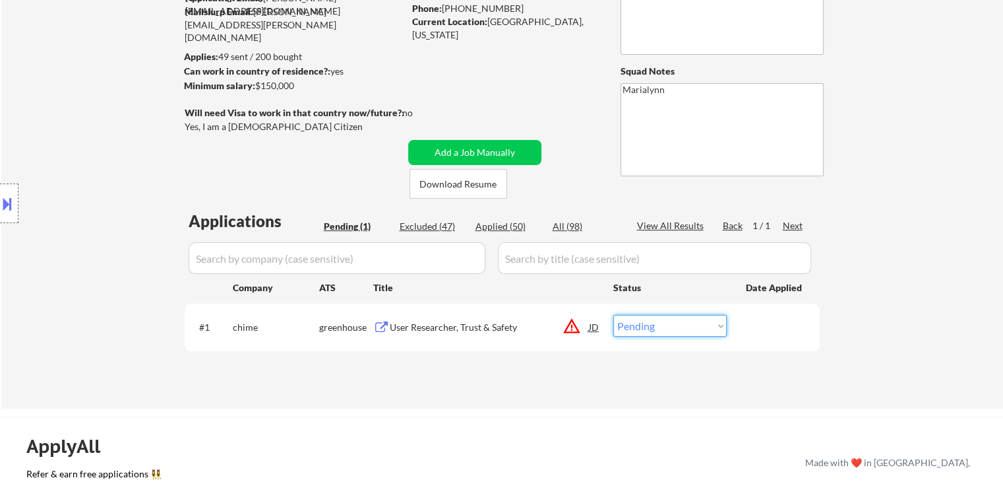
click at [685, 327] on select "Choose an option... Pending Applied Excluded (Questions) Excluded (Expired) Exc…" at bounding box center [670, 326] width 113 height 22
select select ""applied""
click at [614, 315] on select "Choose an option... Pending Applied Excluded (Questions) Excluded (Expired) Exc…" at bounding box center [670, 326] width 113 height 22
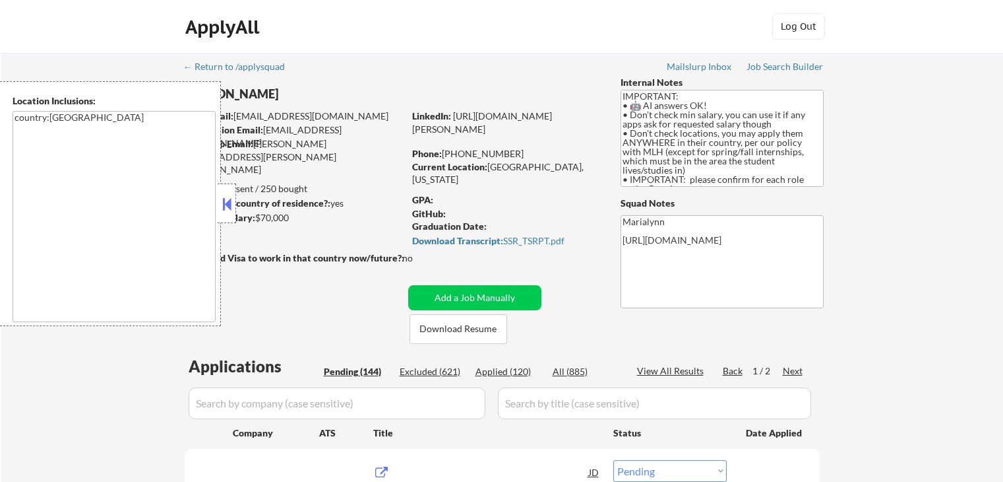
select select ""pending""
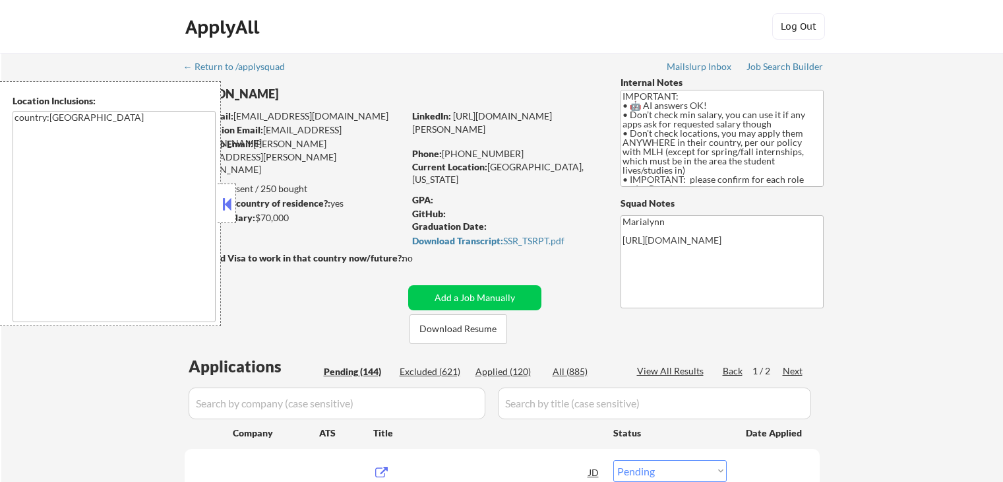
select select ""pending""
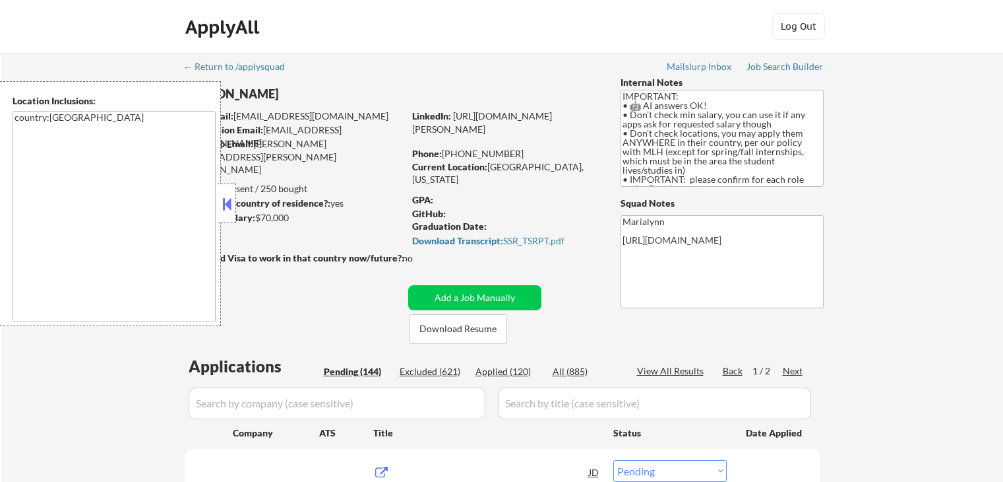
select select ""pending""
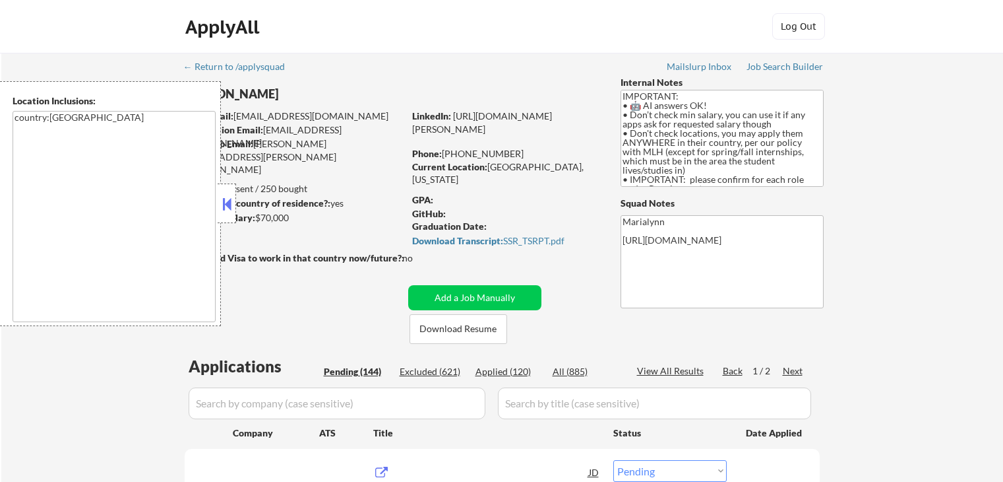
select select ""pending""
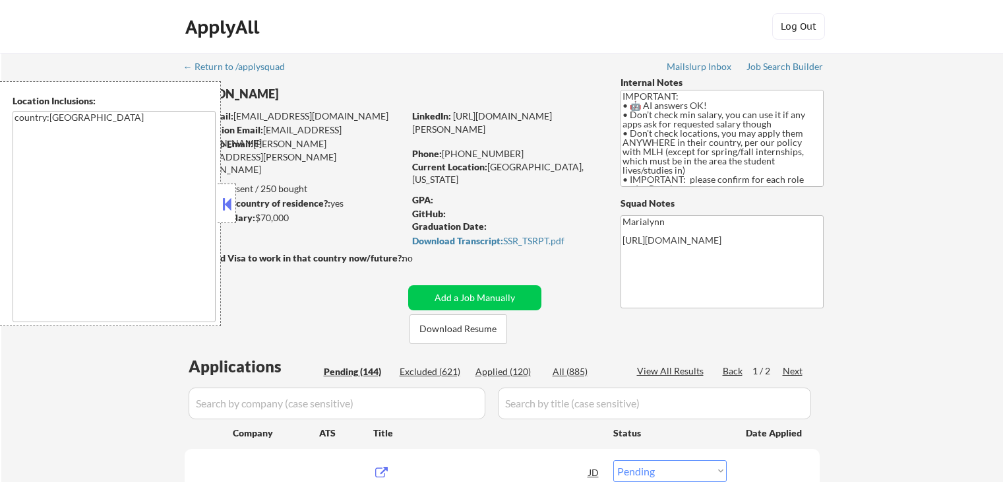
select select ""pending""
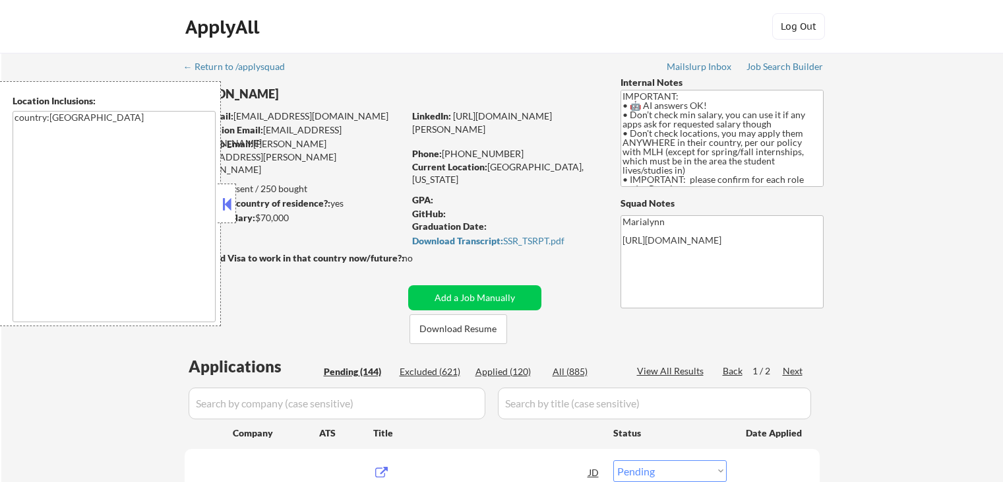
select select ""pending""
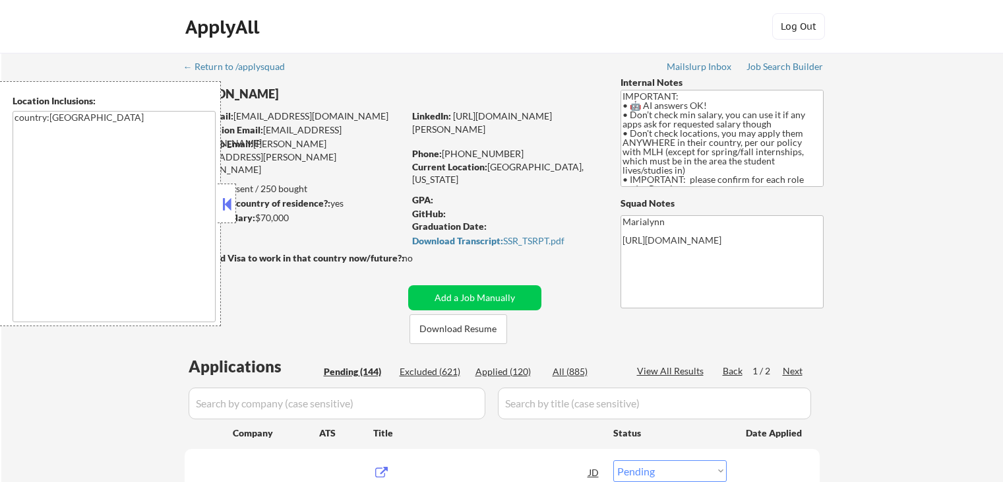
select select ""pending""
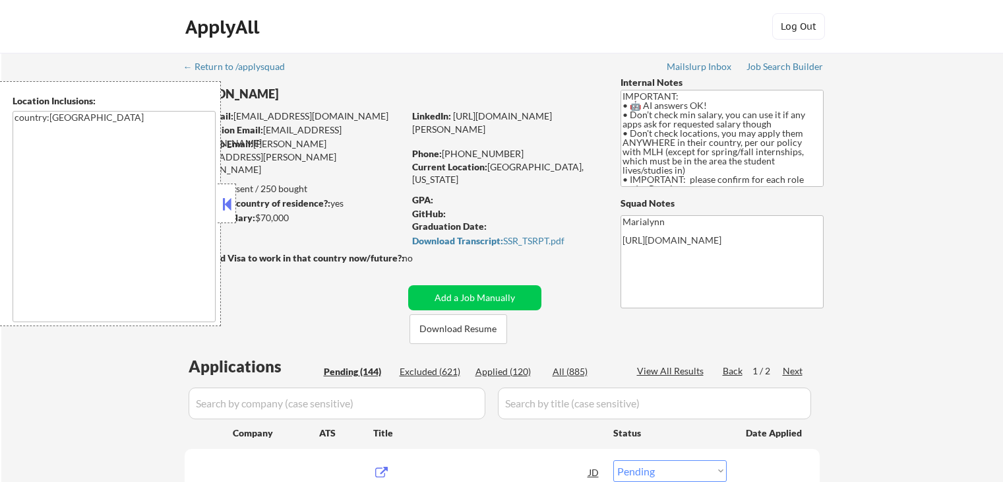
select select ""pending""
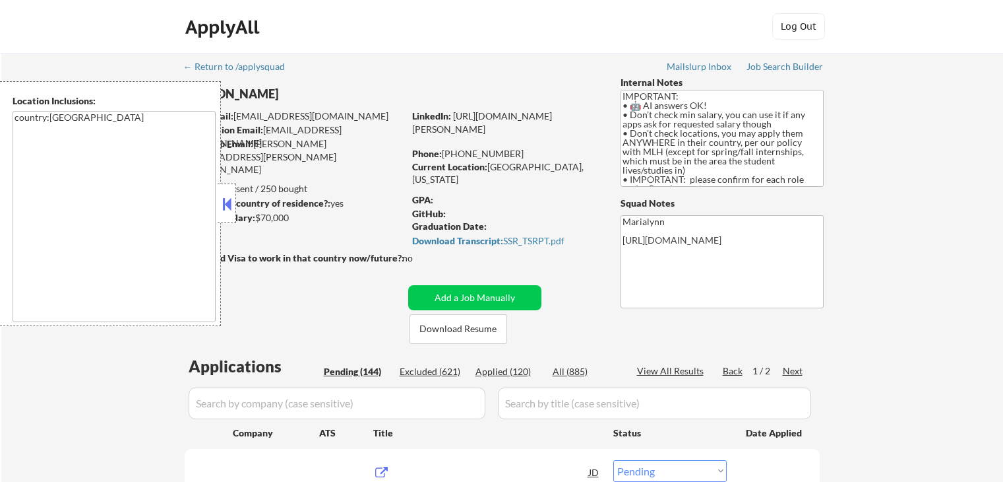
select select ""pending""
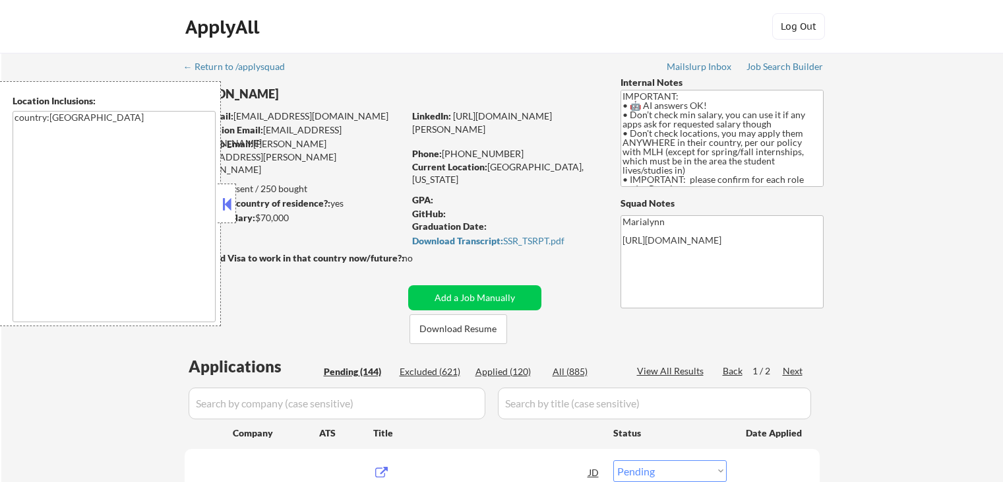
select select ""pending""
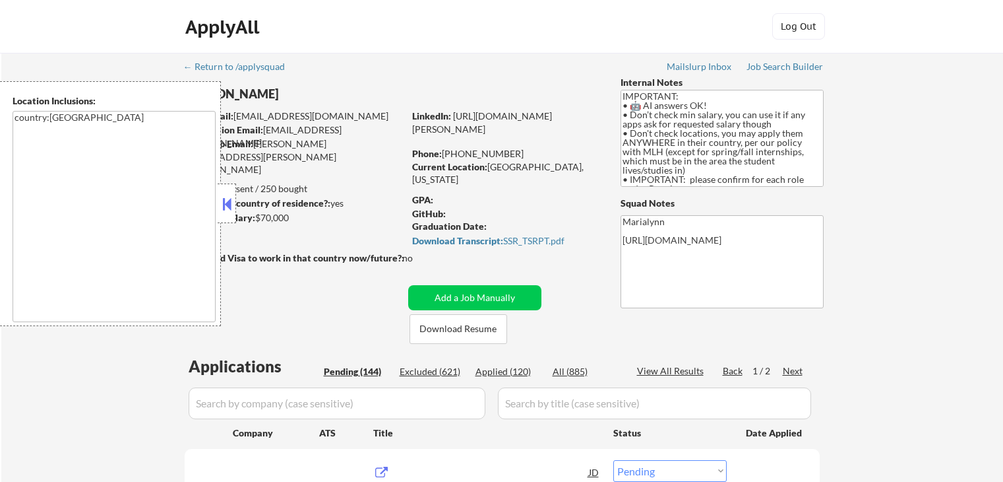
select select ""pending""
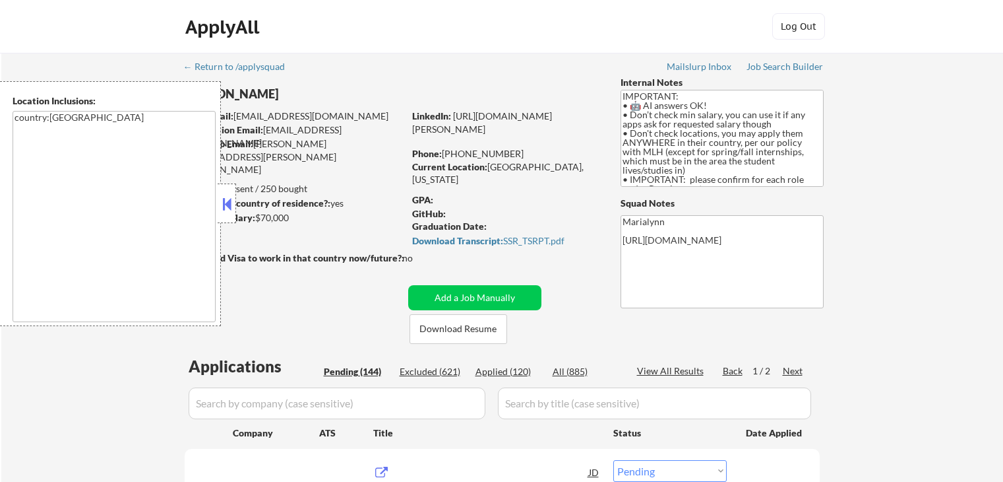
select select ""pending""
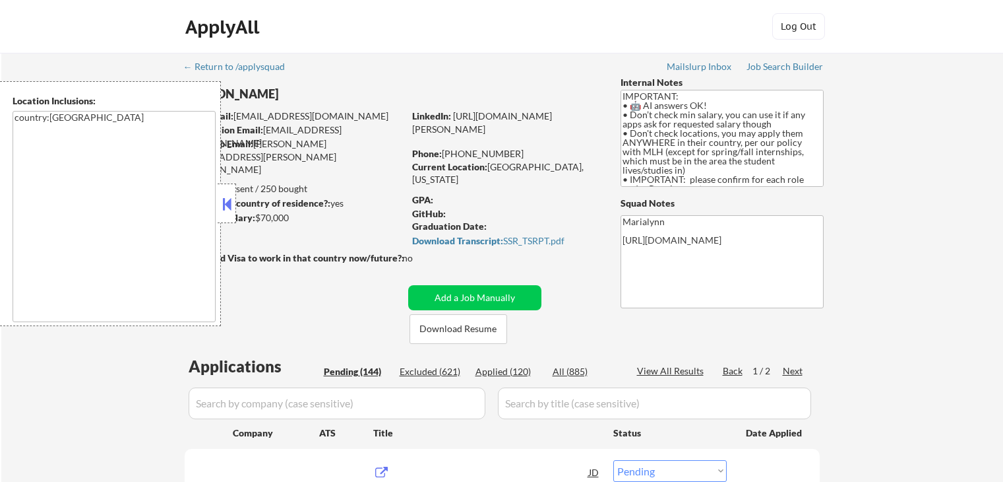
select select ""pending""
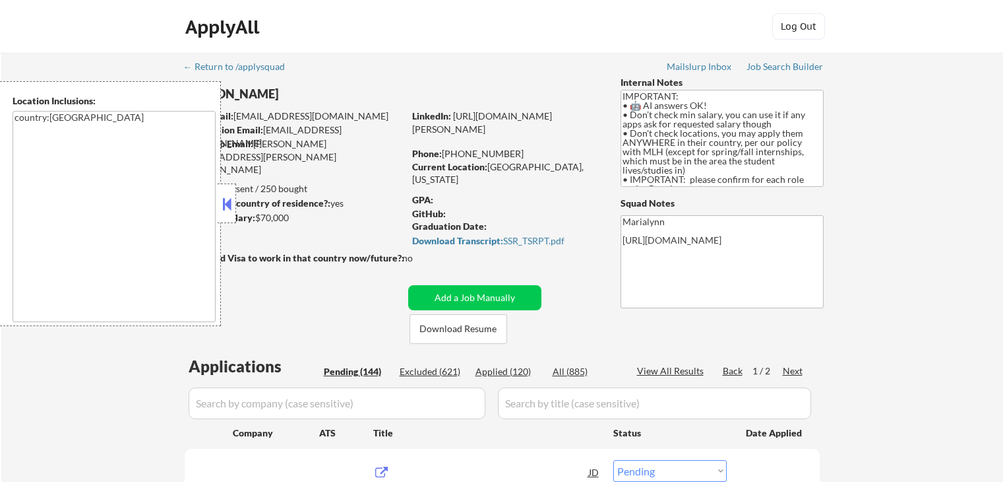
select select ""pending""
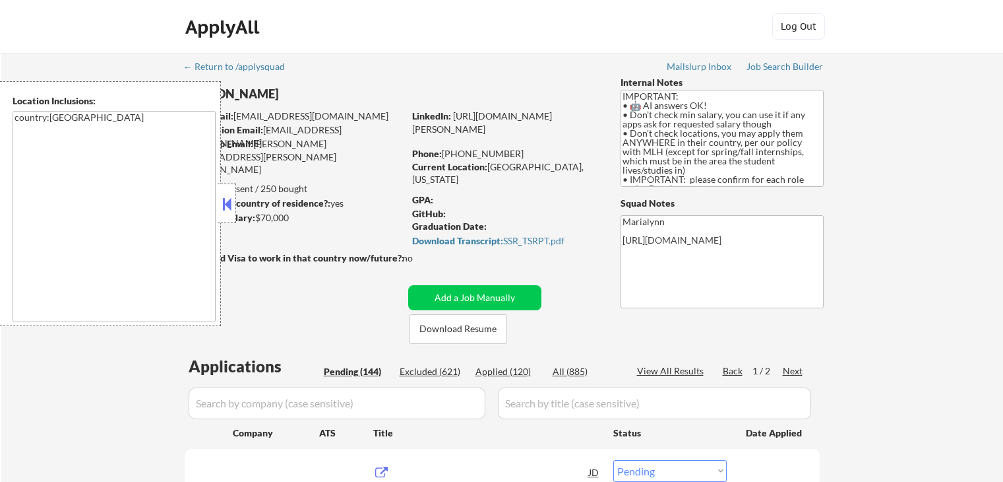
select select ""pending""
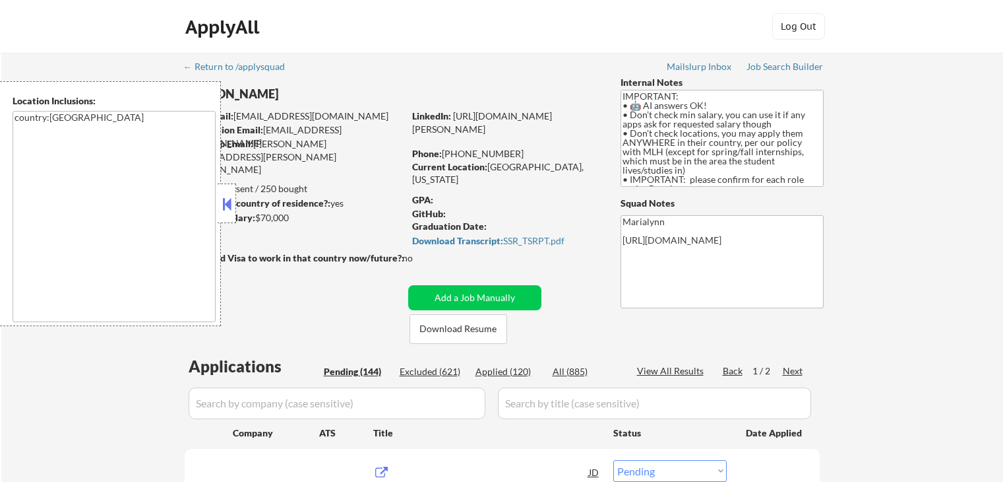
select select ""pending""
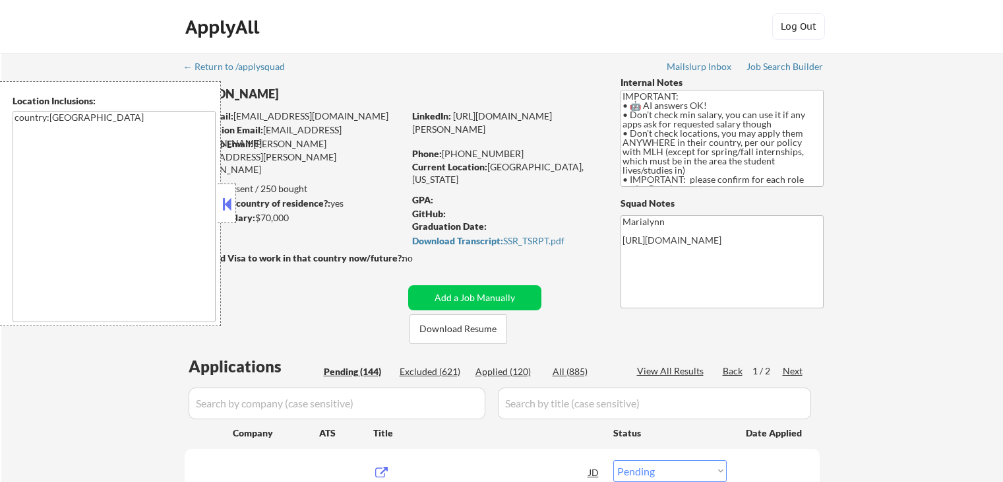
select select ""pending""
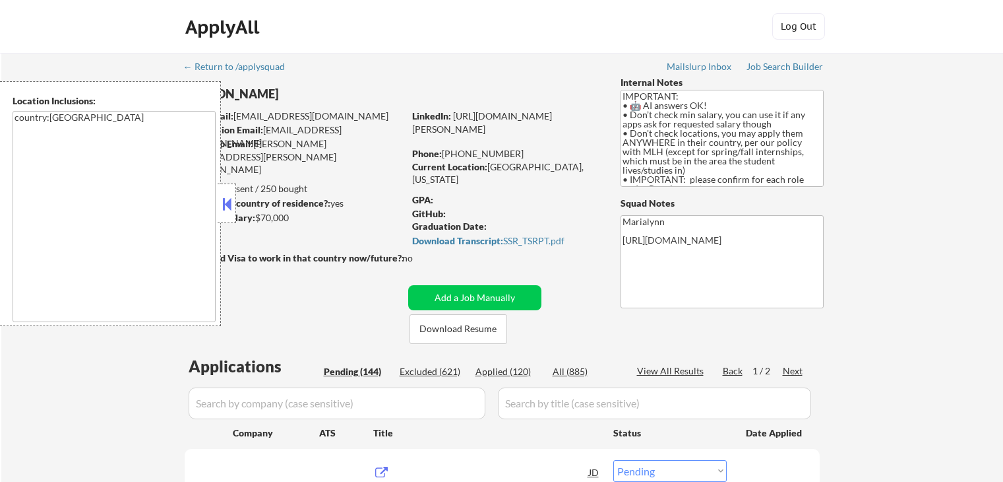
select select ""pending""
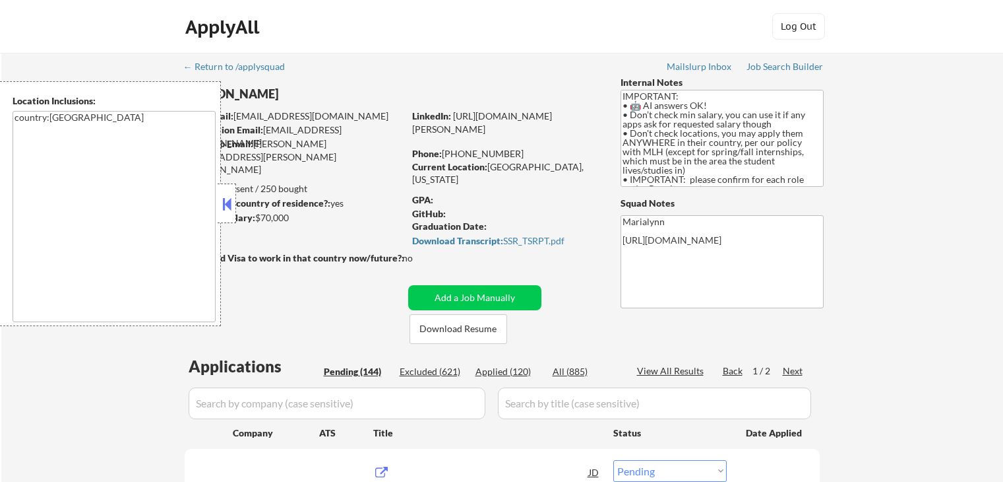
select select ""pending""
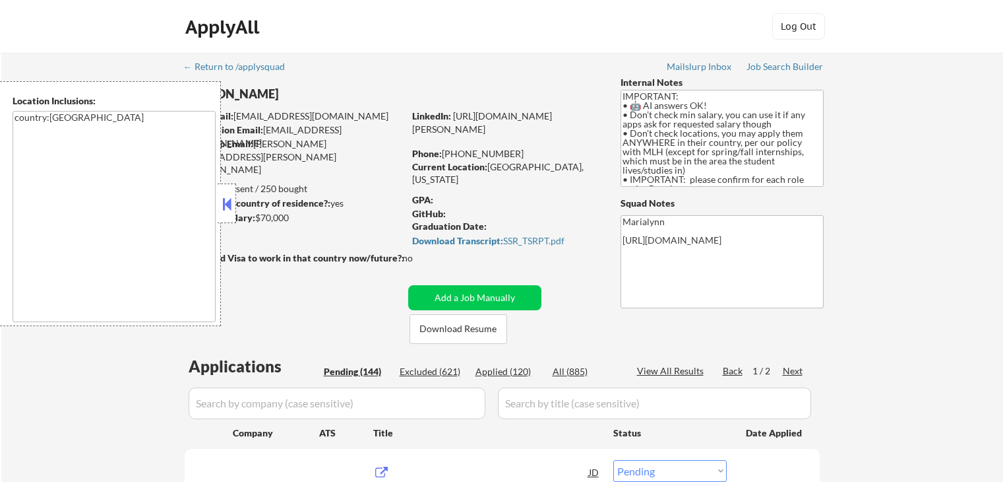
select select ""pending""
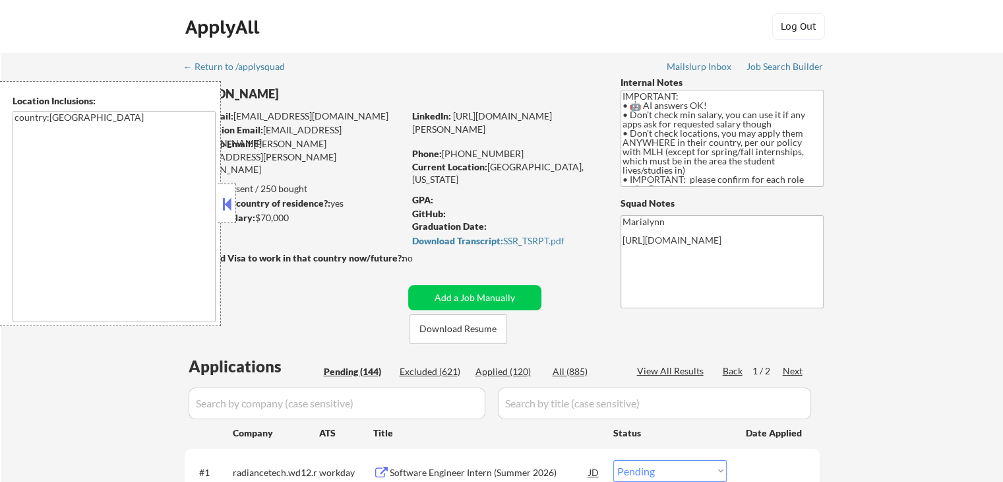
drag, startPoint x: 247, startPoint y: 206, endPoint x: 257, endPoint y: 197, distance: 13.6
click at [247, 204] on div "Can work in country of residence?: yes" at bounding box center [292, 203] width 216 height 13
click at [214, 196] on textarea "country:US" at bounding box center [114, 216] width 203 height 211
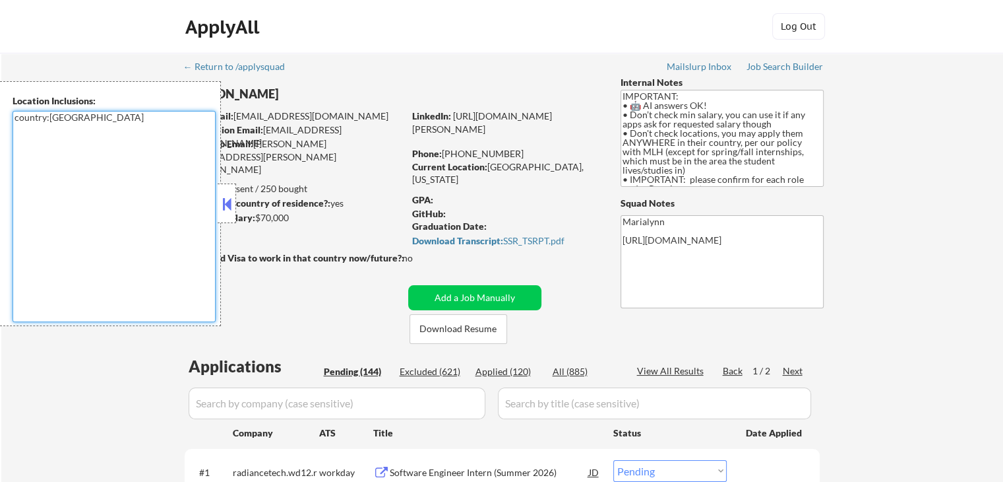
click at [222, 210] on button at bounding box center [227, 204] width 15 height 20
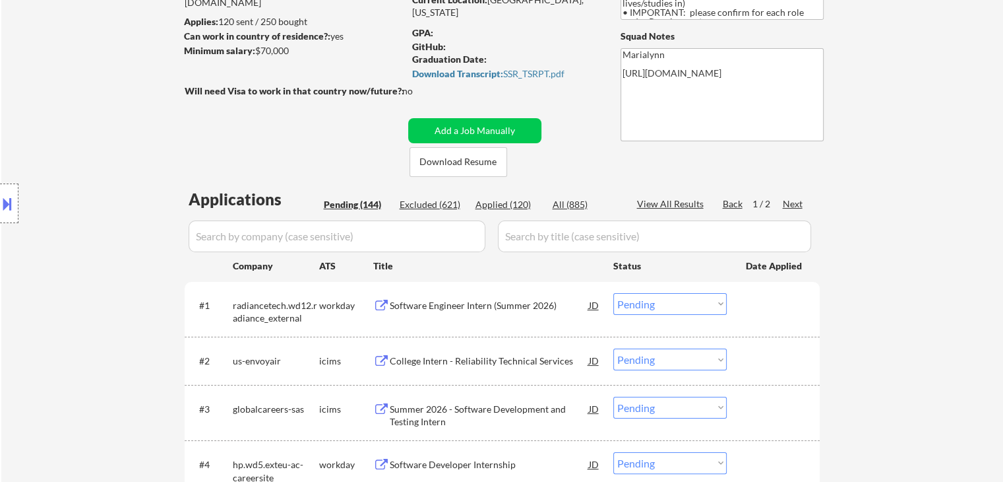
scroll to position [330, 0]
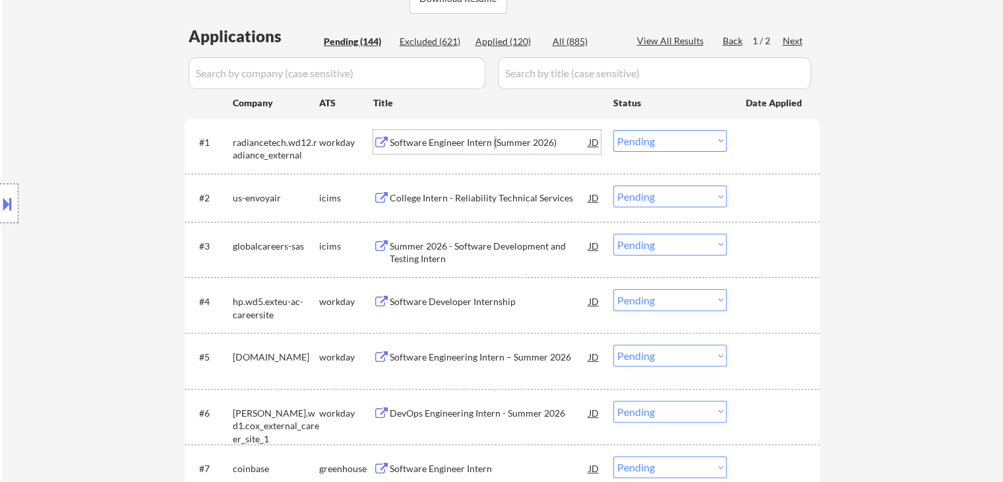
click at [494, 150] on div "Software Engineer Intern (Summer 2026)" at bounding box center [489, 142] width 199 height 24
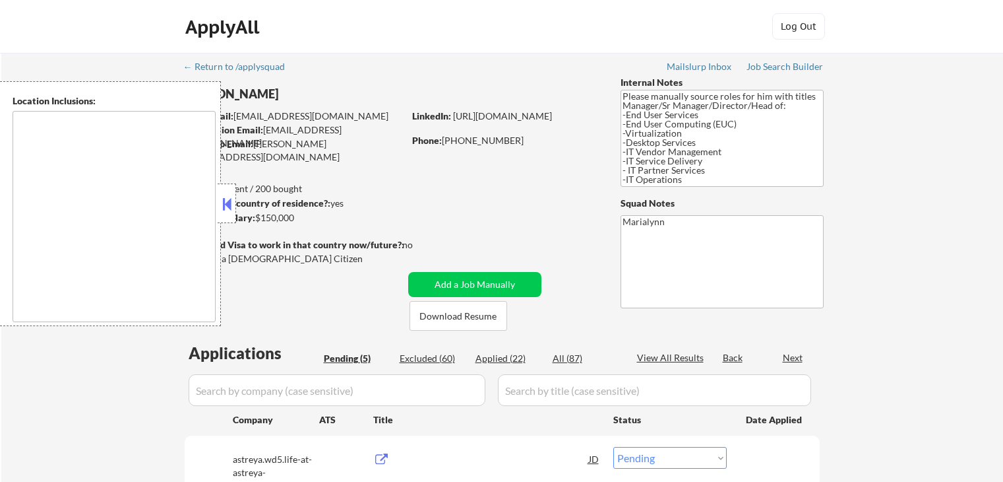
select select ""pending""
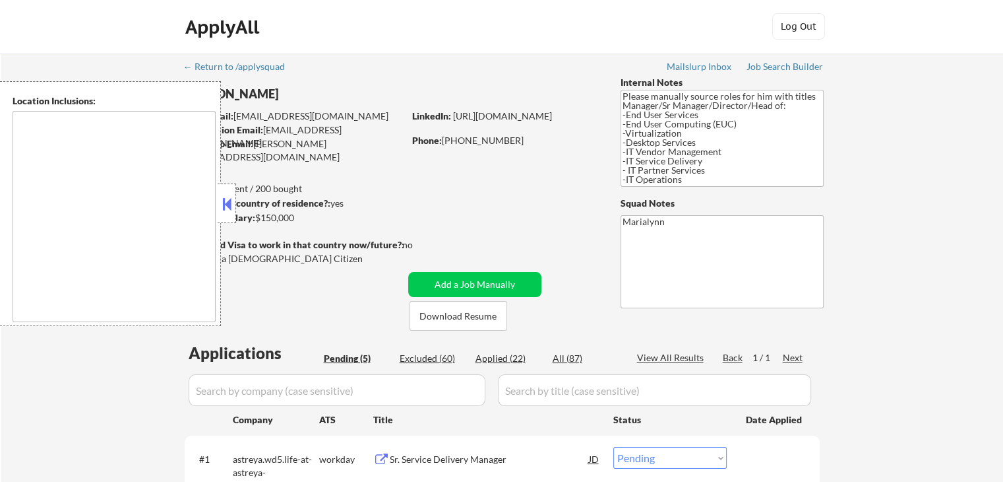
type textarea "[GEOGRAPHIC_DATA], [GEOGRAPHIC_DATA] [GEOGRAPHIC_DATA], [GEOGRAPHIC_DATA] [GEOG…"
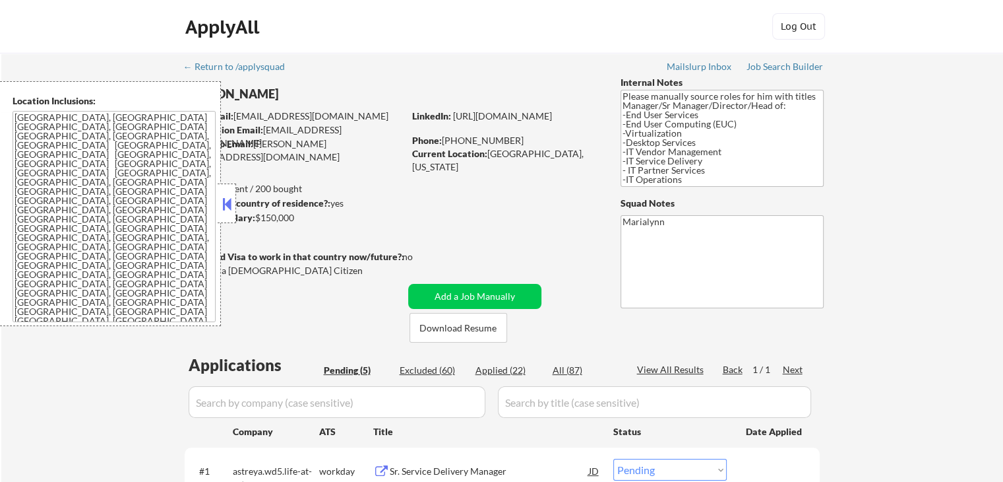
click at [235, 212] on div at bounding box center [227, 203] width 18 height 40
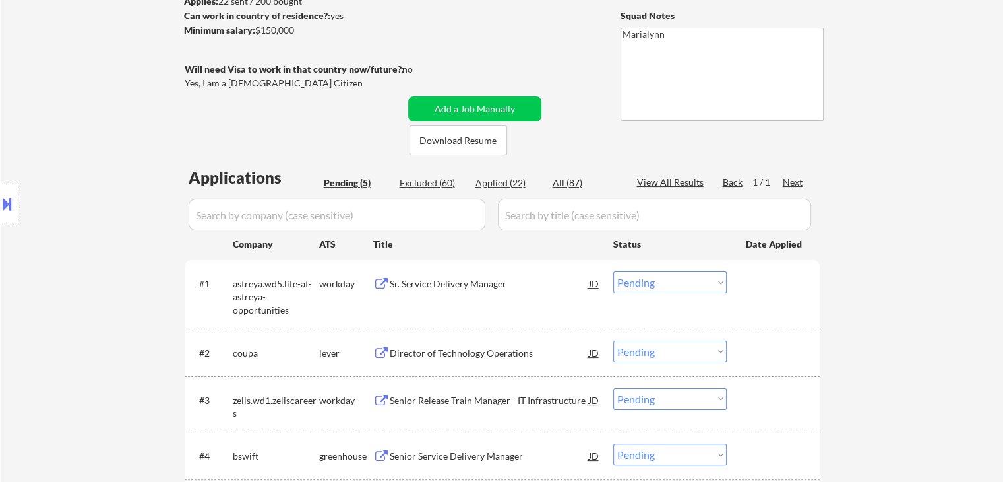
scroll to position [198, 0]
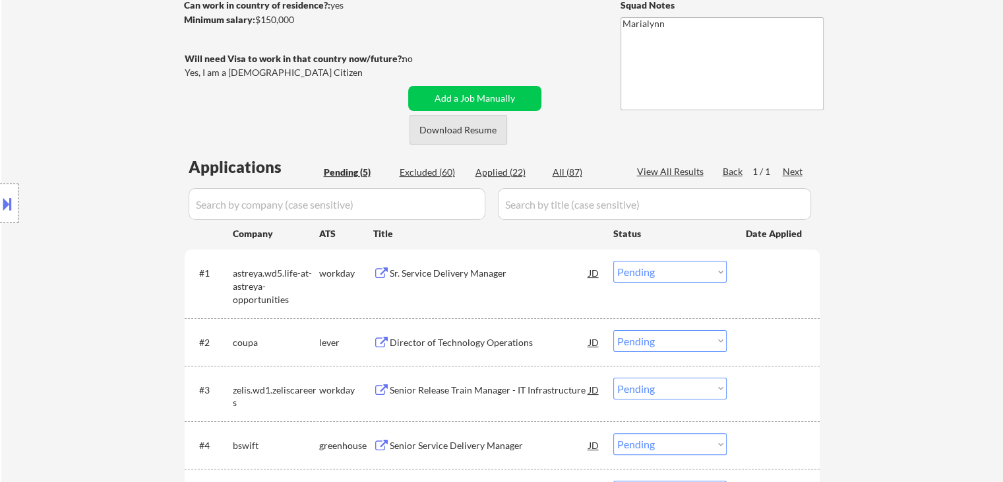
click at [457, 134] on button "Download Resume" at bounding box center [459, 130] width 98 height 30
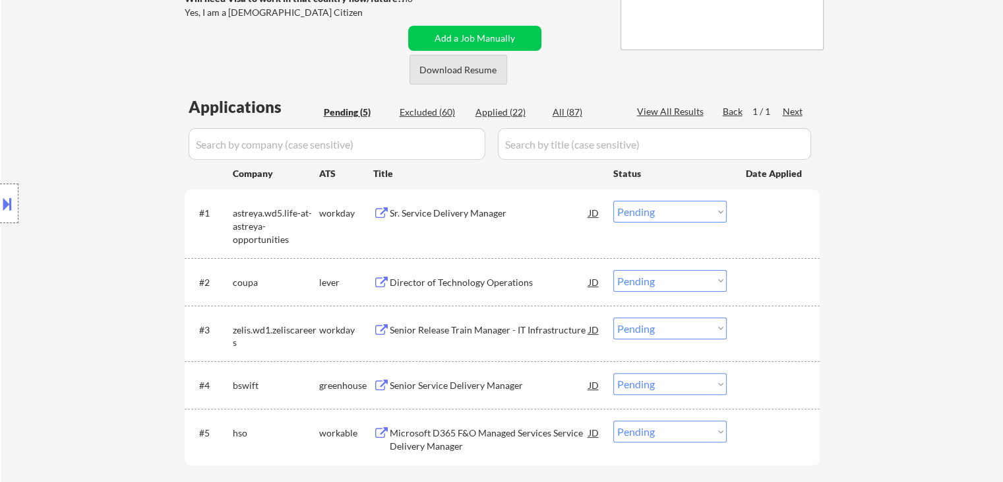
scroll to position [330, 0]
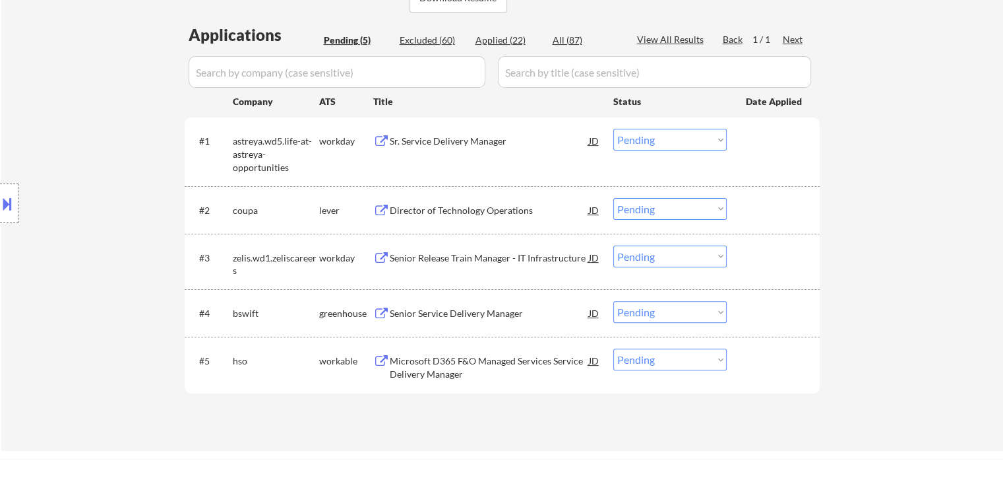
click at [488, 32] on div "Applications Pending (5) Excluded (60) Applied (22) All (87) View All Results B…" at bounding box center [502, 224] width 635 height 401
drag, startPoint x: 512, startPoint y: 35, endPoint x: 527, endPoint y: 1, distance: 37.5
click at [510, 35] on div "Applied (22)" at bounding box center [509, 40] width 66 height 13
select select ""applied""
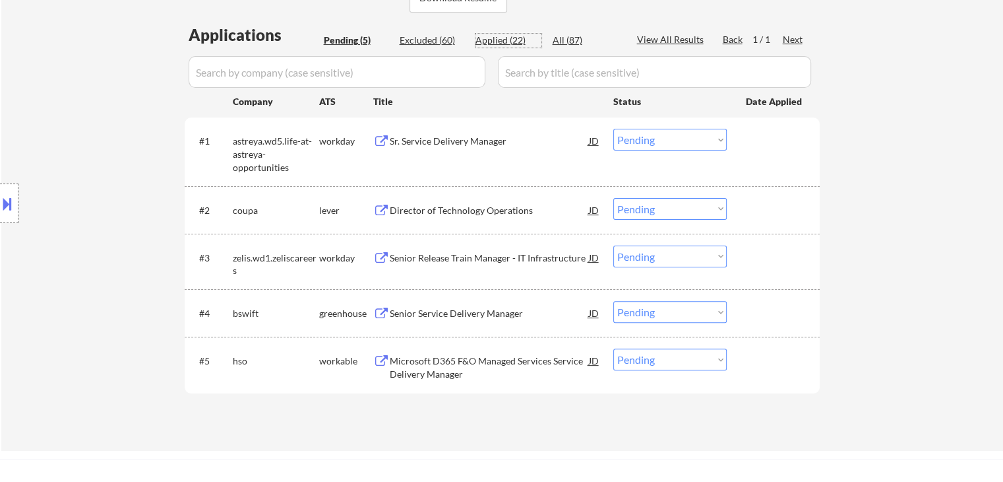
select select ""applied""
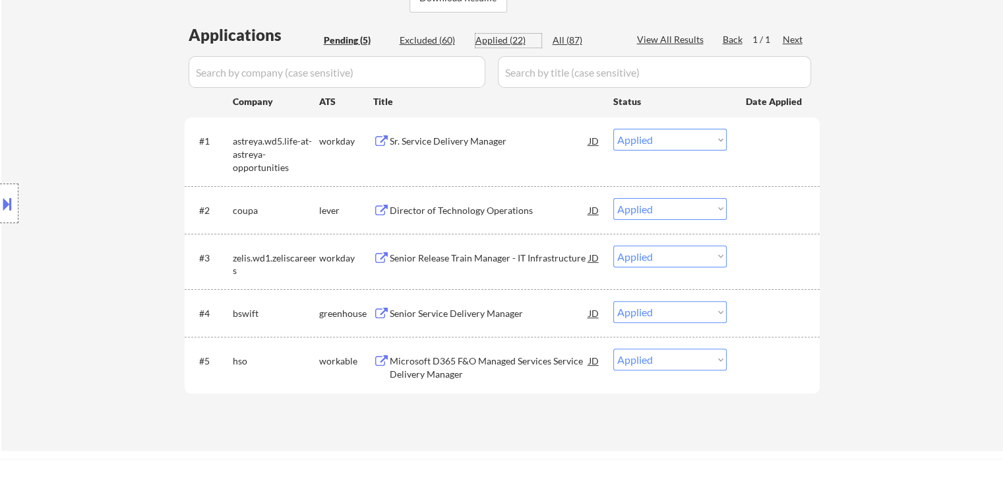
select select ""applied""
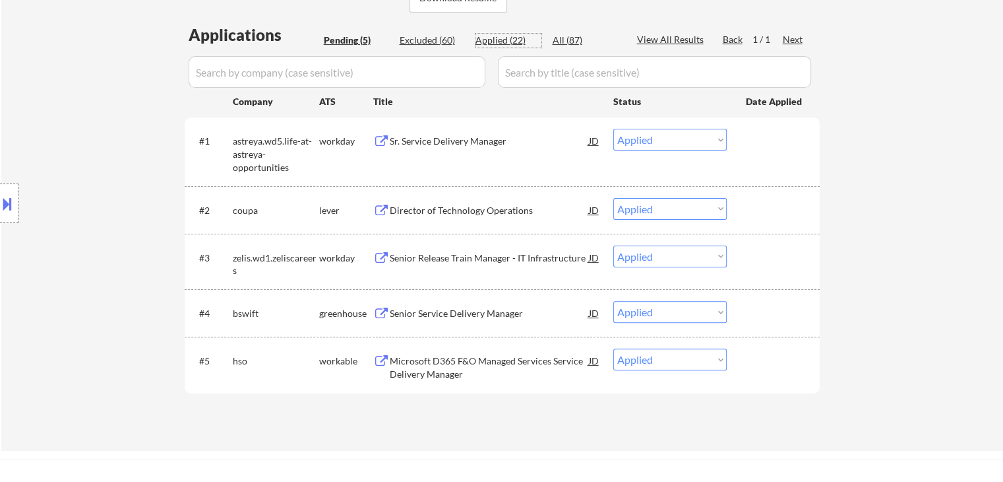
select select ""applied""
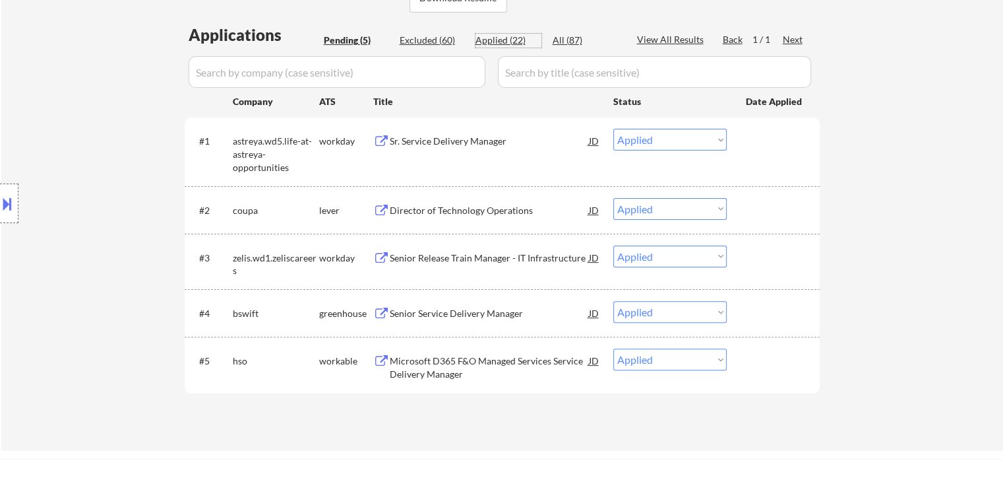
select select ""applied""
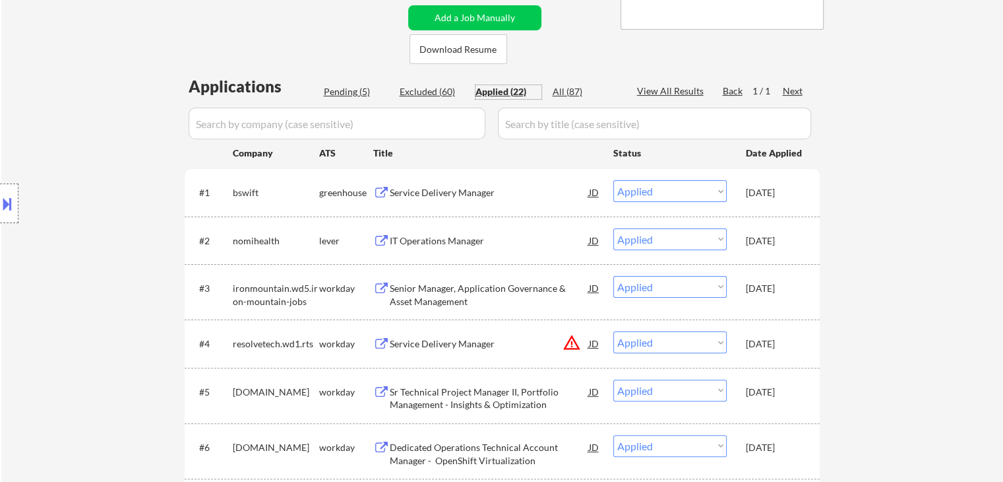
scroll to position [132, 0]
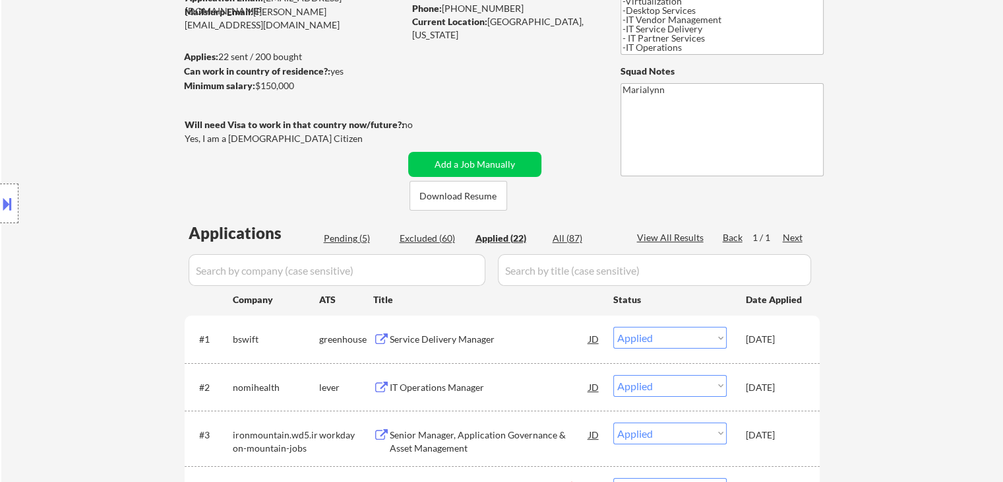
click at [451, 6] on div "Phone: [PHONE_NUMBER]" at bounding box center [505, 8] width 187 height 13
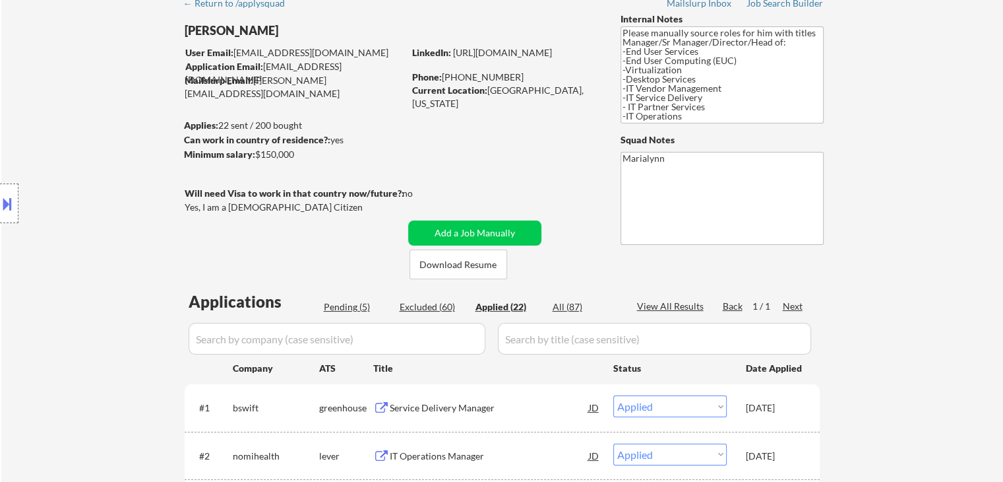
scroll to position [0, 0]
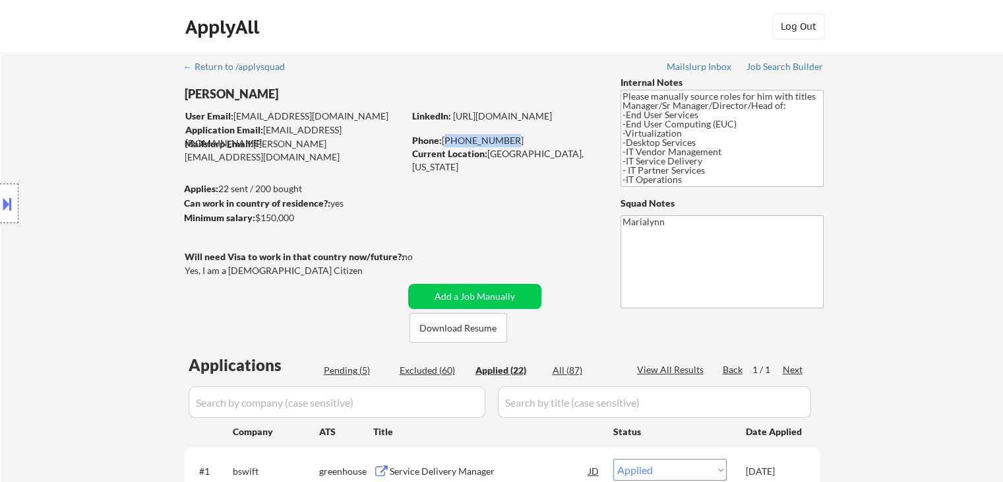
copy div "[PHONE_NUMBER]"
drag, startPoint x: 445, startPoint y: 135, endPoint x: 507, endPoint y: 143, distance: 62.6
click at [507, 143] on div "Phone: [PHONE_NUMBER]" at bounding box center [505, 140] width 187 height 13
click at [552, 111] on link "[URL][DOMAIN_NAME]" at bounding box center [502, 115] width 99 height 11
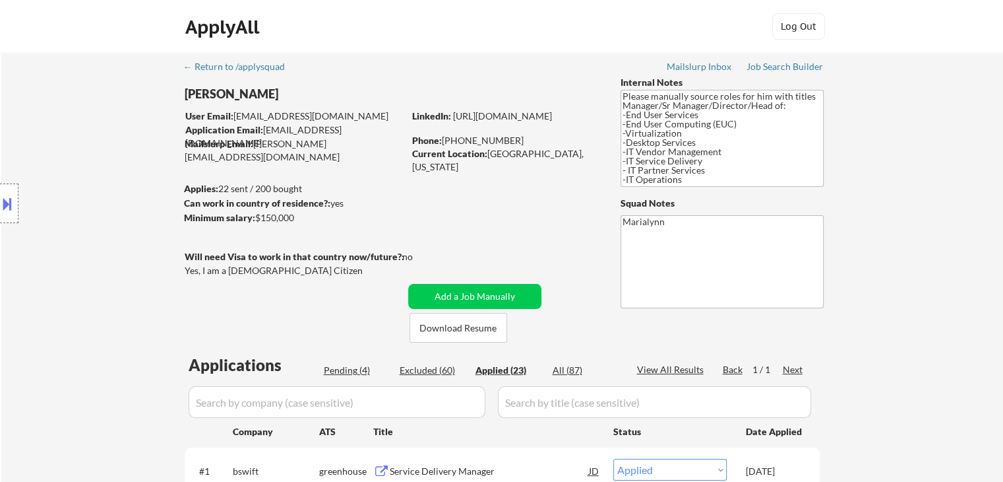
select select ""applied""
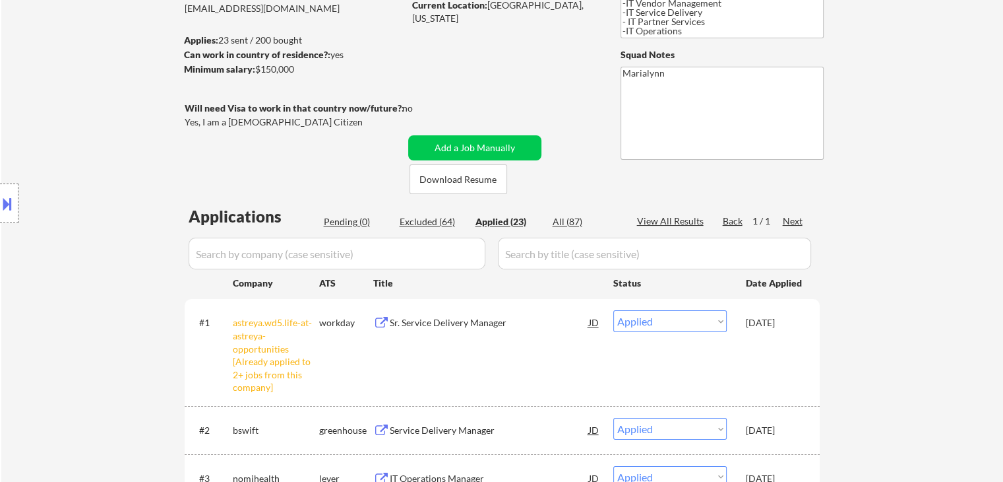
scroll to position [198, 0]
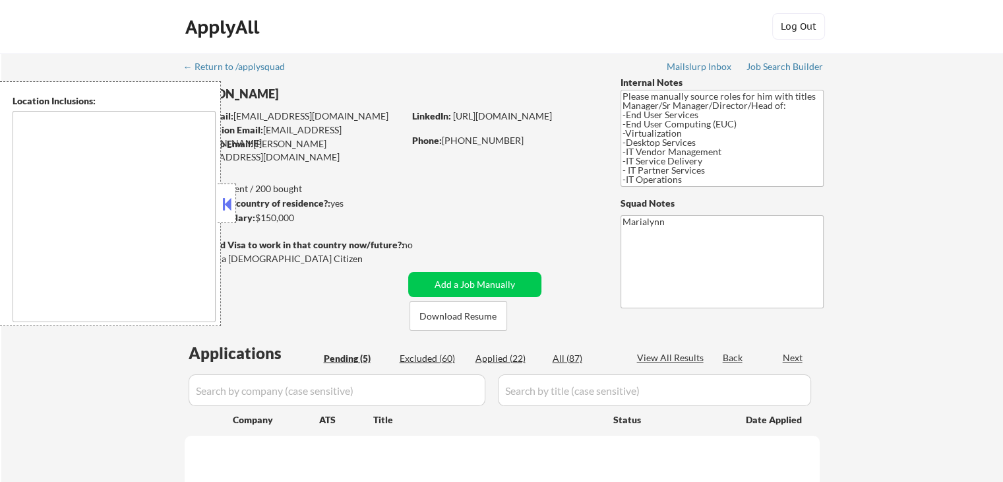
select select ""pending""
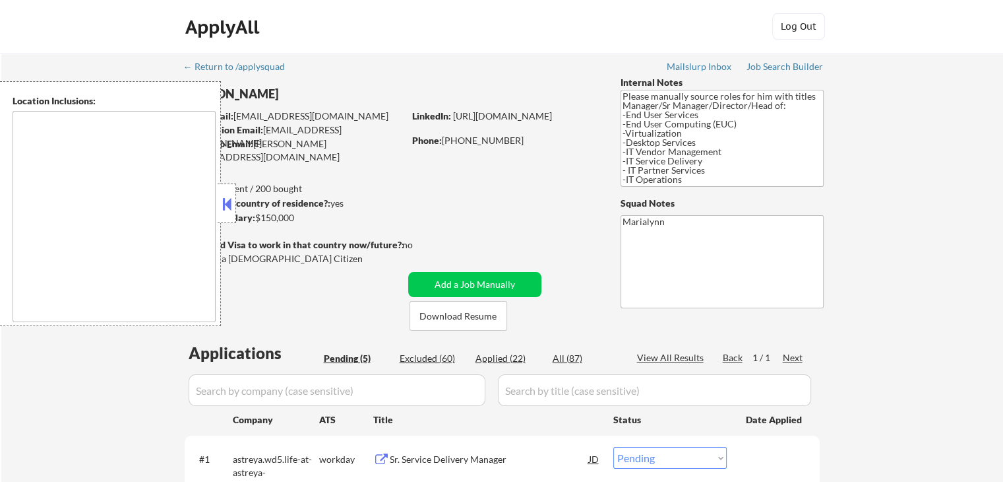
type textarea "[GEOGRAPHIC_DATA], [GEOGRAPHIC_DATA] [GEOGRAPHIC_DATA], [GEOGRAPHIC_DATA] [GEOG…"
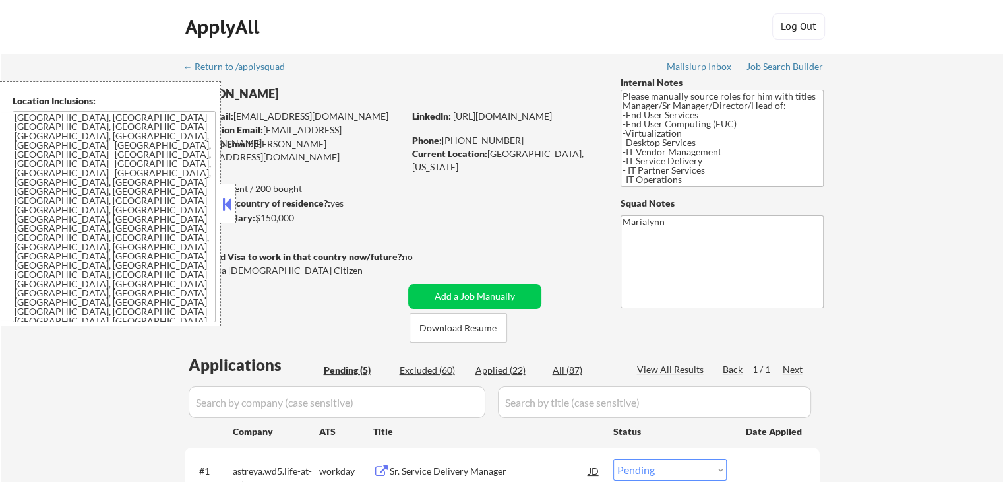
click at [223, 203] on button at bounding box center [227, 204] width 15 height 20
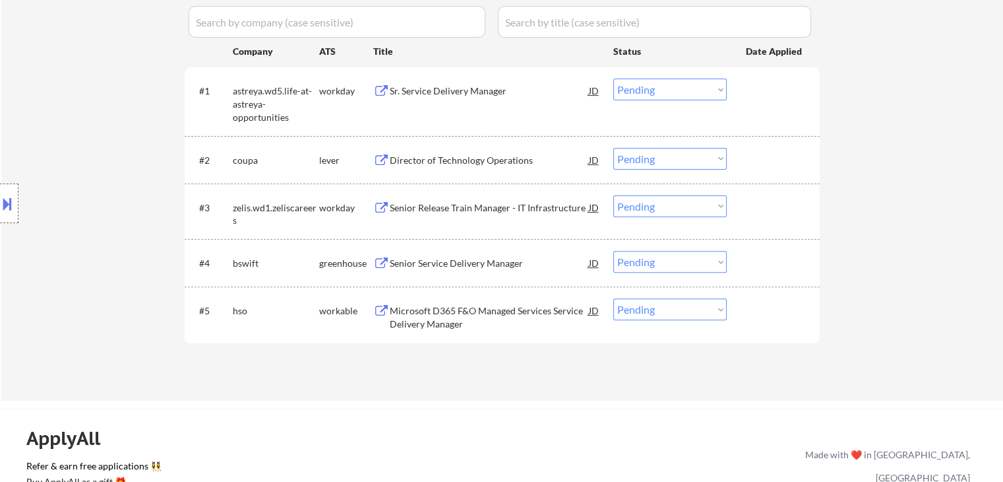
scroll to position [330, 0]
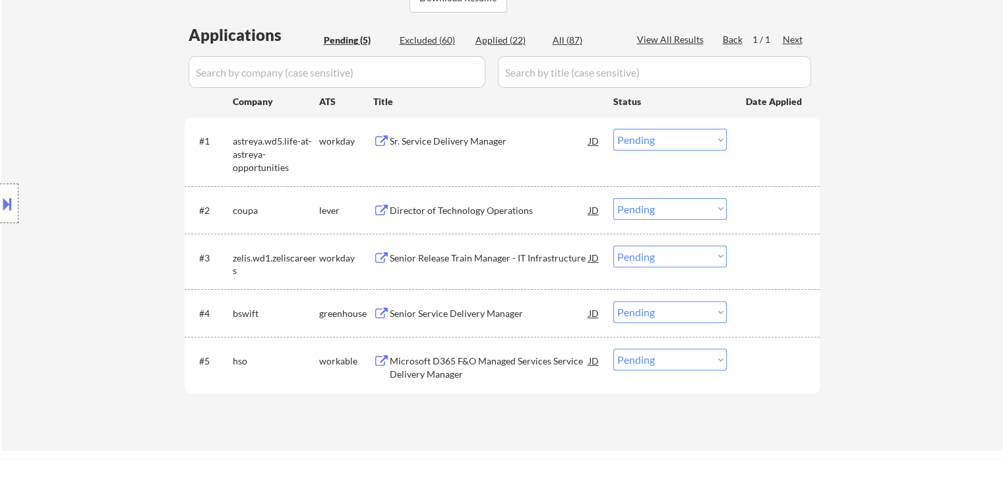
click at [468, 141] on div "Sr. Service Delivery Manager" at bounding box center [489, 141] width 199 height 13
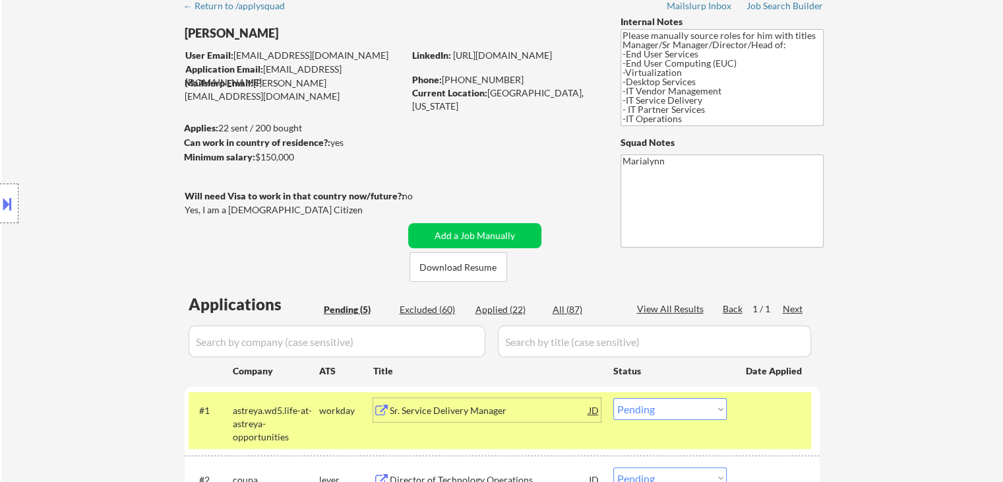
scroll to position [132, 0]
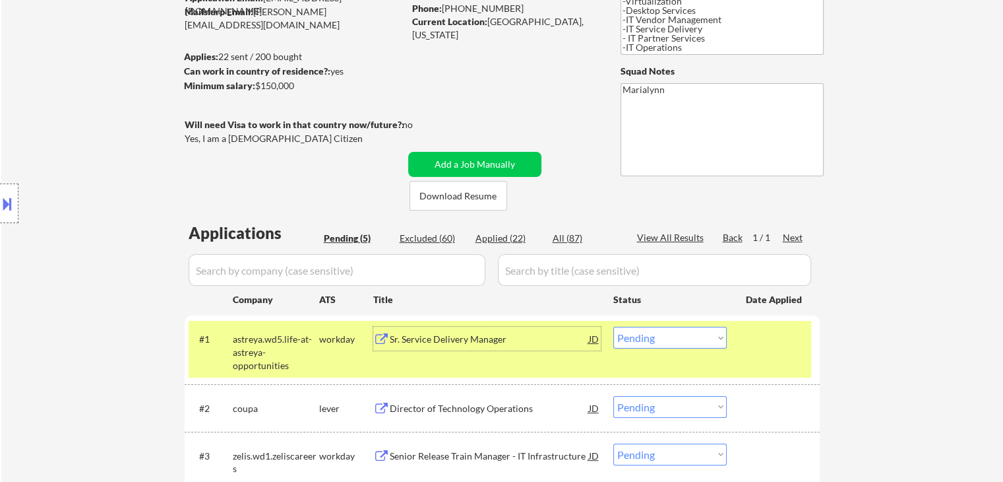
drag, startPoint x: 709, startPoint y: 332, endPoint x: 707, endPoint y: 346, distance: 13.3
click at [709, 332] on select "Choose an option... Pending Applied Excluded (Questions) Excluded (Expired) Exc…" at bounding box center [670, 338] width 113 height 22
click at [614, 327] on select "Choose an option... Pending Applied Excluded (Questions) Excluded (Expired) Exc…" at bounding box center [670, 338] width 113 height 22
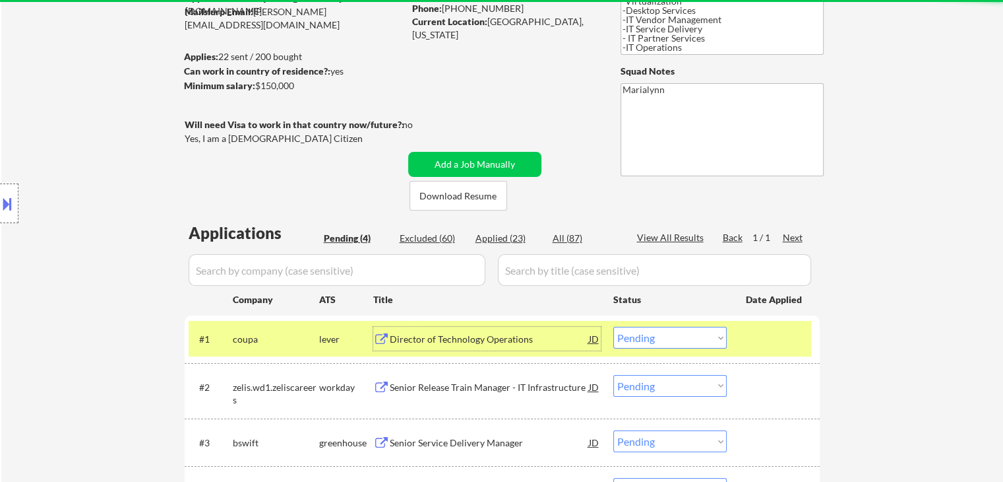
click at [458, 339] on div "Director of Technology Operations" at bounding box center [489, 338] width 199 height 13
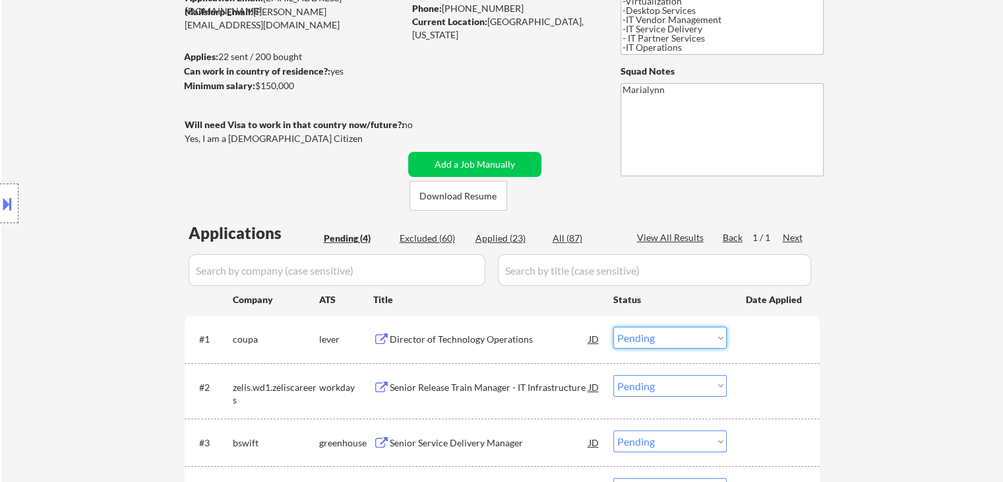
click at [657, 338] on select "Choose an option... Pending Applied Excluded (Questions) Excluded (Expired) Exc…" at bounding box center [670, 338] width 113 height 22
click at [614, 327] on select "Choose an option... Pending Applied Excluded (Questions) Excluded (Expired) Exc…" at bounding box center [670, 338] width 113 height 22
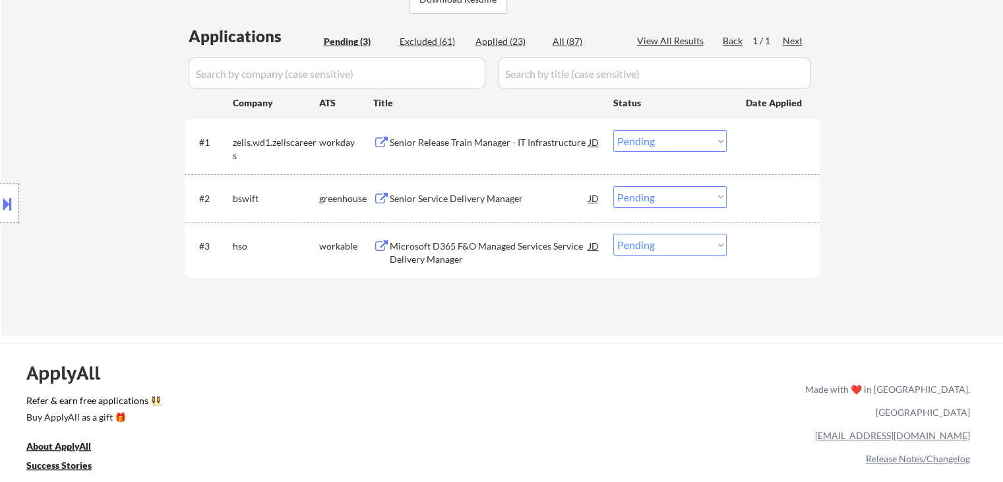
scroll to position [330, 0]
click at [437, 136] on div "Senior Release Train Manager - IT Infrastructure" at bounding box center [489, 141] width 199 height 13
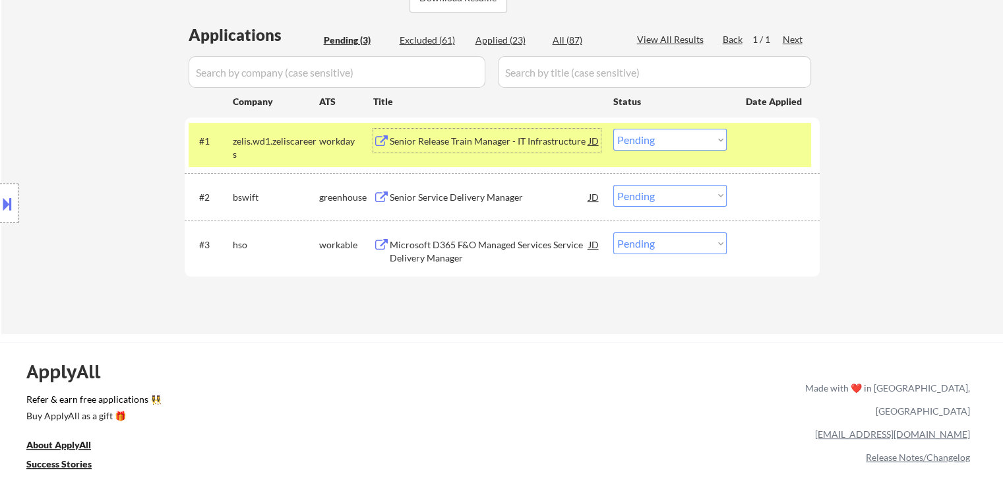
click at [674, 143] on select "Choose an option... Pending Applied Excluded (Questions) Excluded (Expired) Exc…" at bounding box center [670, 140] width 113 height 22
click at [614, 129] on select "Choose an option... Pending Applied Excluded (Questions) Excluded (Expired) Exc…" at bounding box center [670, 140] width 113 height 22
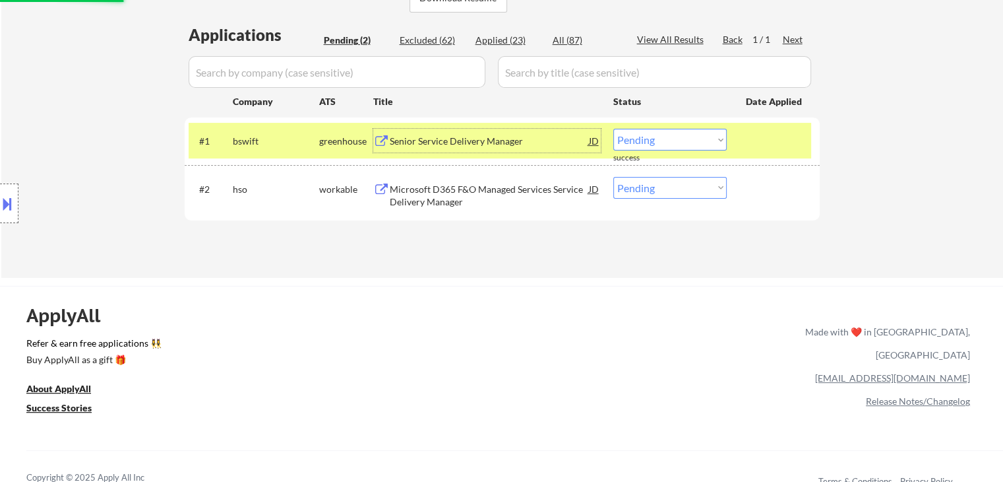
click at [433, 147] on div "Senior Service Delivery Manager" at bounding box center [489, 141] width 199 height 13
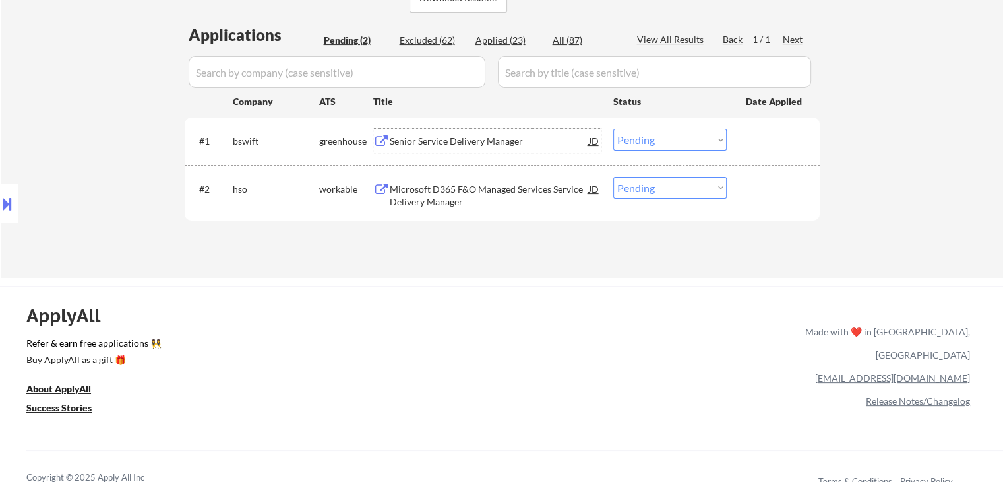
click at [690, 138] on select "Choose an option... Pending Applied Excluded (Questions) Excluded (Expired) Exc…" at bounding box center [670, 140] width 113 height 22
click at [614, 129] on select "Choose an option... Pending Applied Excluded (Questions) Excluded (Expired) Exc…" at bounding box center [670, 140] width 113 height 22
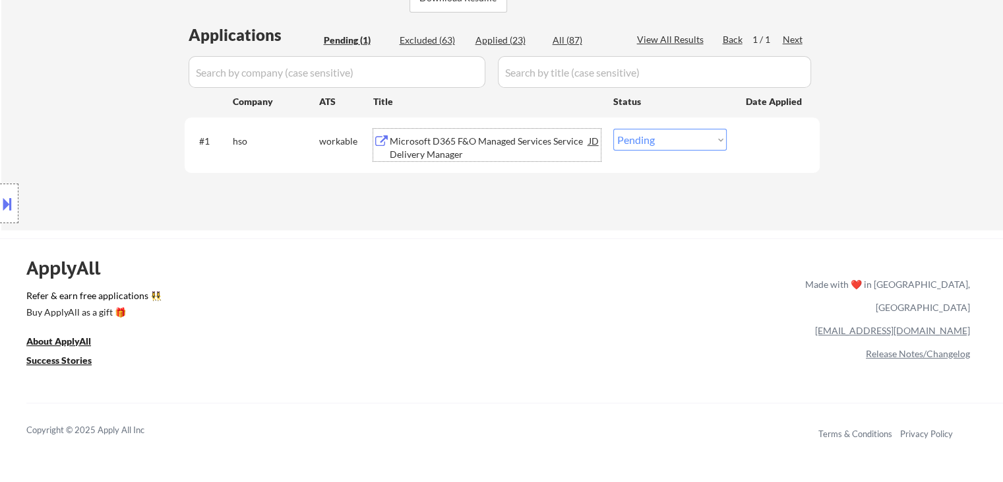
click at [480, 152] on div "Microsoft D365 F&O Managed Services Service Delivery Manager" at bounding box center [489, 148] width 199 height 26
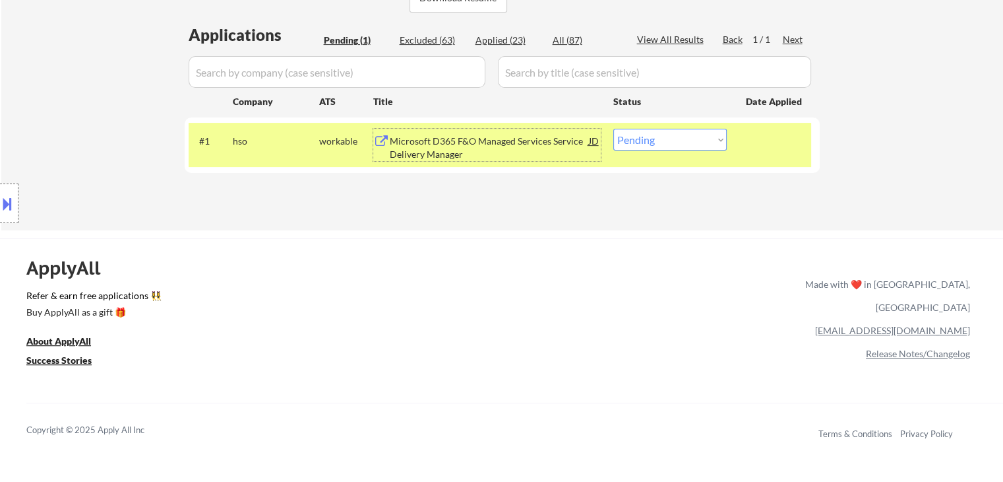
click at [660, 141] on select "Choose an option... Pending Applied Excluded (Questions) Excluded (Expired) Exc…" at bounding box center [670, 140] width 113 height 22
click at [614, 129] on select "Choose an option... Pending Applied Excluded (Questions) Excluded (Expired) Exc…" at bounding box center [670, 140] width 113 height 22
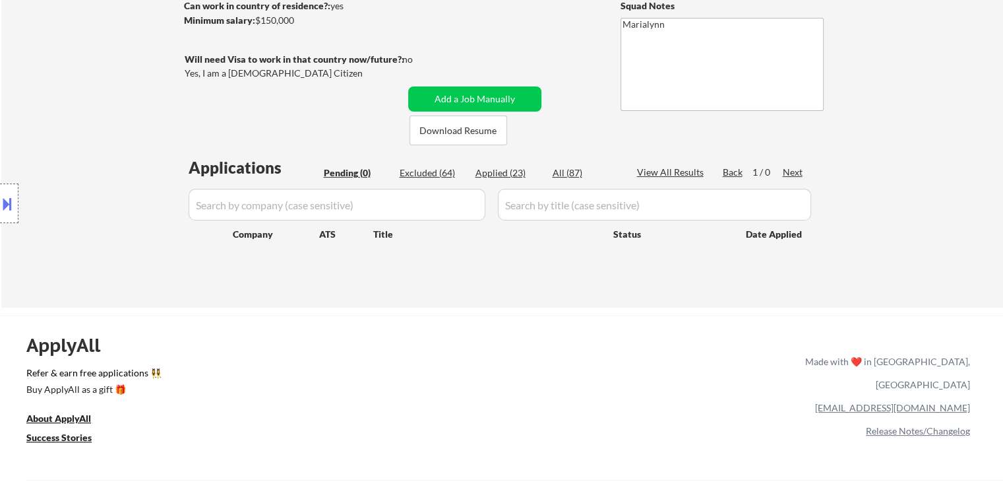
scroll to position [198, 0]
click at [506, 172] on div "Applied (23)" at bounding box center [509, 172] width 66 height 13
select select ""applied""
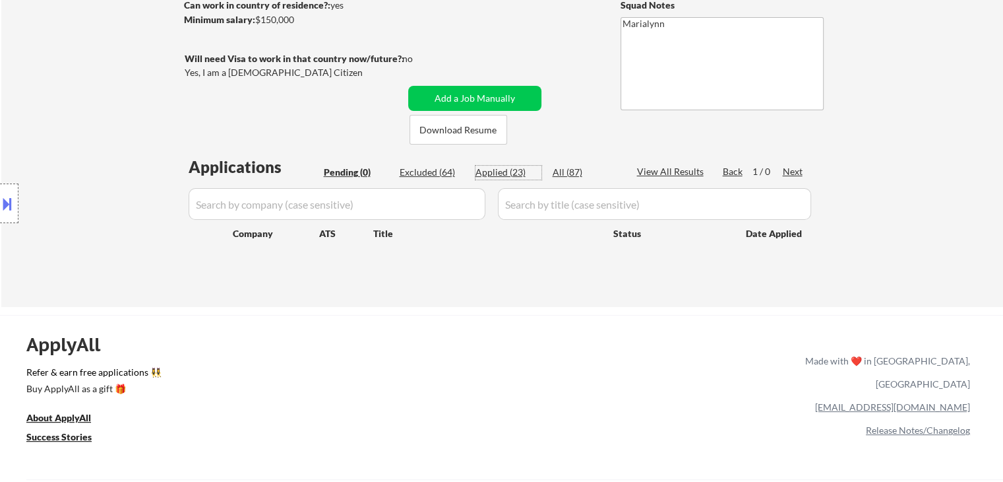
select select ""applied""
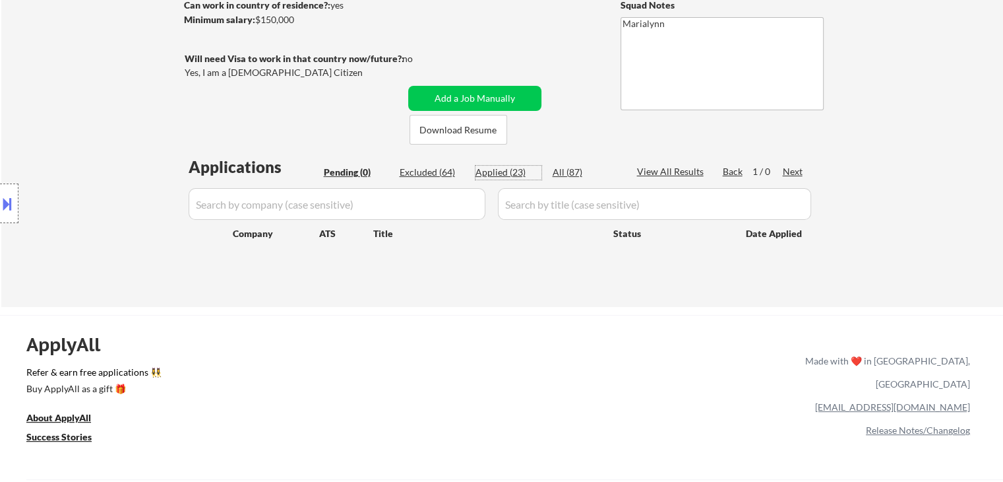
select select ""applied""
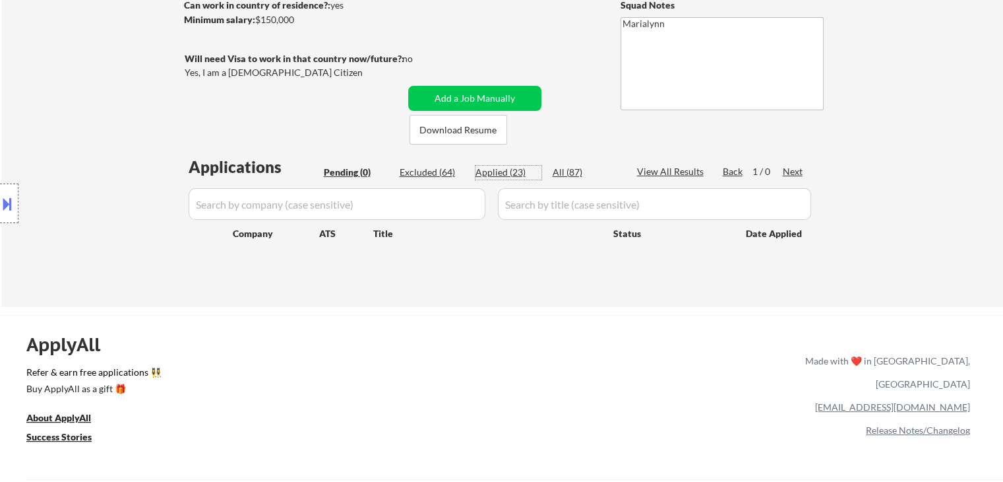
select select ""applied""
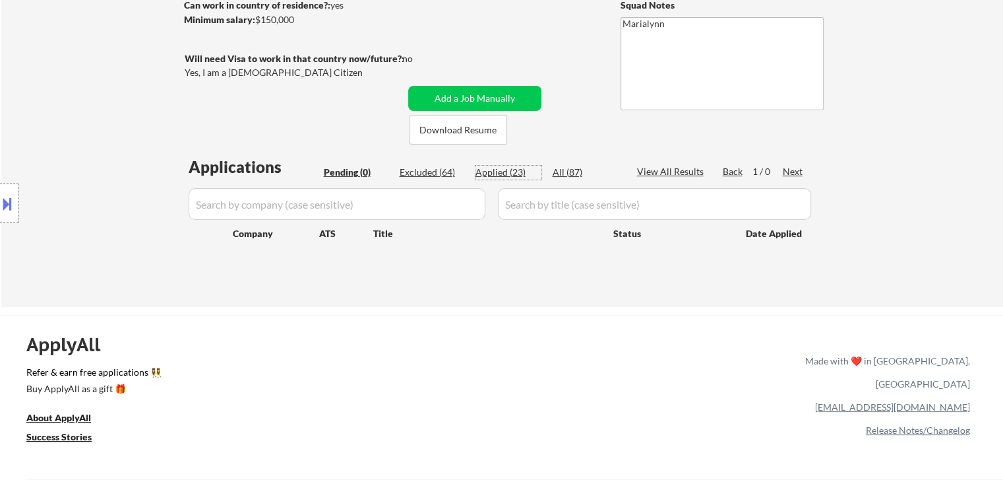
select select ""applied""
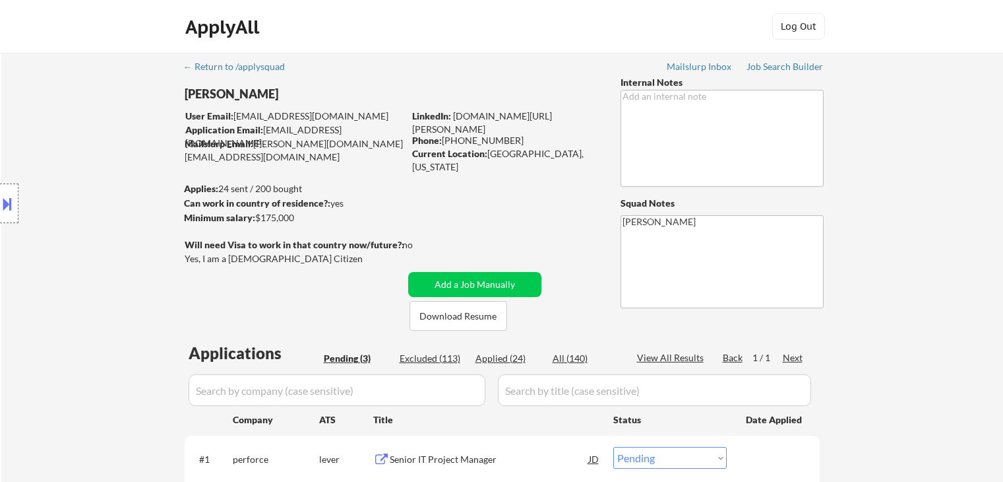
select select ""pending""
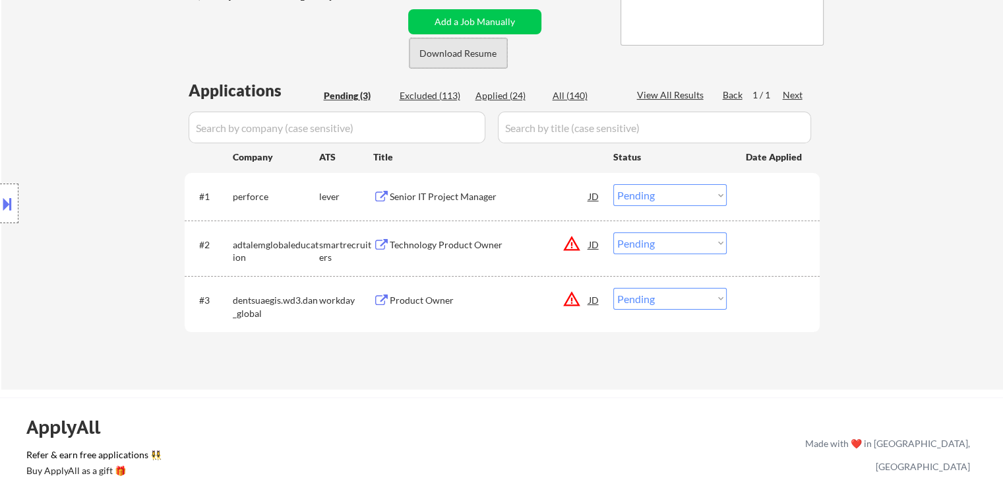
scroll to position [264, 0]
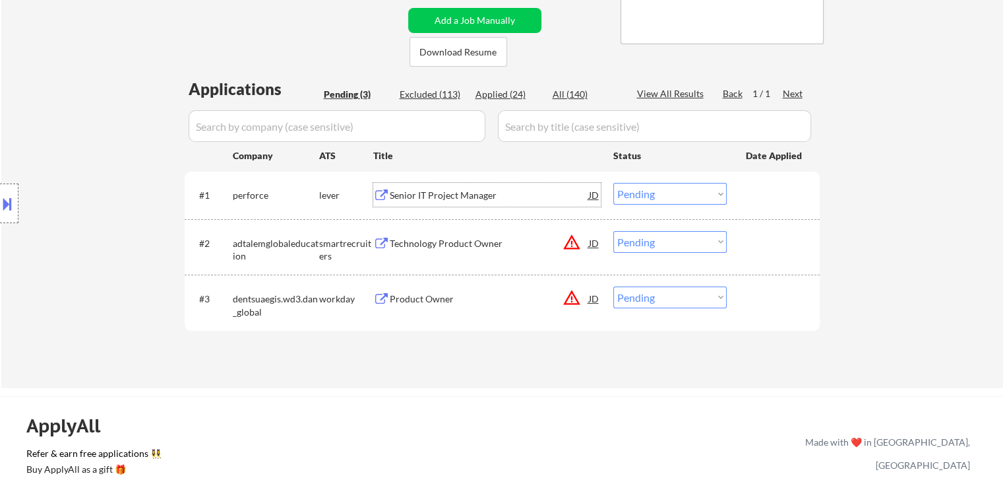
click at [443, 193] on div "Senior IT Project Manager" at bounding box center [489, 195] width 199 height 13
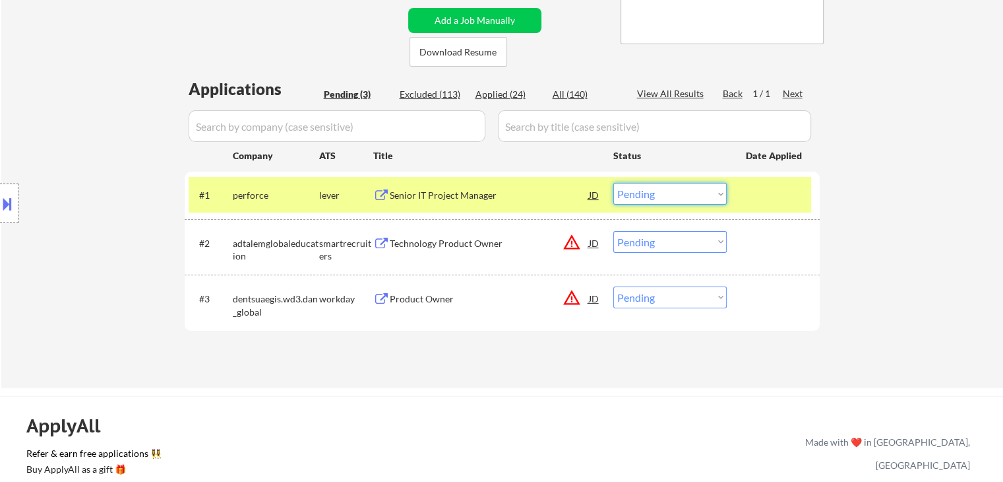
drag, startPoint x: 651, startPoint y: 188, endPoint x: 650, endPoint y: 204, distance: 15.9
click at [652, 188] on select "Choose an option... Pending Applied Excluded (Questions) Excluded (Expired) Exc…" at bounding box center [670, 194] width 113 height 22
click at [614, 183] on select "Choose an option... Pending Applied Excluded (Questions) Excluded (Expired) Exc…" at bounding box center [670, 194] width 113 height 22
select select ""pending""
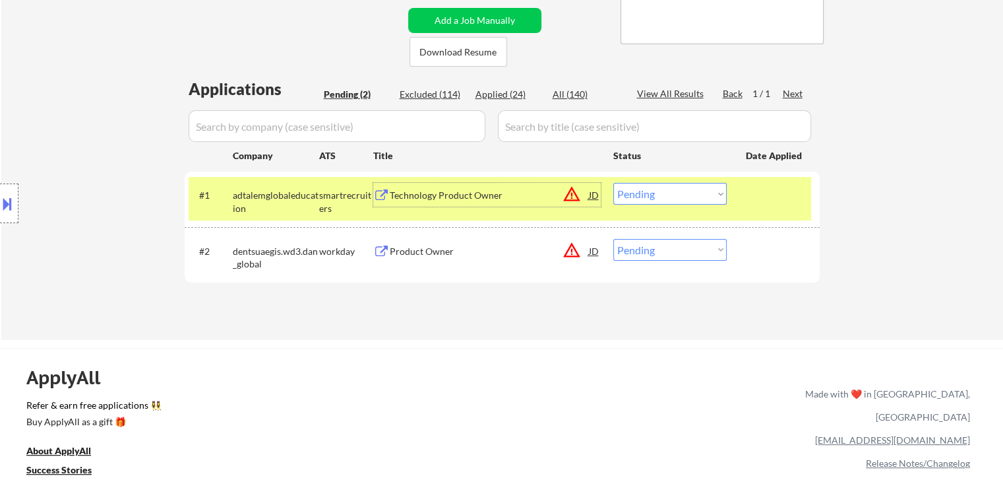
click at [451, 206] on div "Technology Product Owner" at bounding box center [489, 195] width 199 height 24
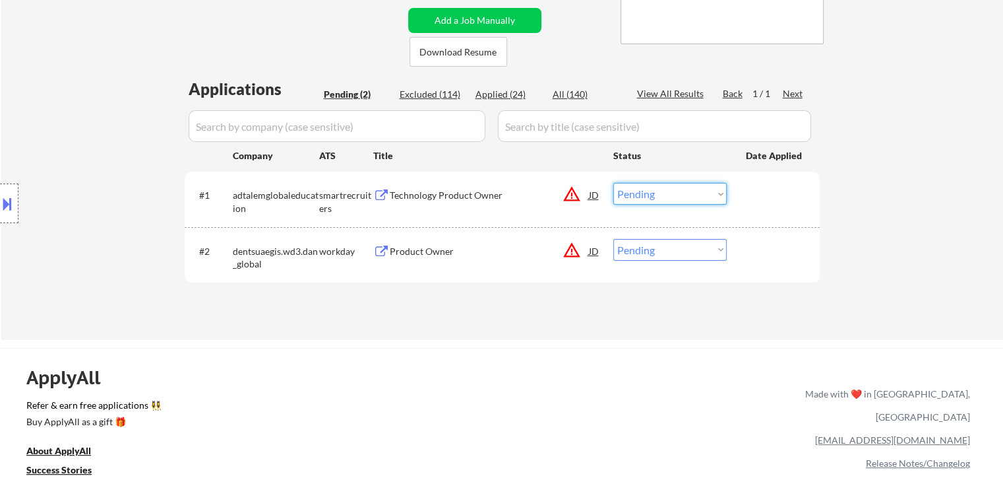
click at [695, 197] on select "Choose an option... Pending Applied Excluded (Questions) Excluded (Expired) Exc…" at bounding box center [670, 194] width 113 height 22
click at [668, 401] on div "ApplyAll Refer & earn free applications 👯‍♀️ Buy ApplyAll as a gift 🎁 About App…" at bounding box center [501, 461] width 1003 height 209
click at [641, 198] on select "Choose an option... Pending Applied Excluded (Questions) Excluded (Expired) Exc…" at bounding box center [670, 194] width 113 height 22
click at [668, 188] on select "Choose an option... Pending Applied Excluded (Questions) Excluded (Expired) Exc…" at bounding box center [670, 194] width 113 height 22
click at [439, 197] on div "Technology Product Owner" at bounding box center [489, 195] width 199 height 13
